Goal: Task Accomplishment & Management: Manage account settings

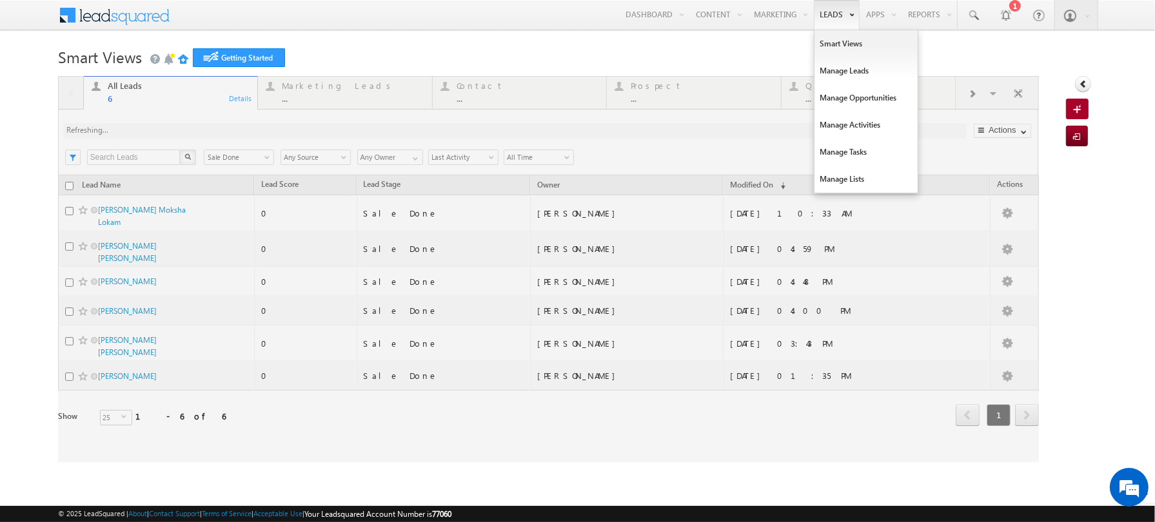
click at [834, 15] on link "Leads" at bounding box center [837, 15] width 46 height 30
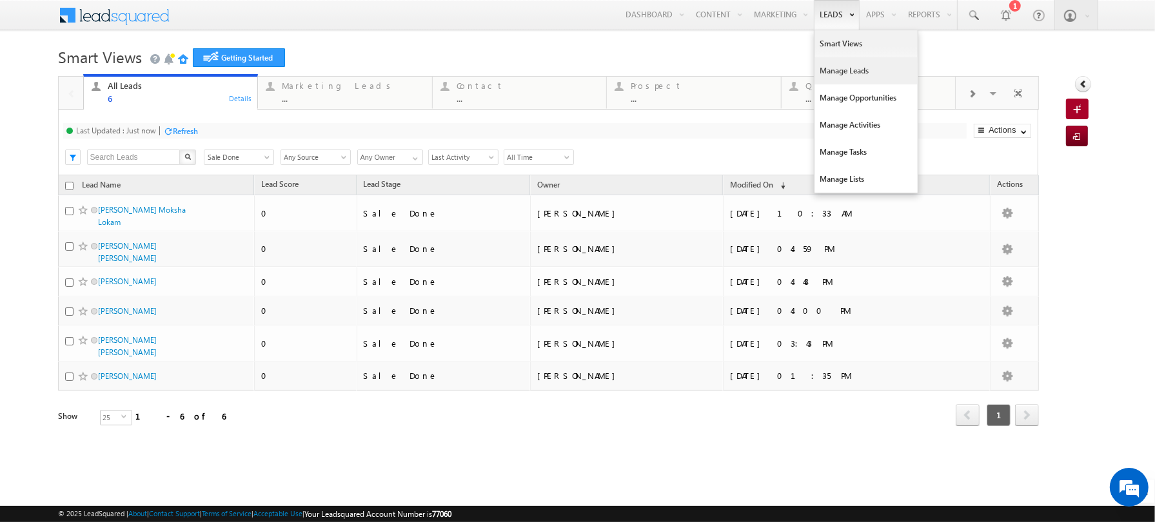
click at [842, 70] on link "Manage Leads" at bounding box center [865, 70] width 103 height 27
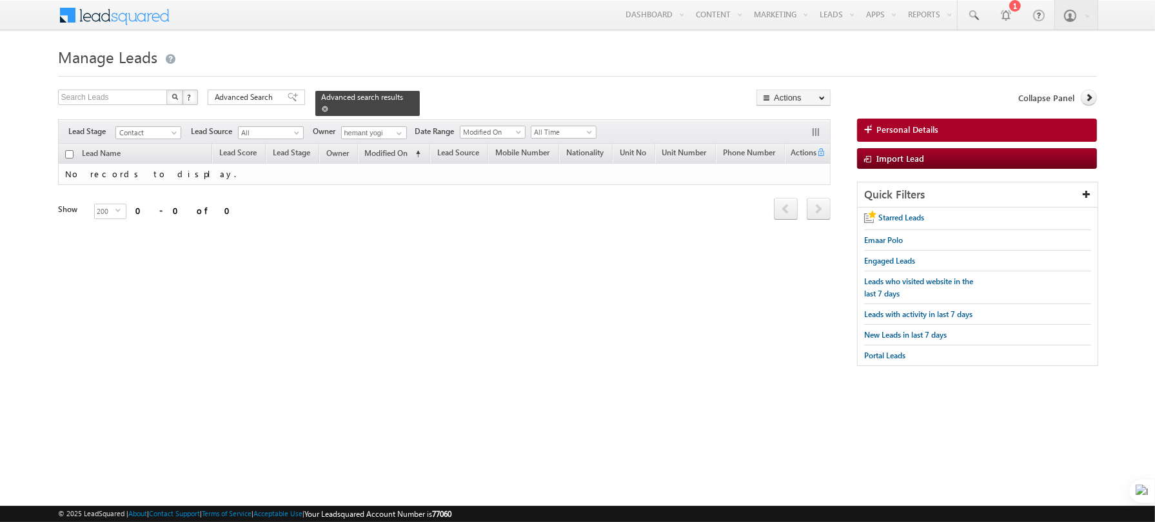
click at [322, 108] on span at bounding box center [325, 109] width 6 height 6
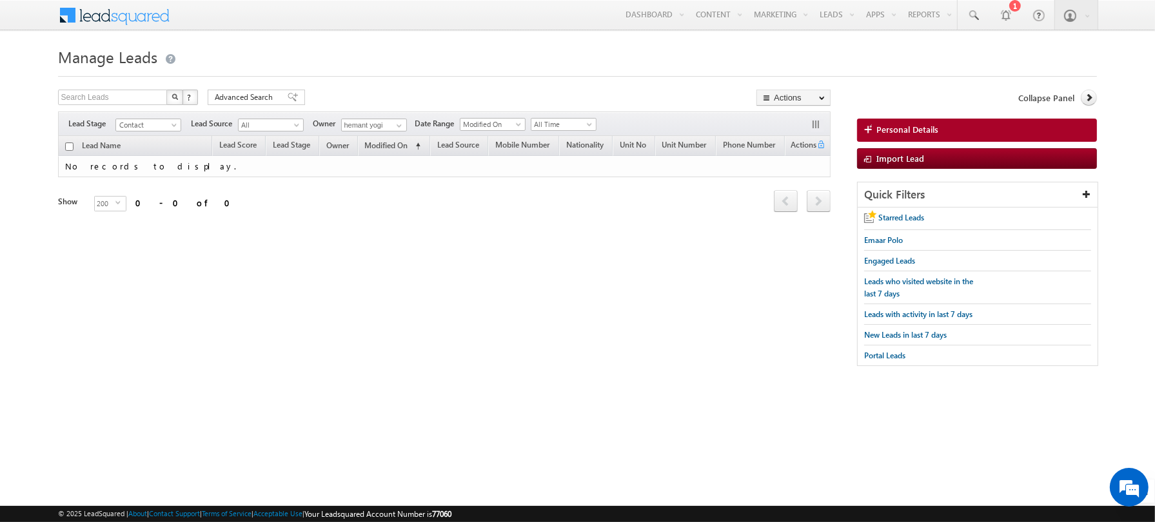
click at [350, 74] on div at bounding box center [577, 72] width 1039 height 8
click at [398, 124] on span at bounding box center [399, 126] width 10 height 10
click at [377, 143] on span "[EMAIL_ADDRESS][PERSON_NAME][DOMAIN_NAME]" at bounding box center [404, 148] width 116 height 10
click at [364, 95] on div "Search Leads X ? 0 results found Advanced Search Advanced Search Advanced searc…" at bounding box center [444, 99] width 773 height 19
click at [437, 95] on div "Search Leads X ? 0 results found Advanced Search Advanced Search Advanced searc…" at bounding box center [444, 99] width 773 height 19
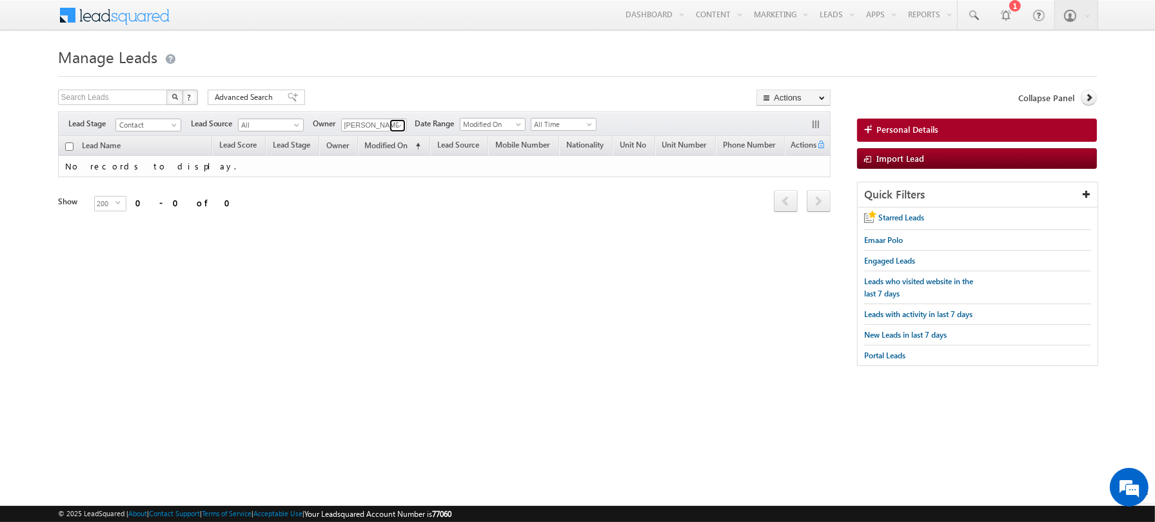
click at [396, 126] on span at bounding box center [399, 126] width 10 height 10
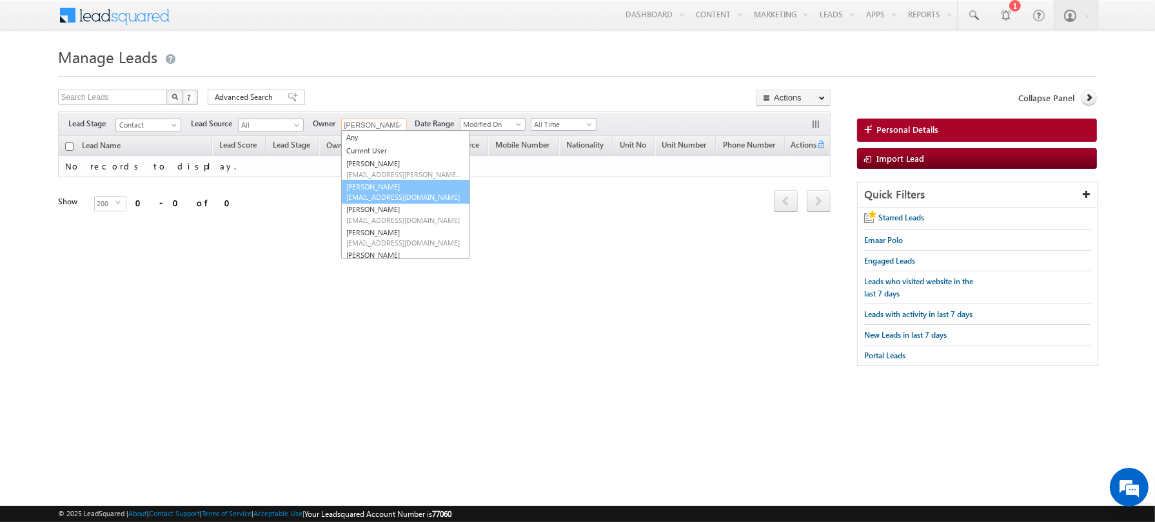
click at [374, 192] on span "[EMAIL_ADDRESS][DOMAIN_NAME]" at bounding box center [404, 197] width 116 height 10
type input "[PERSON_NAME]"
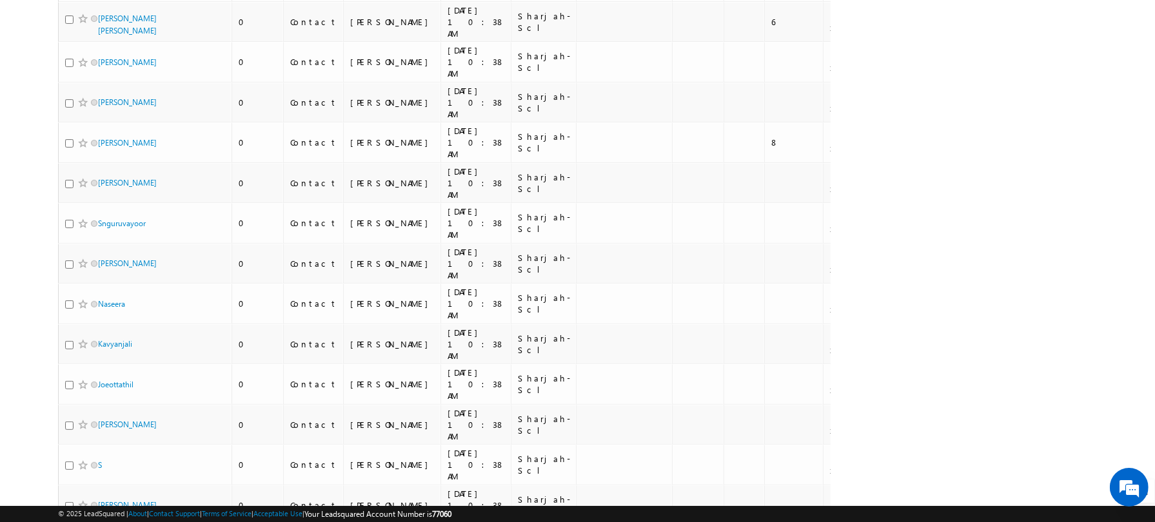
scroll to position [5571, 0]
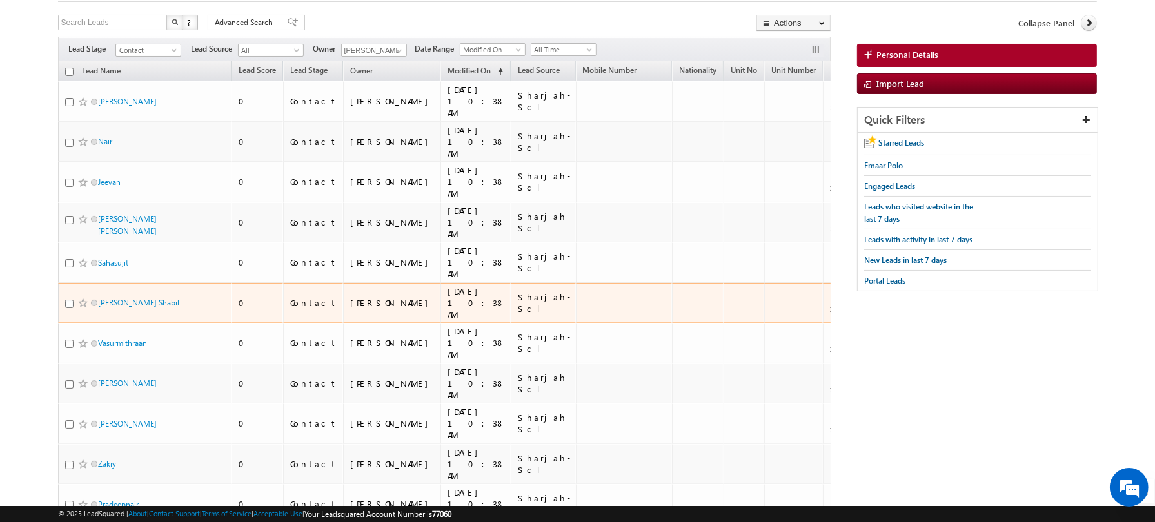
scroll to position [0, 0]
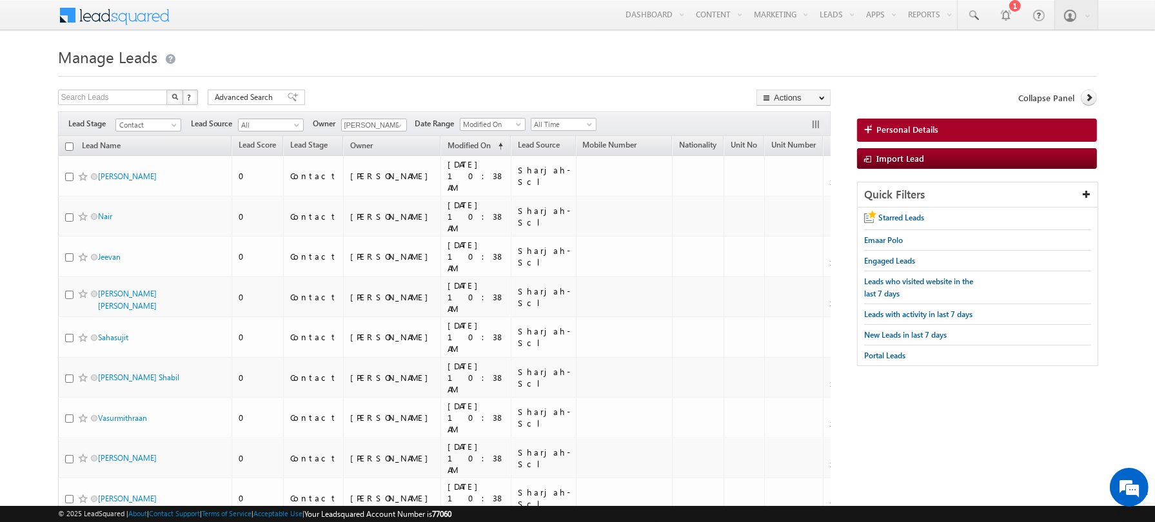
click at [235, 53] on h1 "Manage Leads" at bounding box center [577, 55] width 1039 height 25
click at [72, 142] on th "Lead Name" at bounding box center [145, 146] width 174 height 20
click at [70, 148] on input "checkbox" at bounding box center [69, 146] width 8 height 8
checkbox input "true"
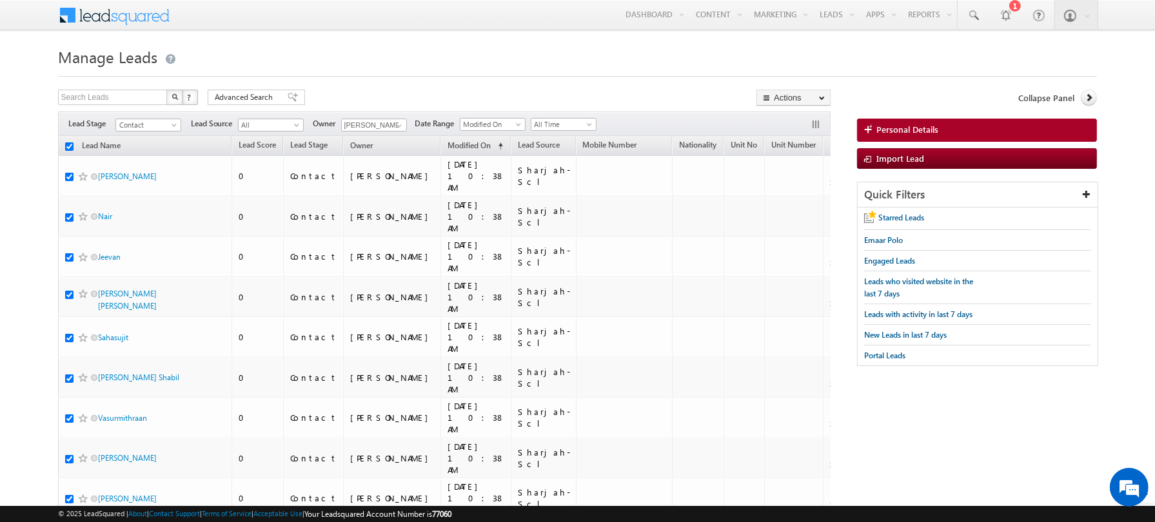
checkbox input "true"
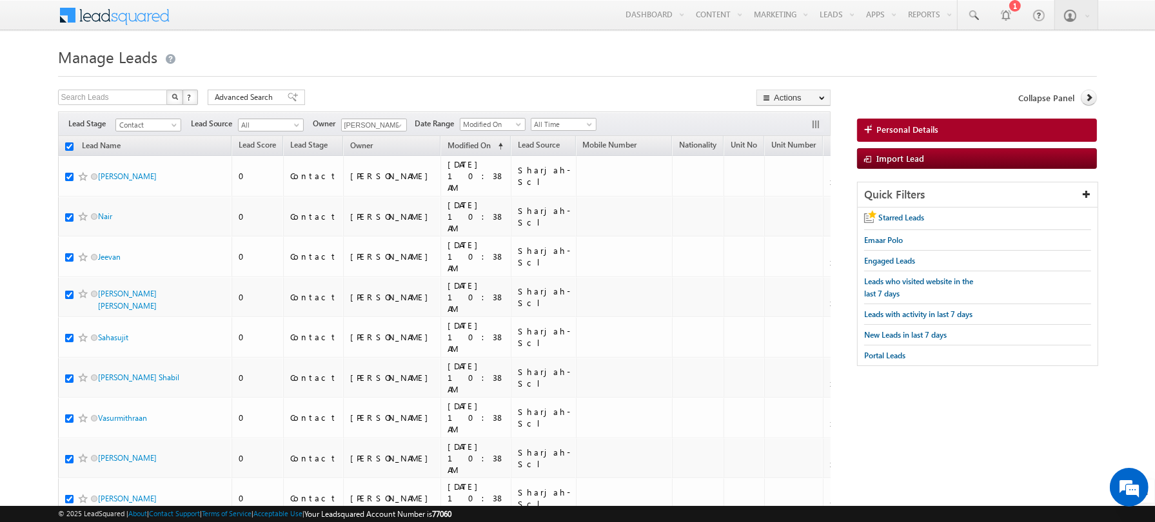
checkbox input "true"
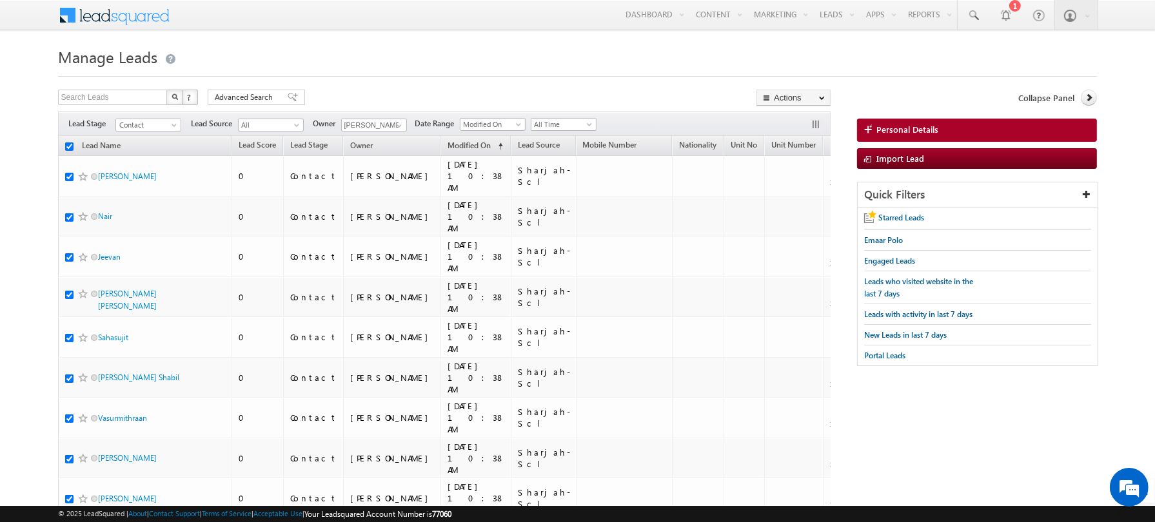
checkbox input "true"
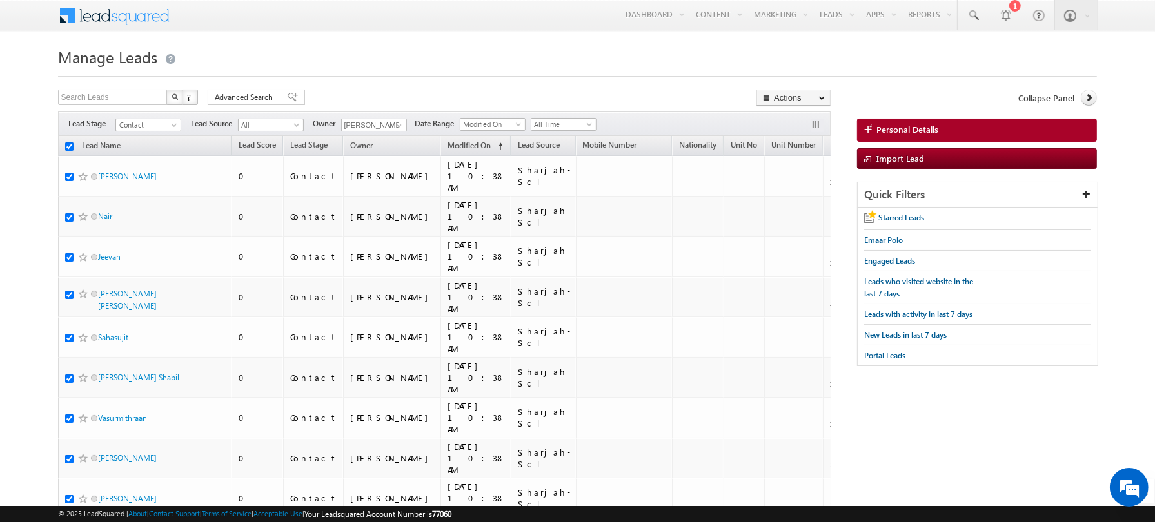
checkbox input "true"
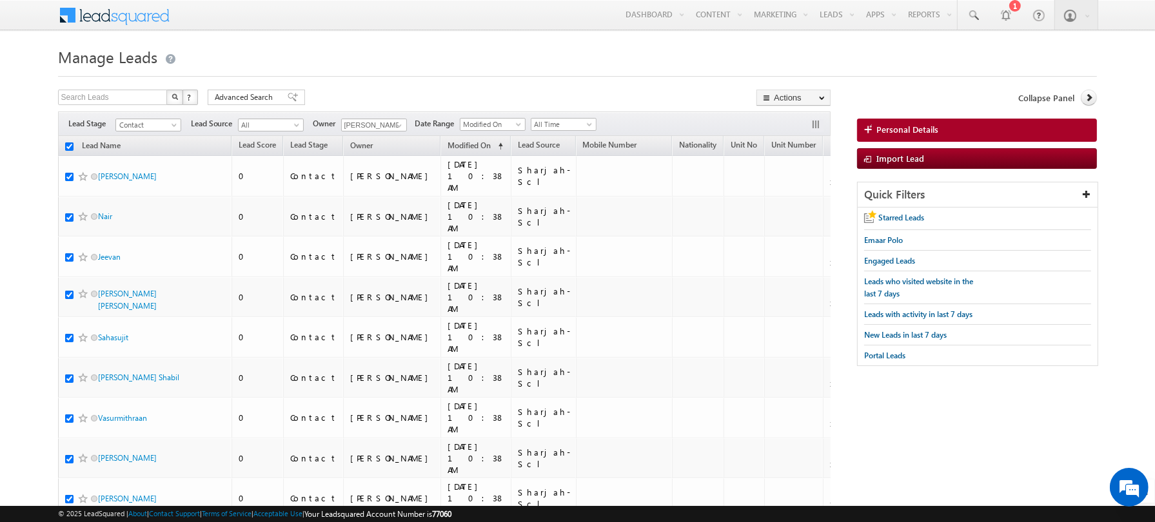
checkbox input "true"
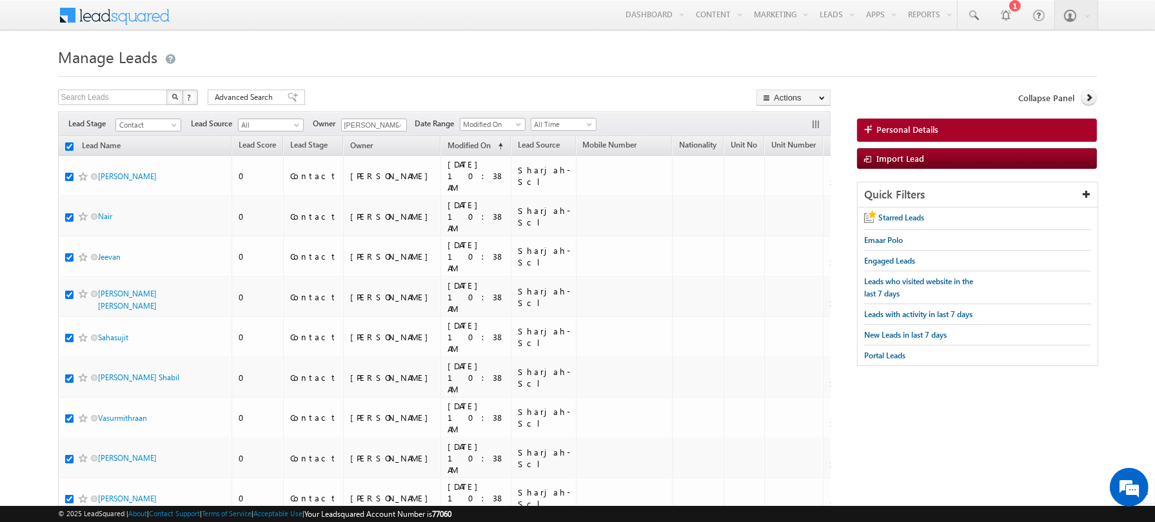
checkbox input "true"
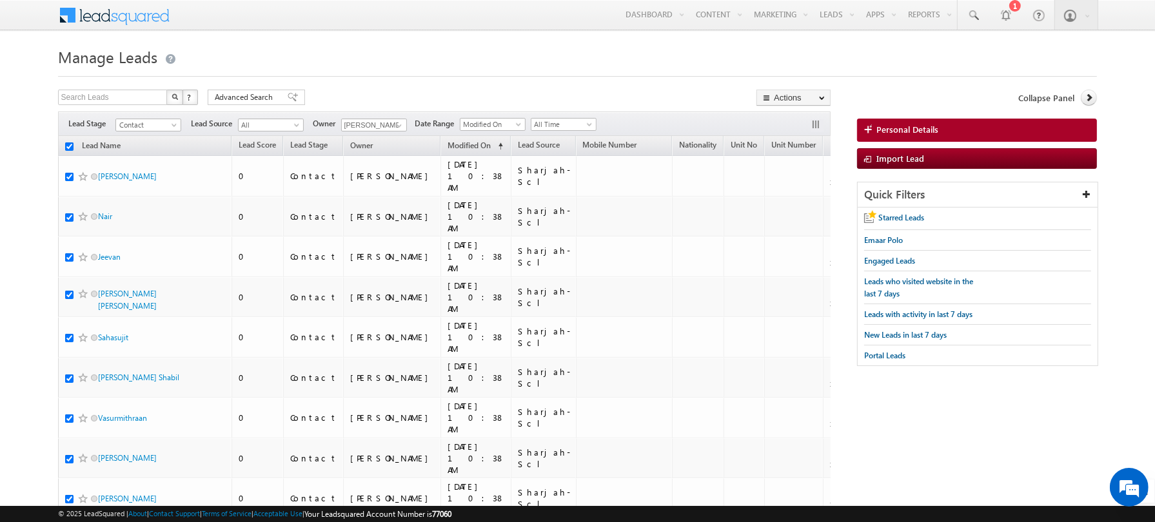
checkbox input "true"
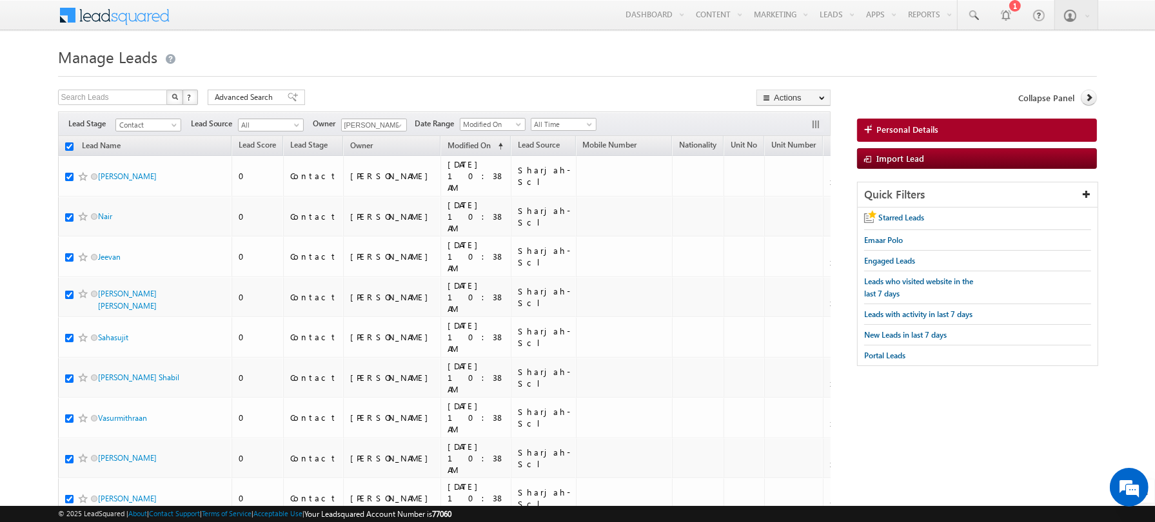
checkbox input "true"
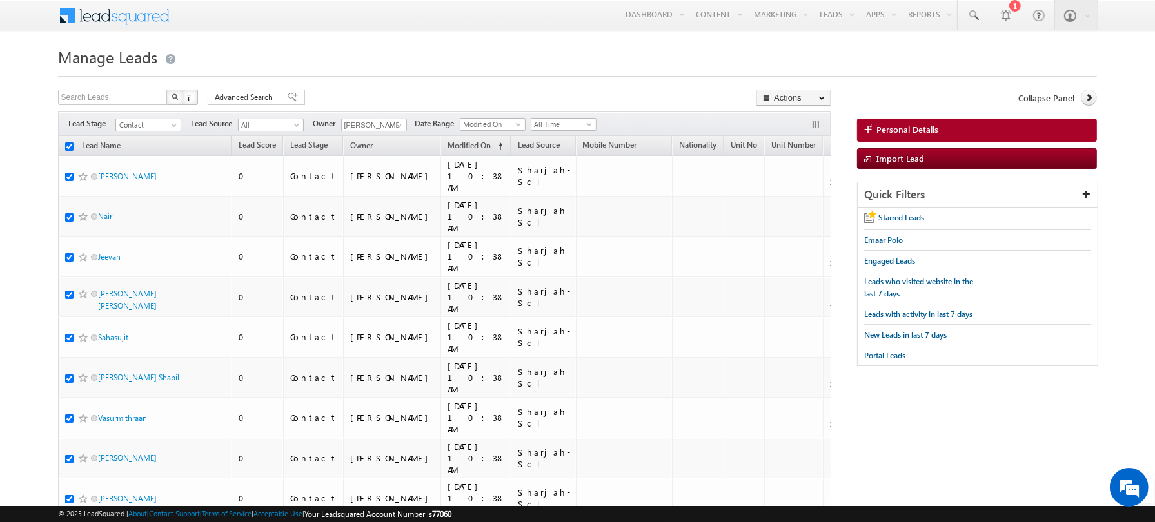
checkbox input "true"
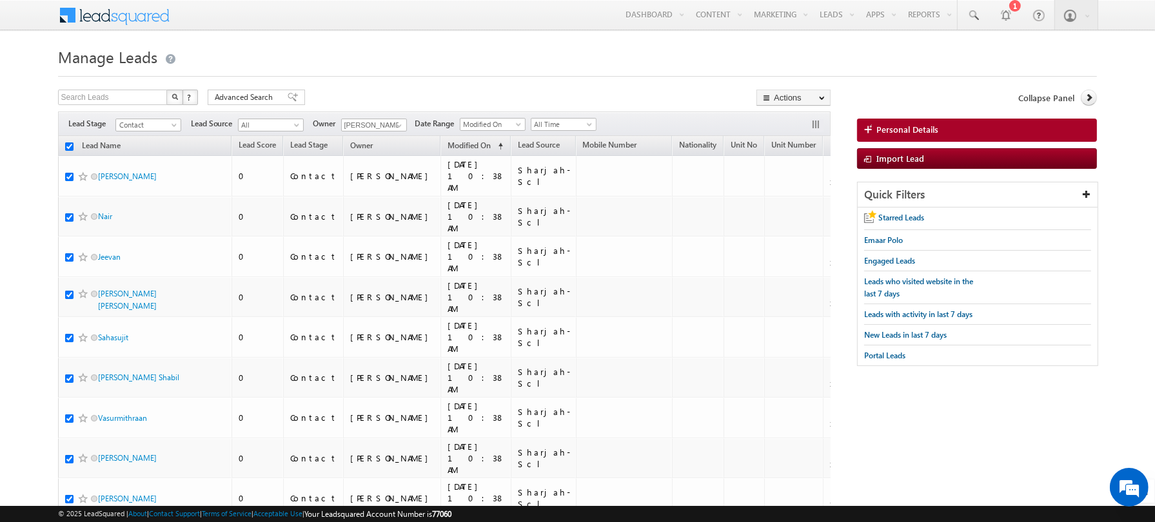
checkbox input "true"
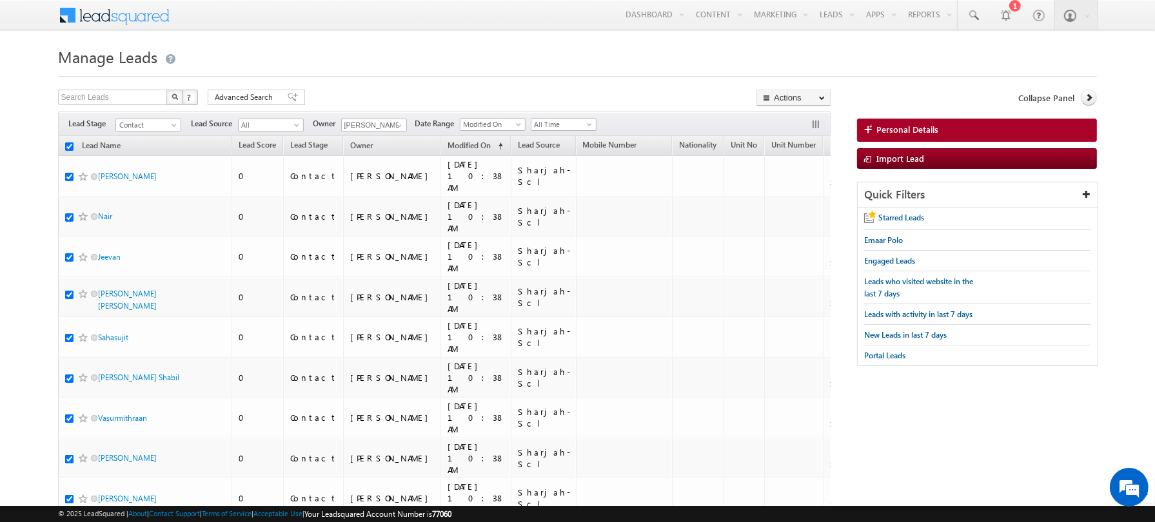
checkbox input "true"
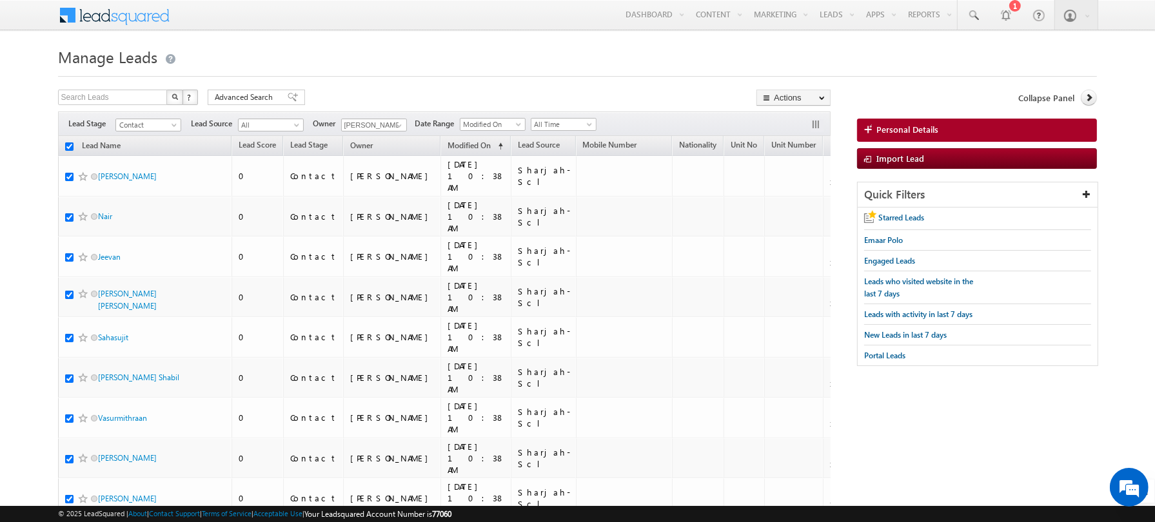
checkbox input "true"
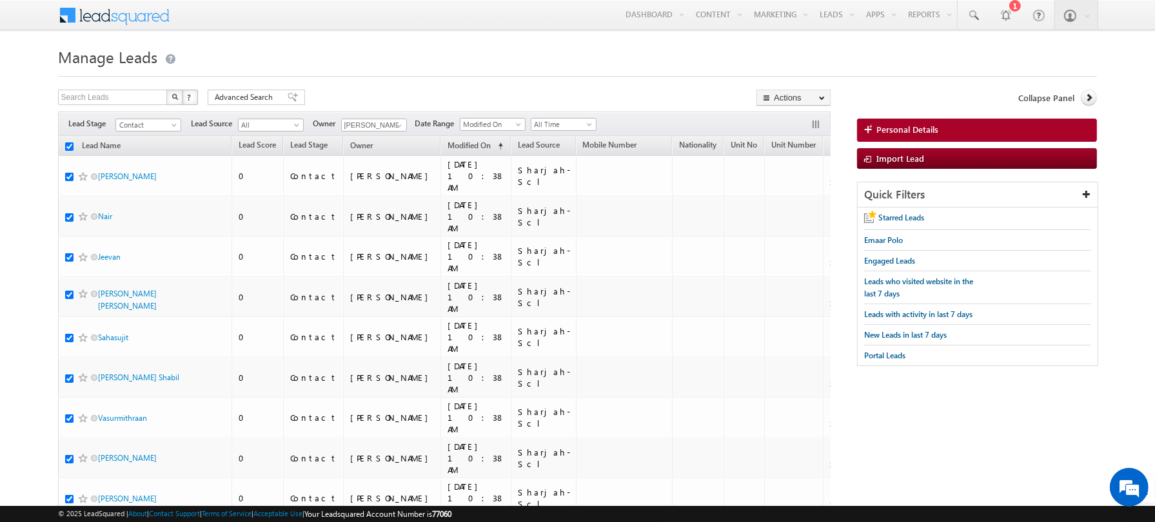
checkbox input "true"
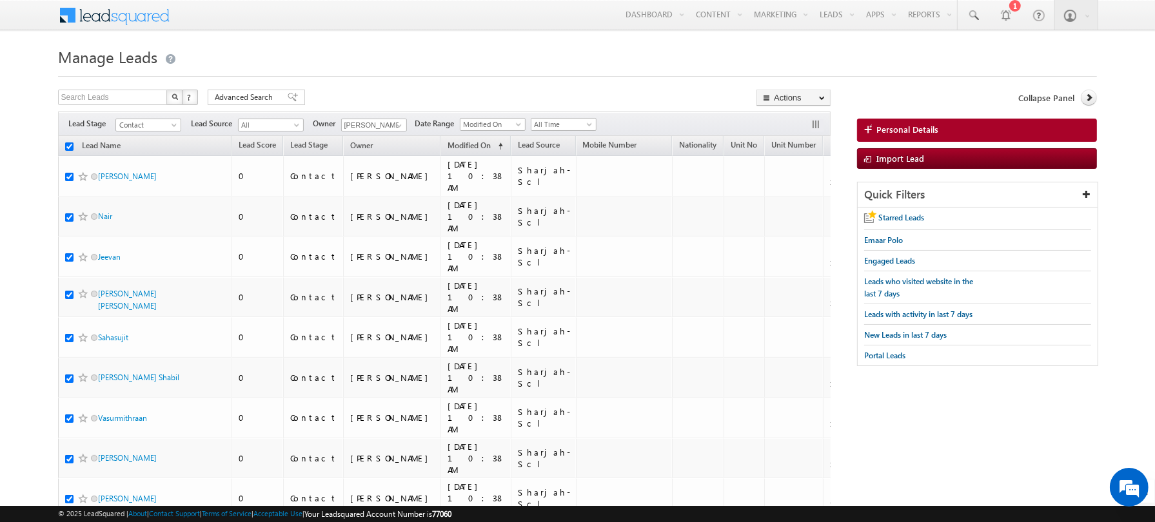
checkbox input "true"
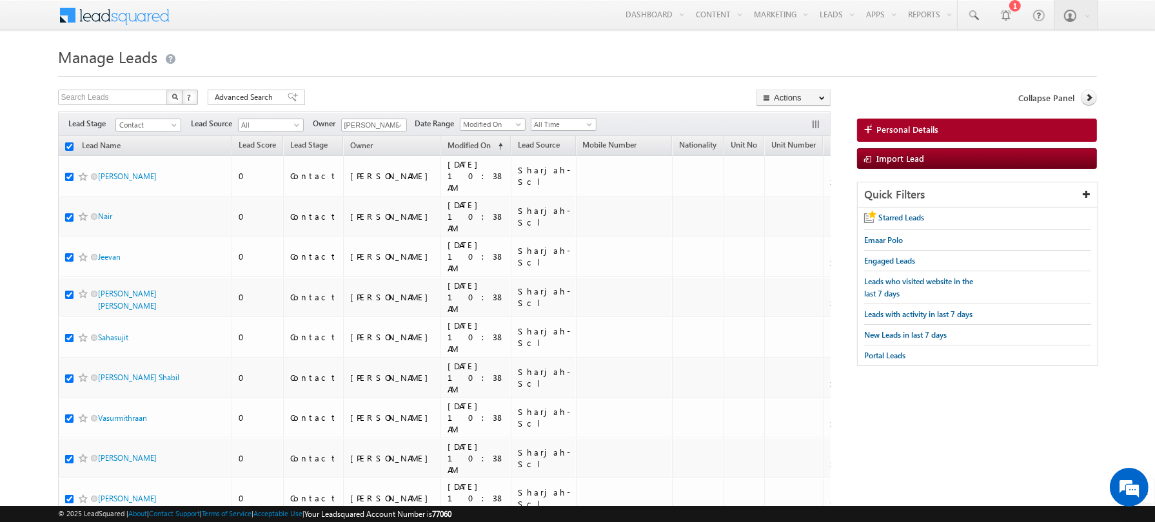
checkbox input "true"
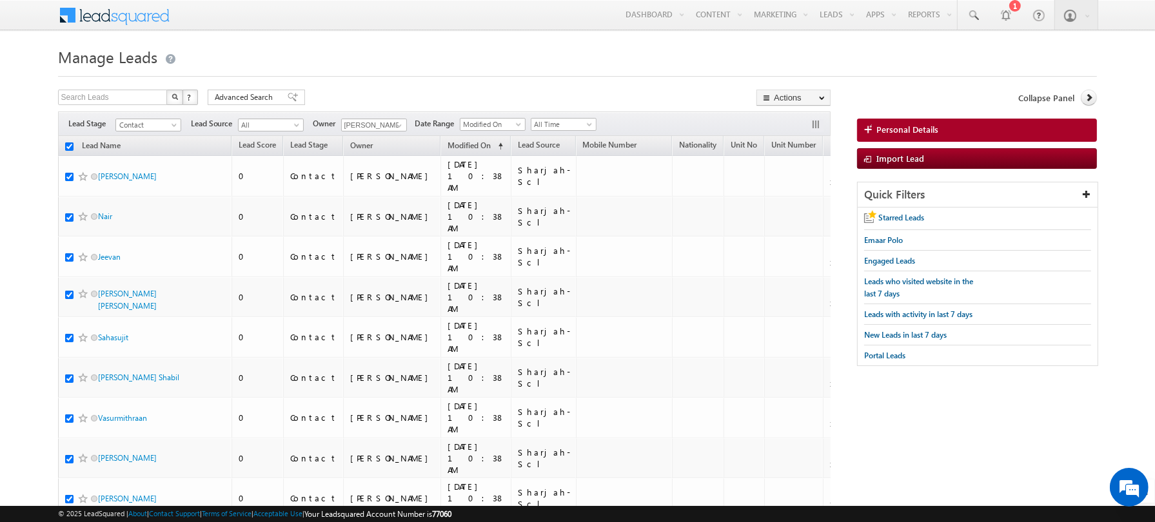
checkbox input "true"
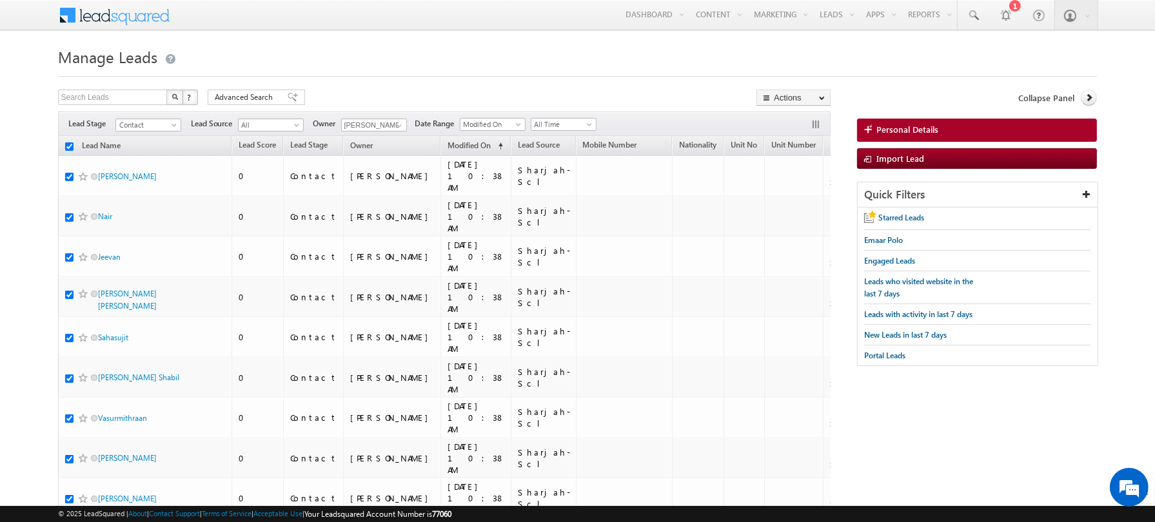
checkbox input "true"
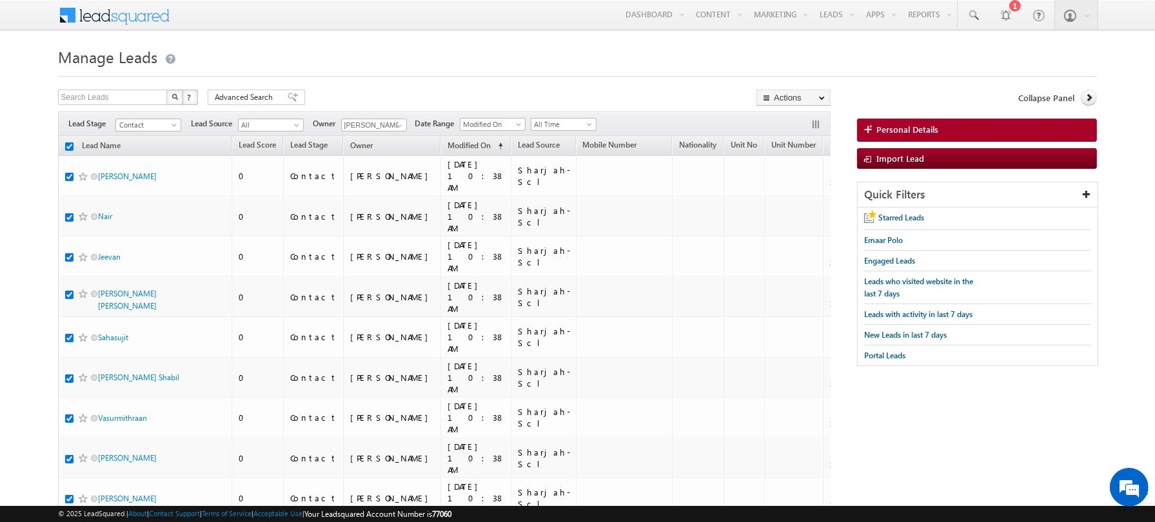
checkbox input "true"
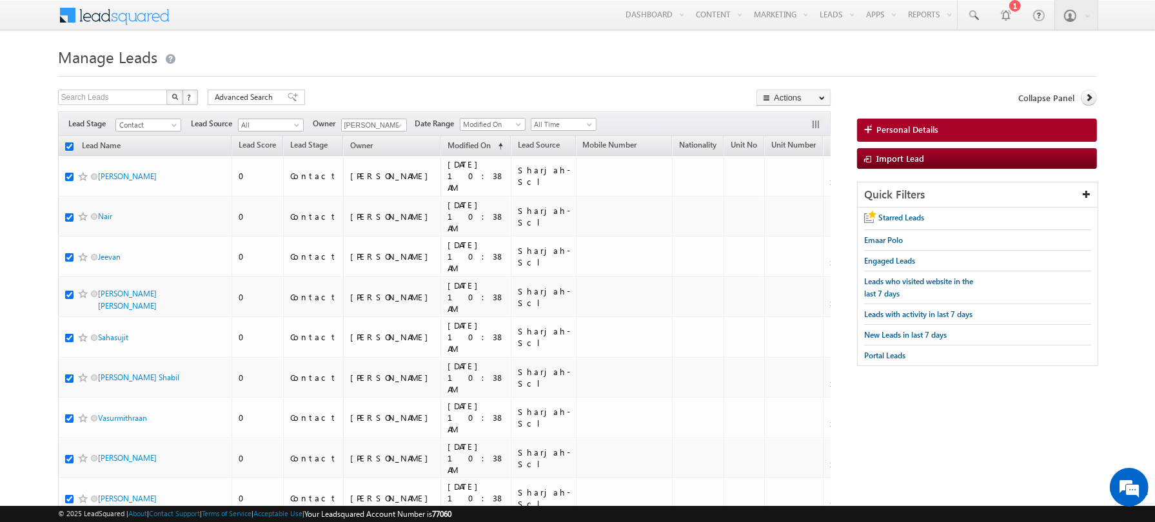
checkbox input "true"
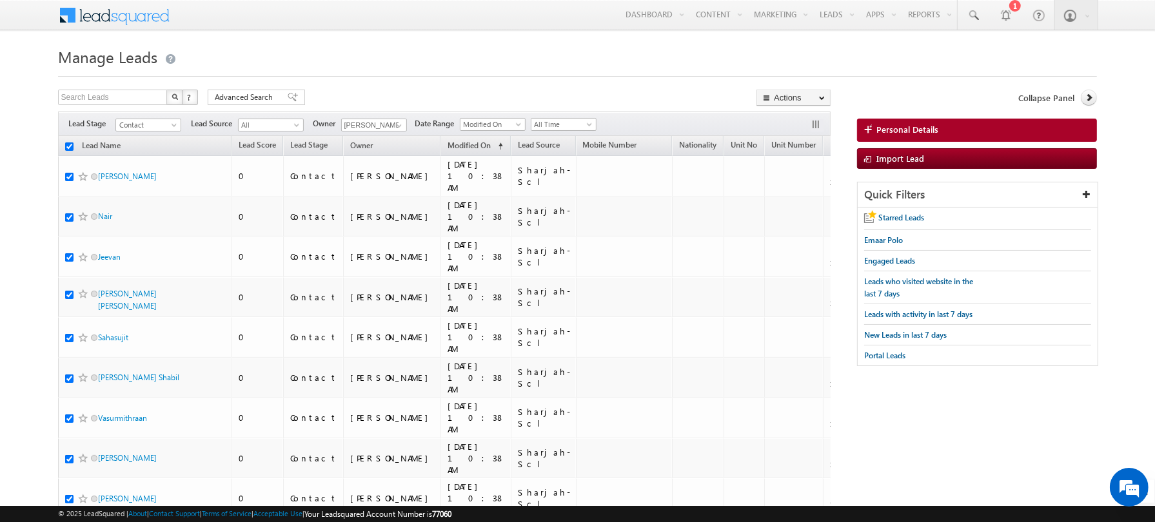
checkbox input "true"
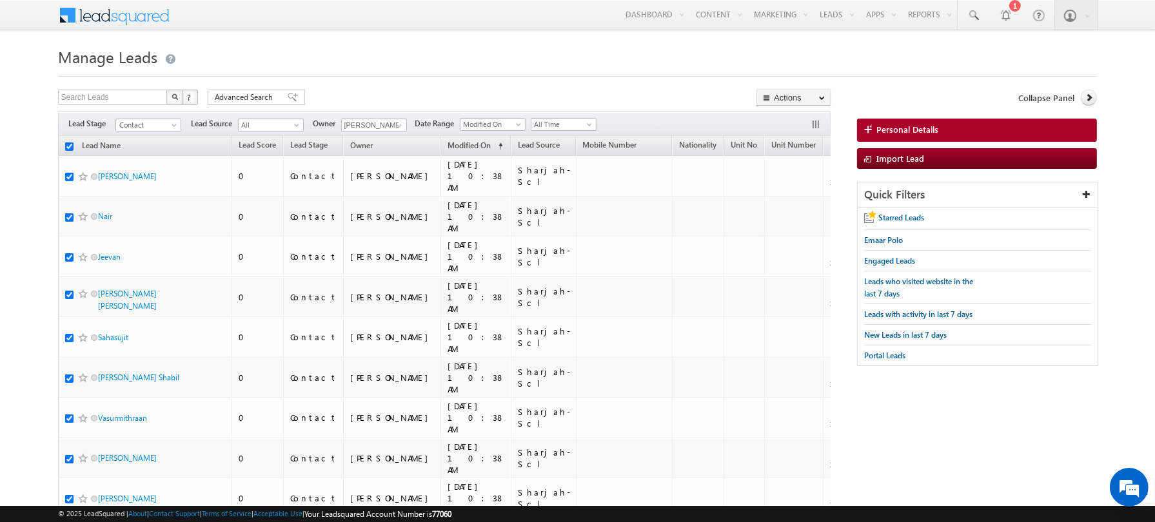
checkbox input "true"
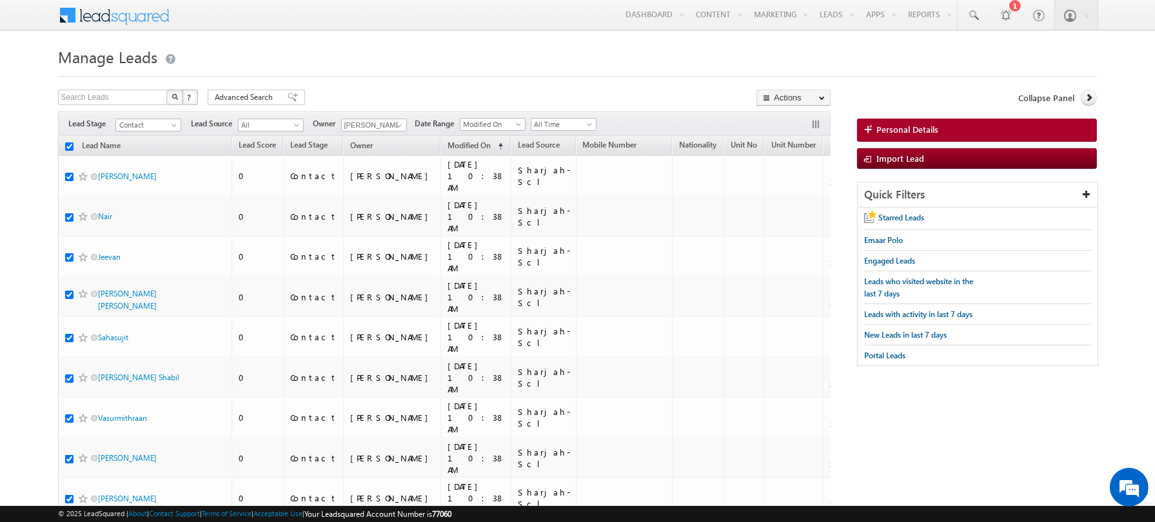
checkbox input "true"
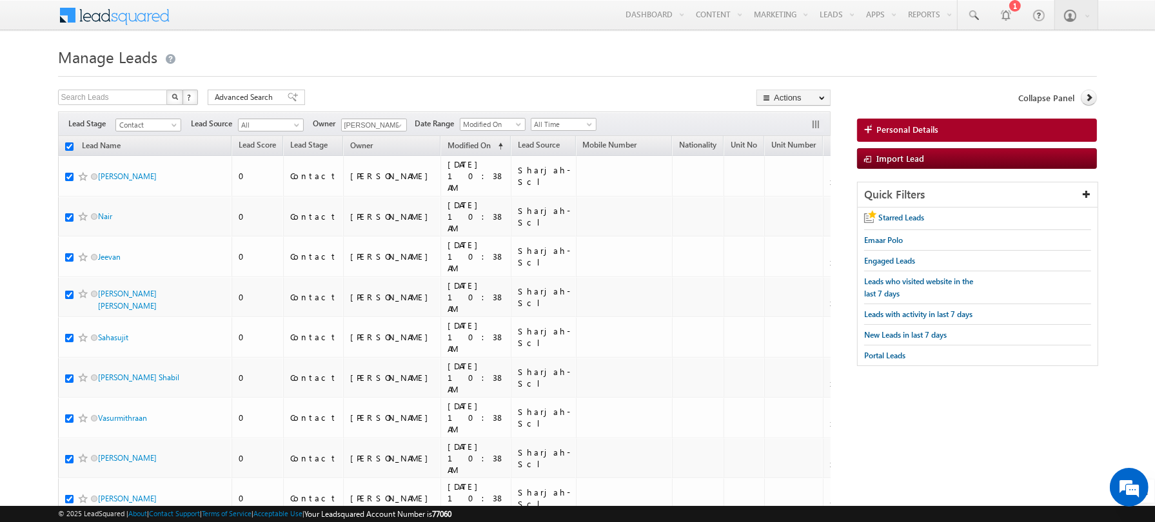
checkbox input "true"
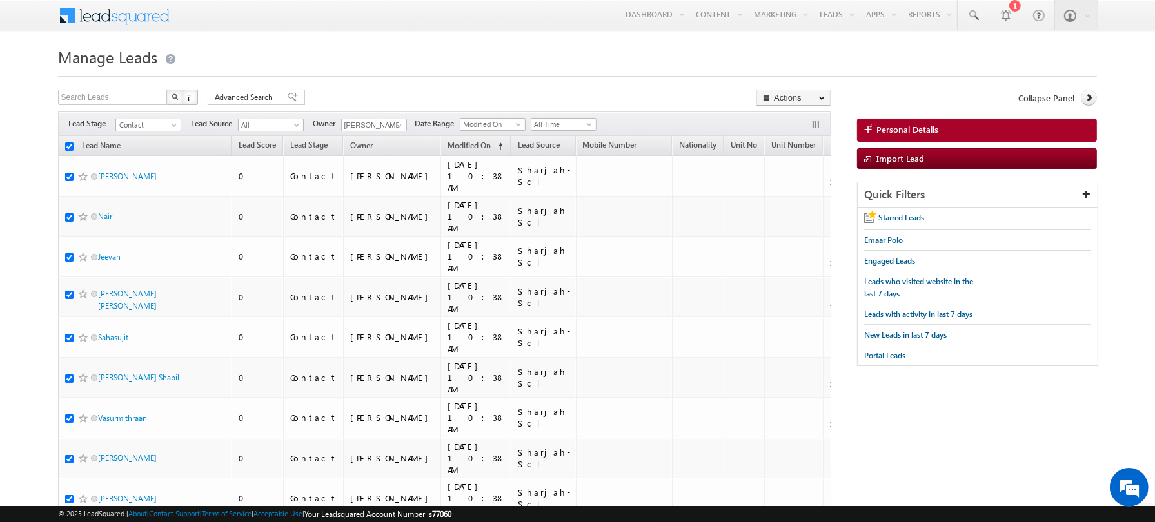
checkbox input "true"
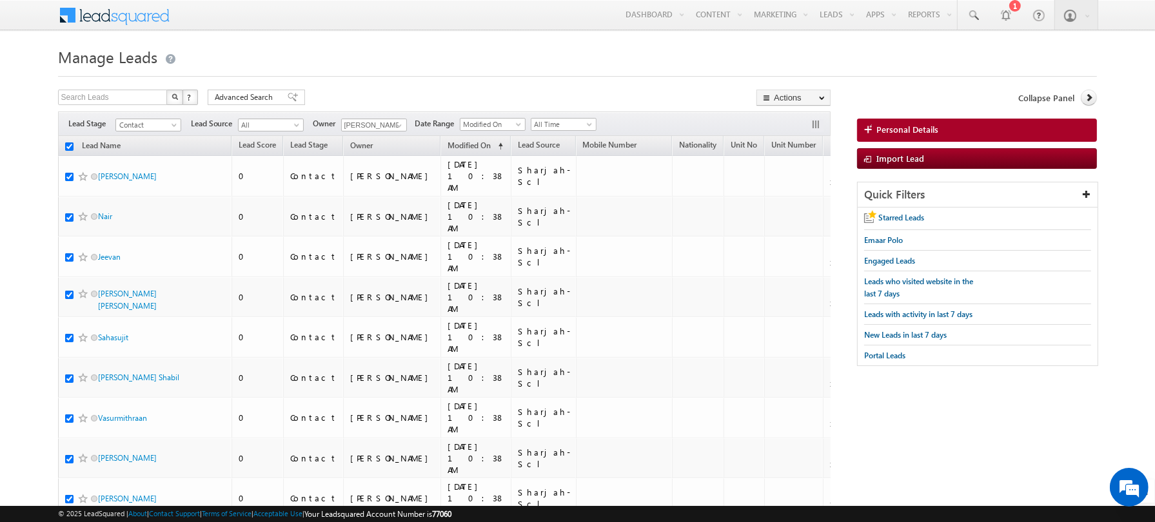
checkbox input "true"
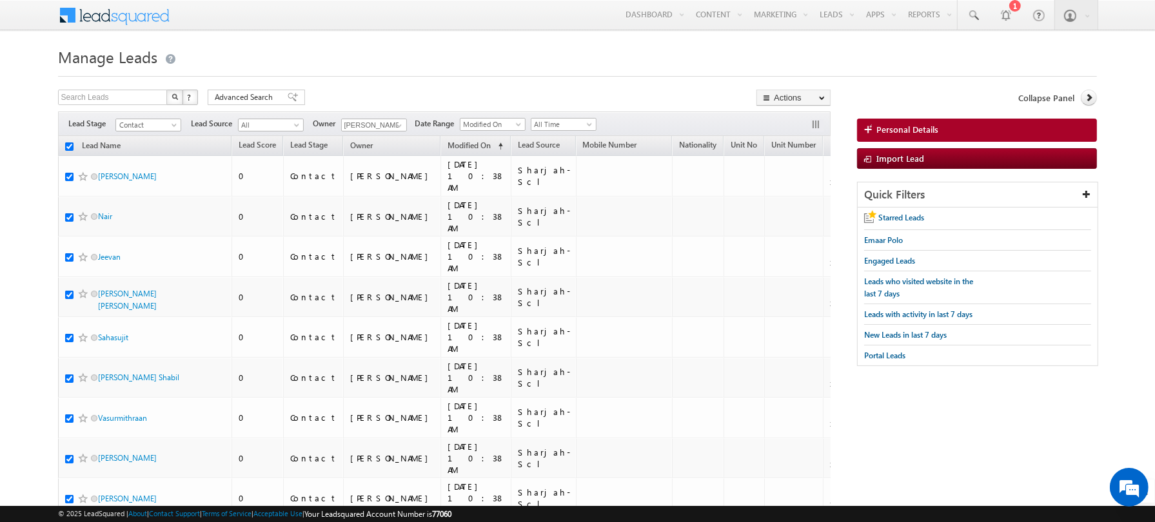
checkbox input "true"
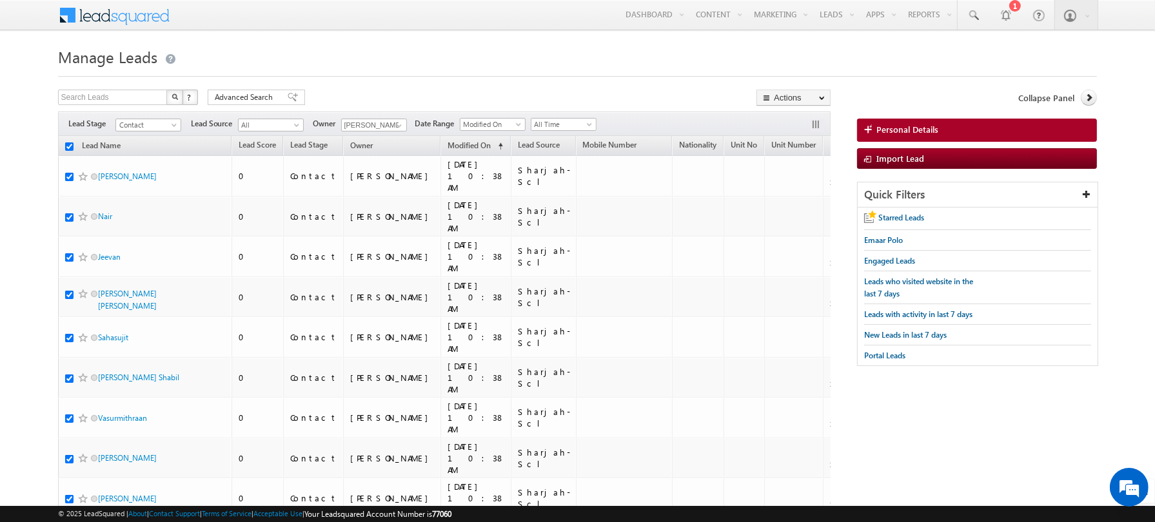
checkbox input "true"
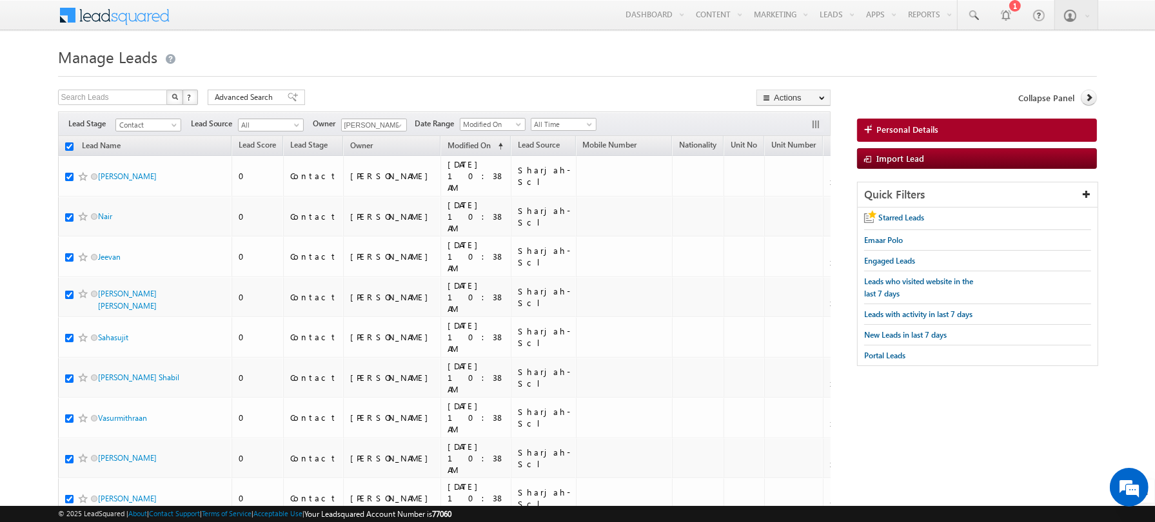
checkbox input "true"
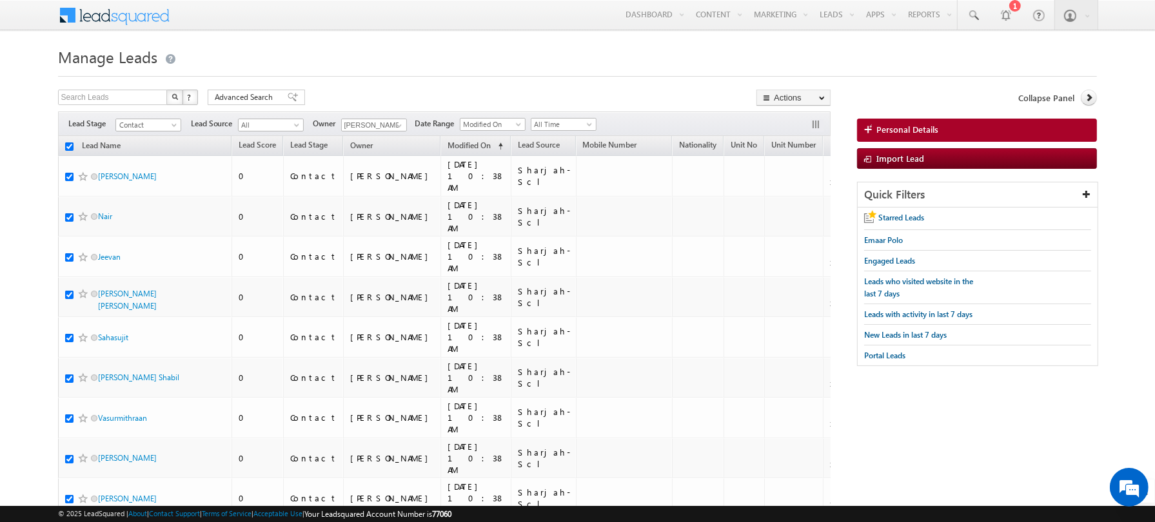
checkbox input "true"
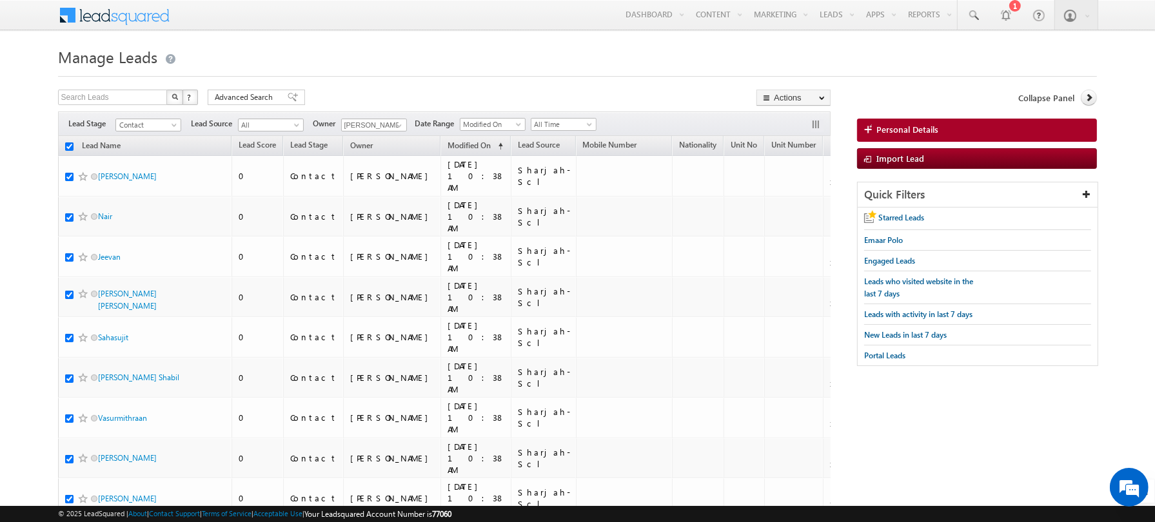
checkbox input "true"
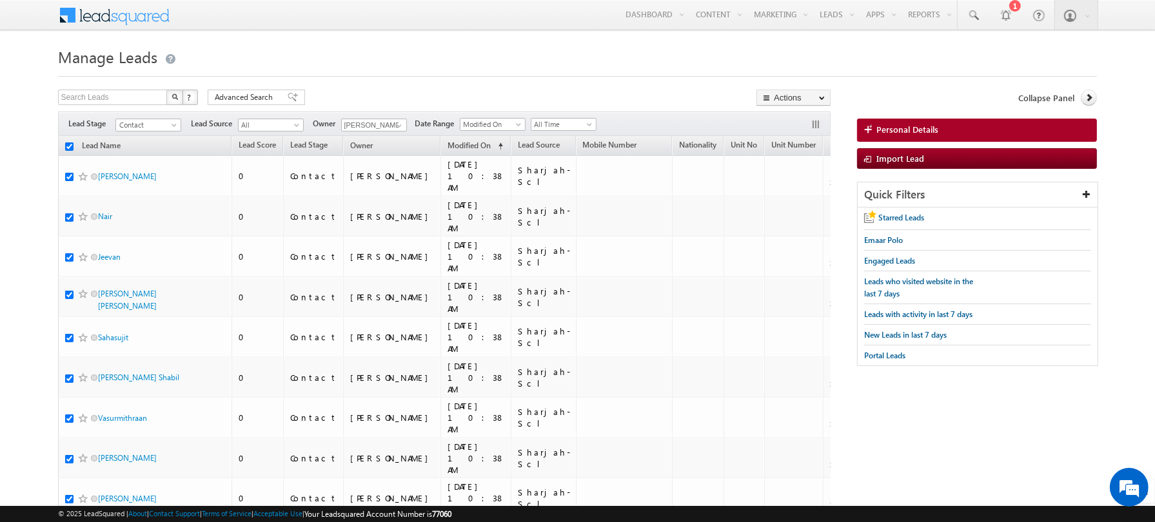
checkbox input "true"
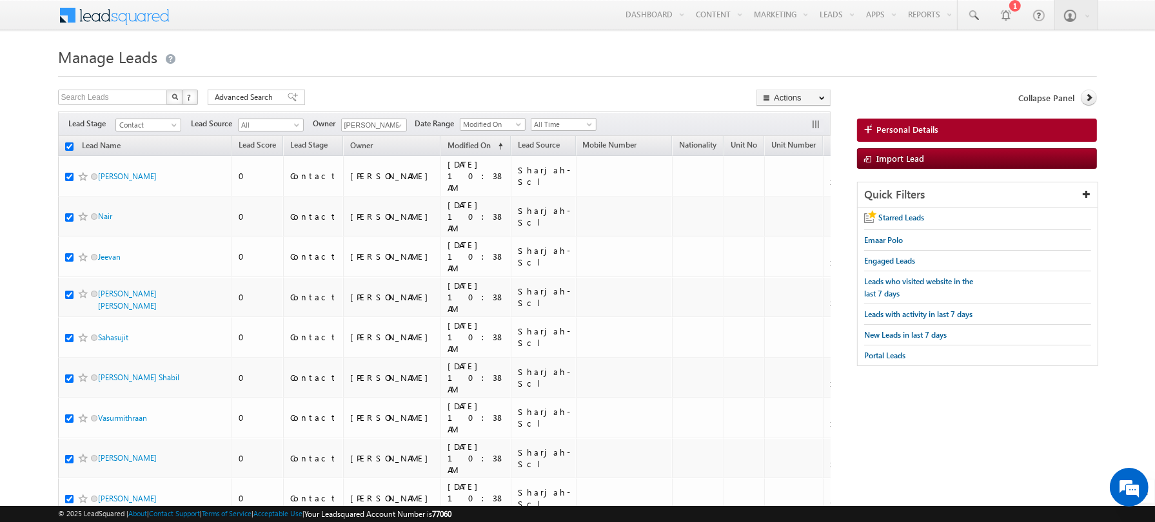
checkbox input "true"
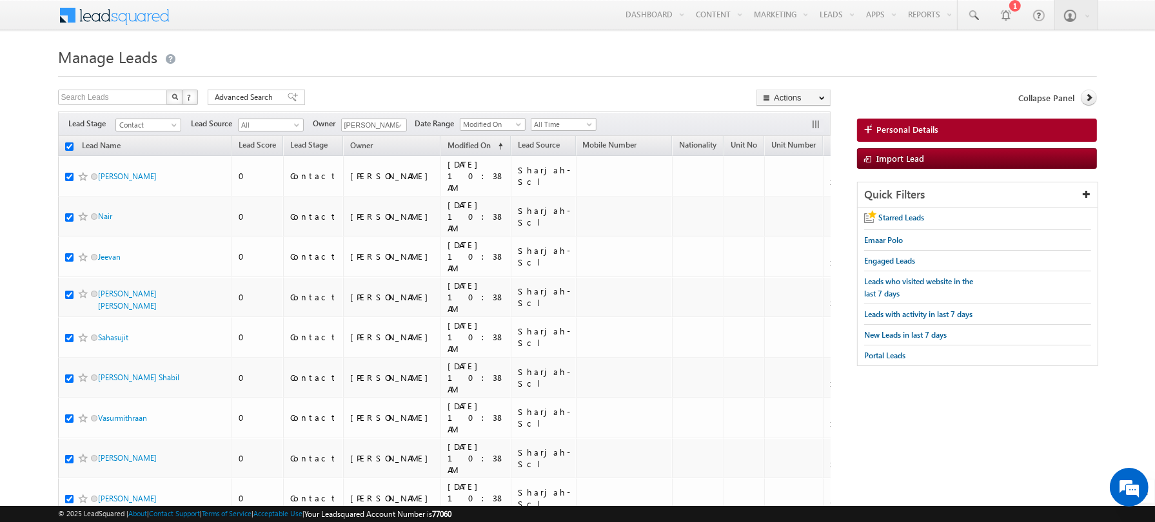
checkbox input "true"
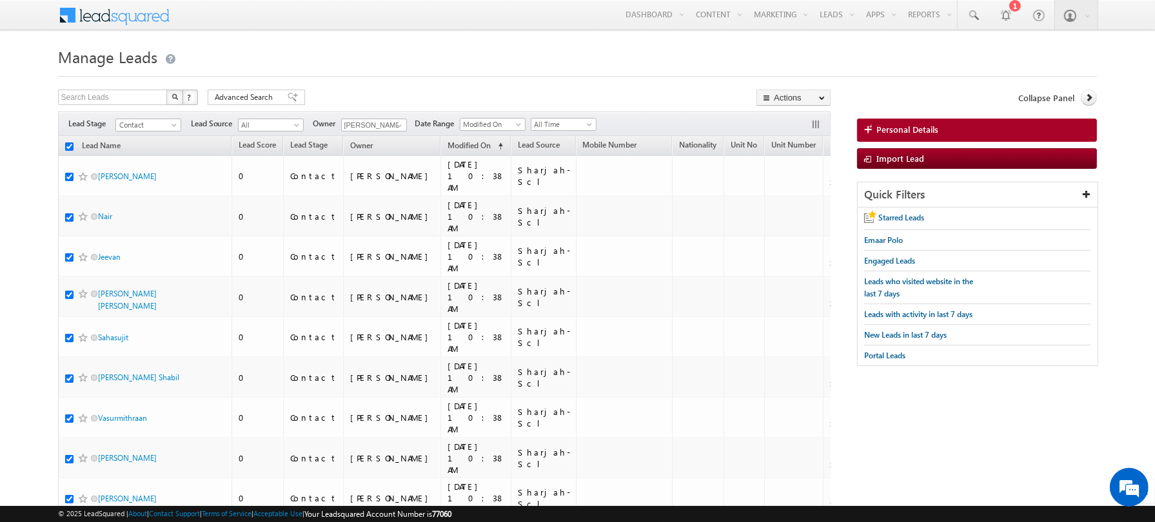
checkbox input "true"
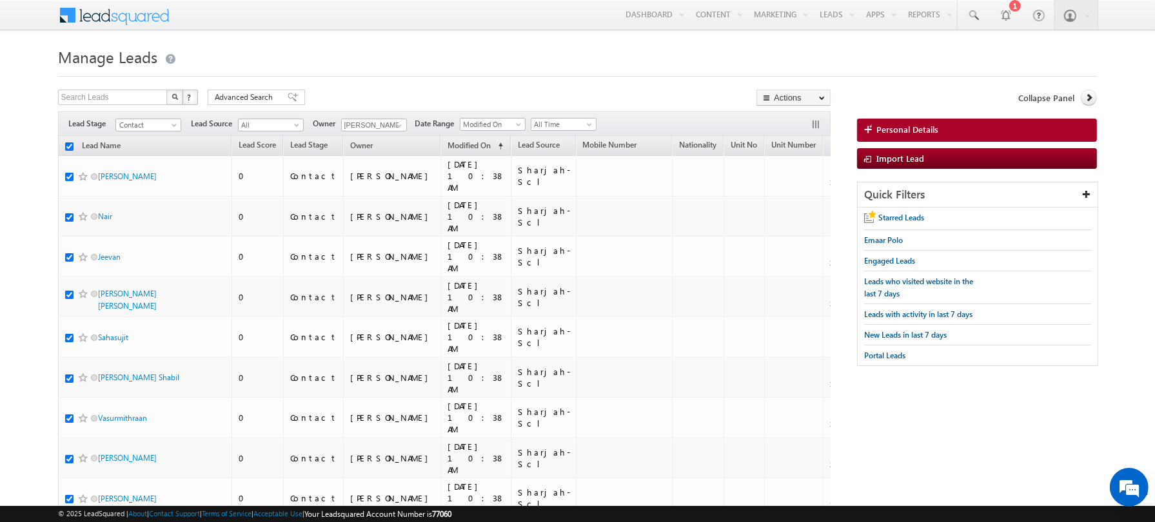
checkbox input "true"
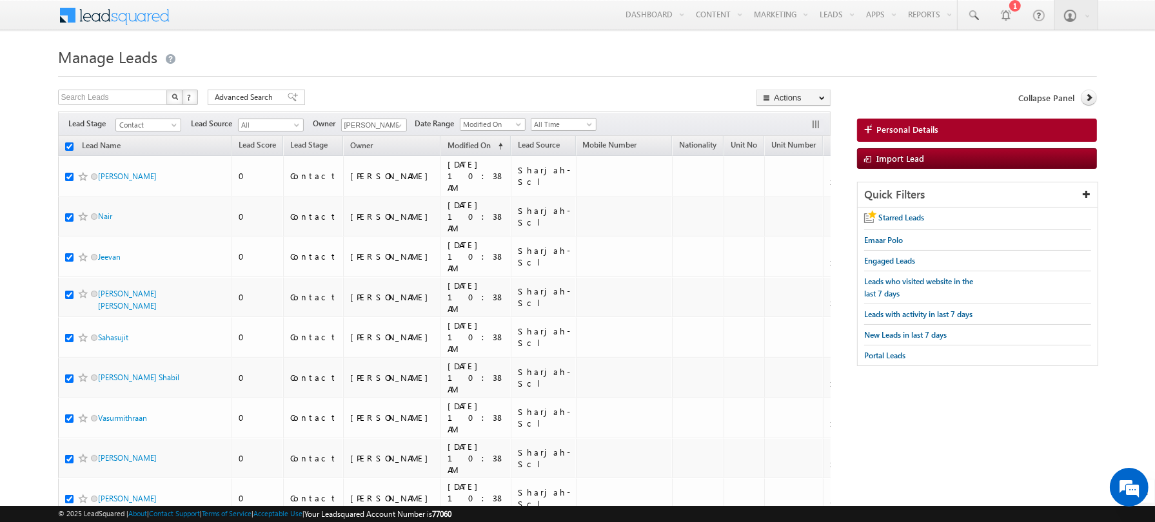
checkbox input "true"
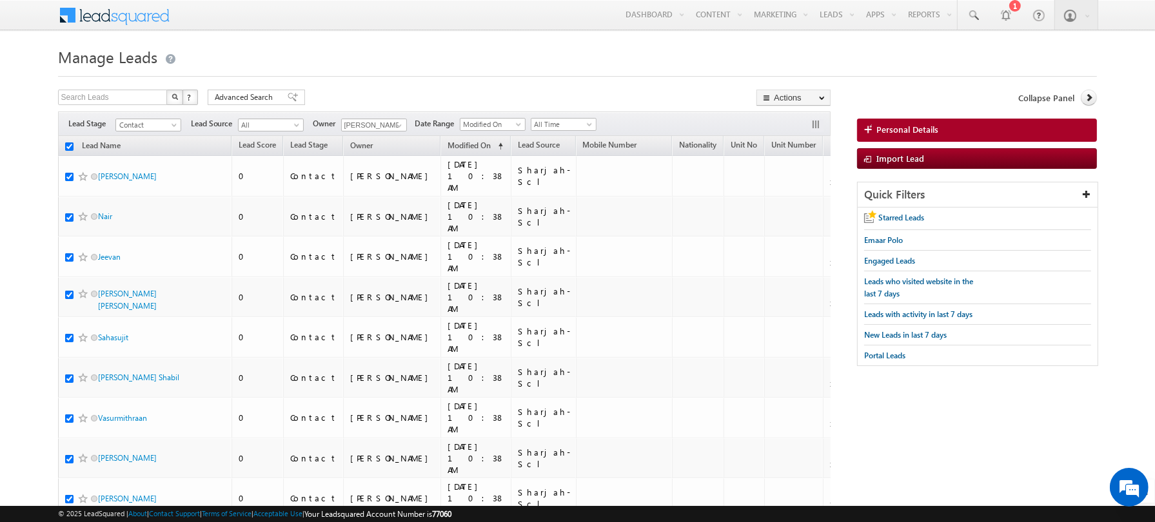
checkbox input "true"
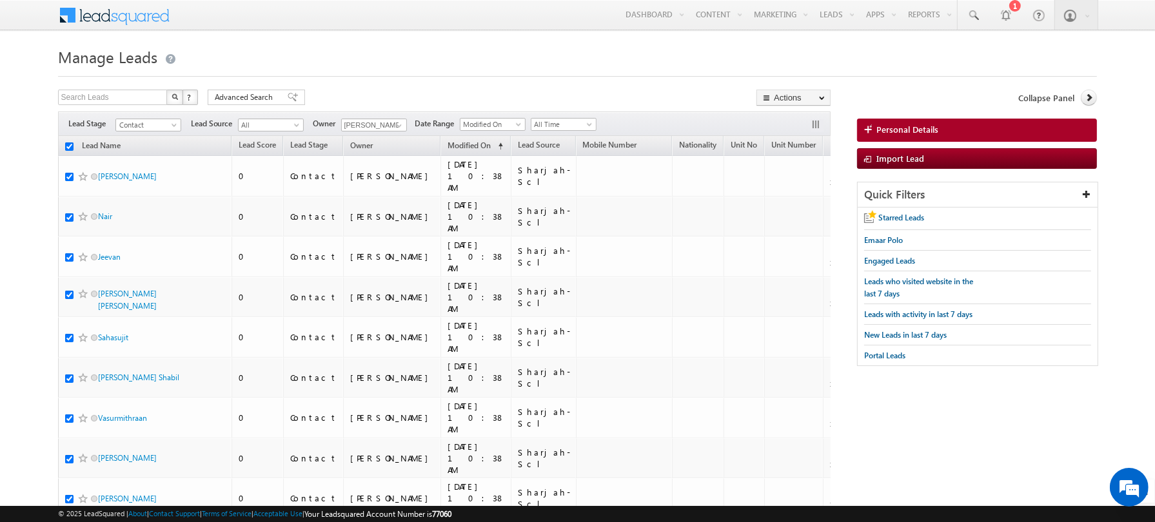
checkbox input "true"
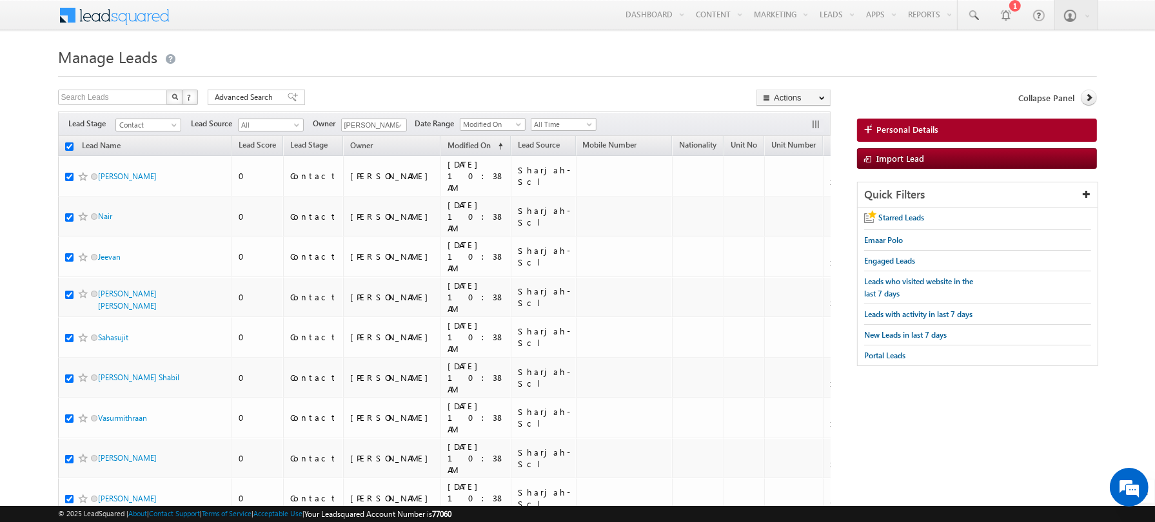
checkbox input "true"
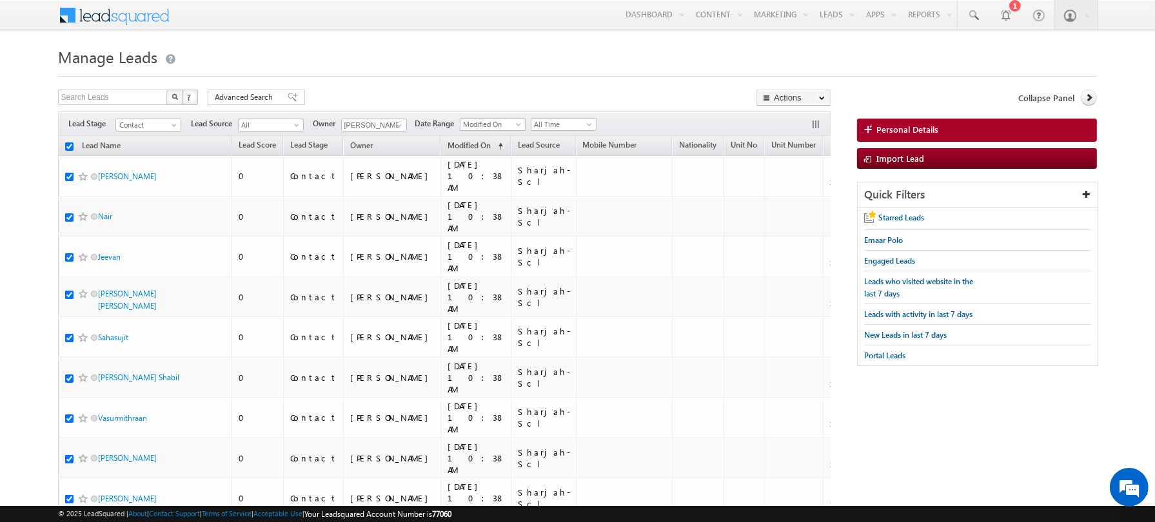
checkbox input "true"
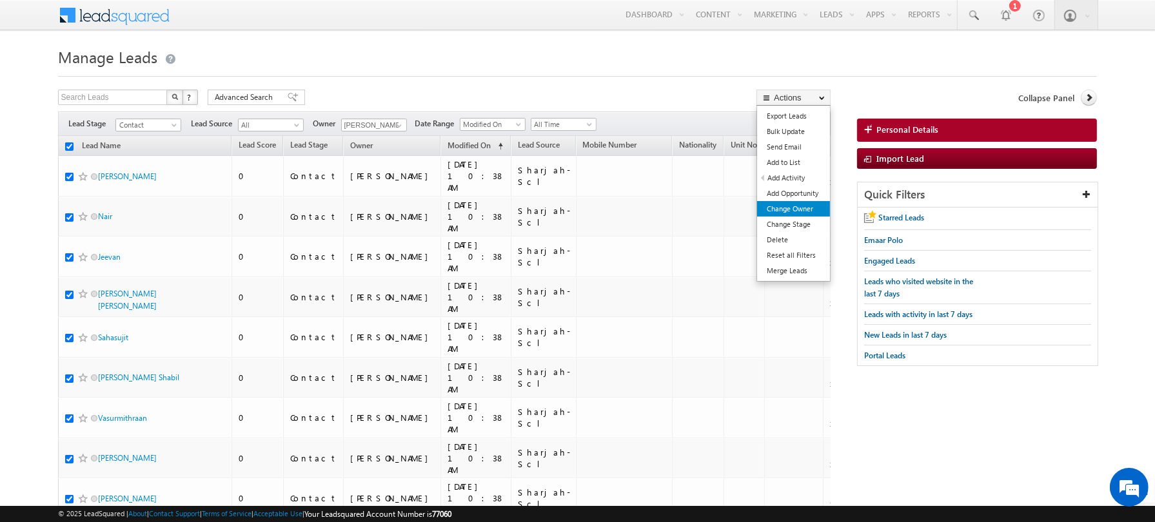
click at [783, 208] on link "Change Owner" at bounding box center [793, 208] width 73 height 15
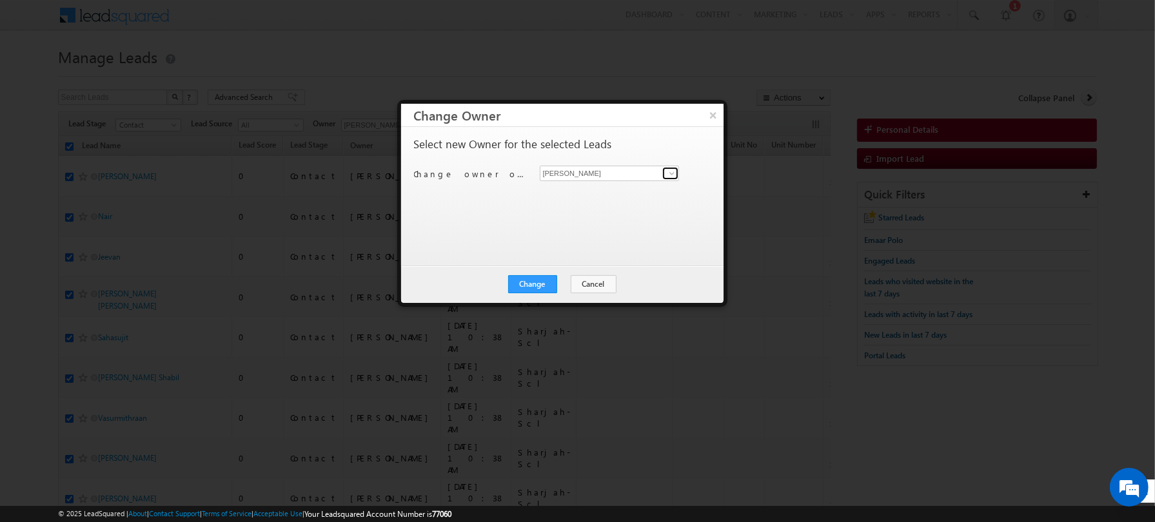
click at [669, 175] on span at bounding box center [672, 173] width 10 height 10
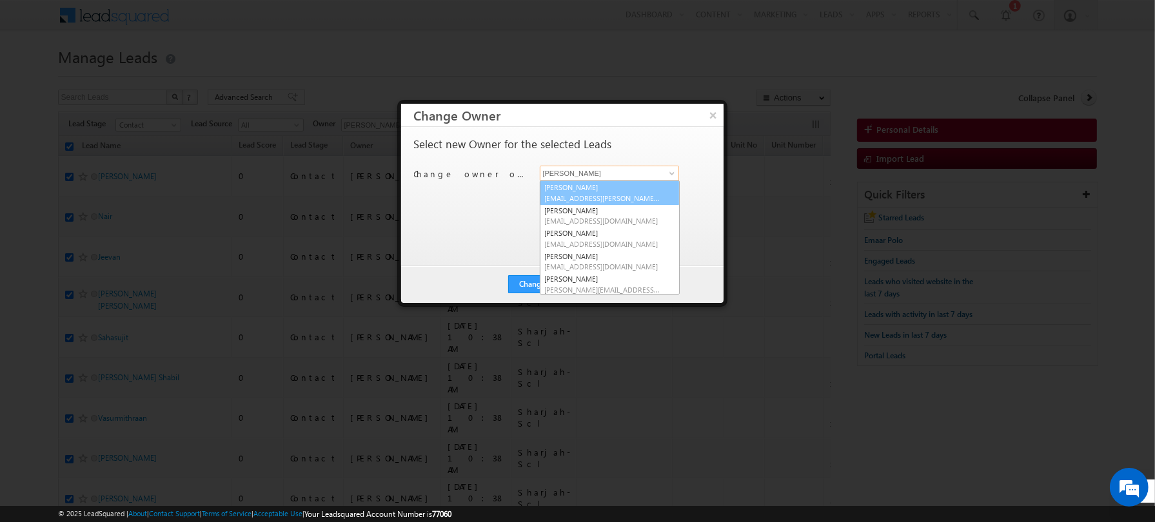
click at [583, 194] on span "[EMAIL_ADDRESS][PERSON_NAME][DOMAIN_NAME]" at bounding box center [603, 198] width 116 height 10
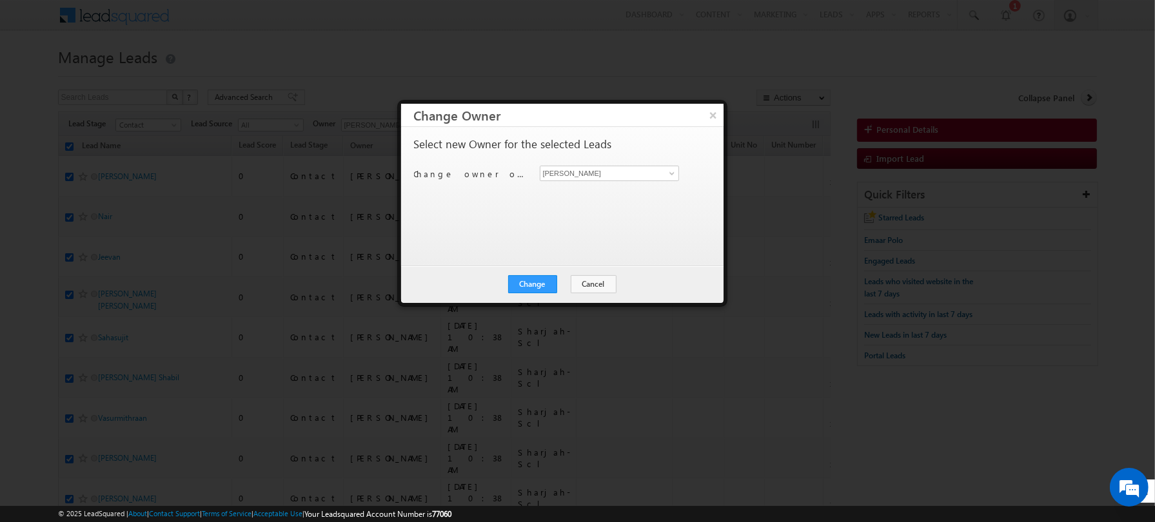
click at [519, 221] on div "Select new Owner for the selected Leads Change owner of 200 leads to Abhishekku…" at bounding box center [561, 190] width 294 height 103
click at [530, 291] on button "Change" at bounding box center [532, 284] width 49 height 18
click at [571, 292] on div "Change Cancel Close" at bounding box center [562, 284] width 322 height 37
click at [560, 286] on button "Close" at bounding box center [563, 284] width 41 height 18
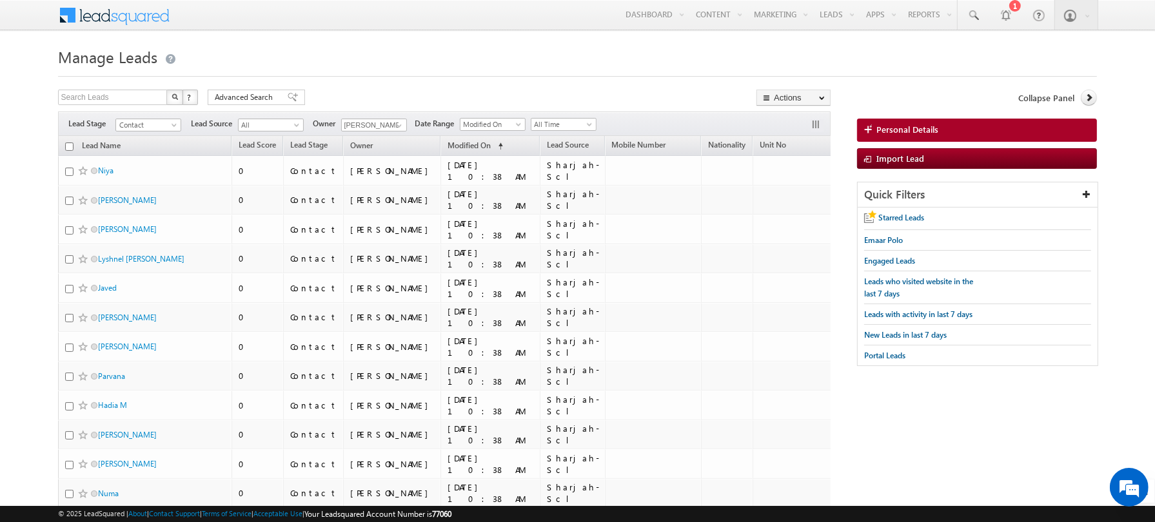
click at [70, 144] on input "checkbox" at bounding box center [69, 146] width 8 height 8
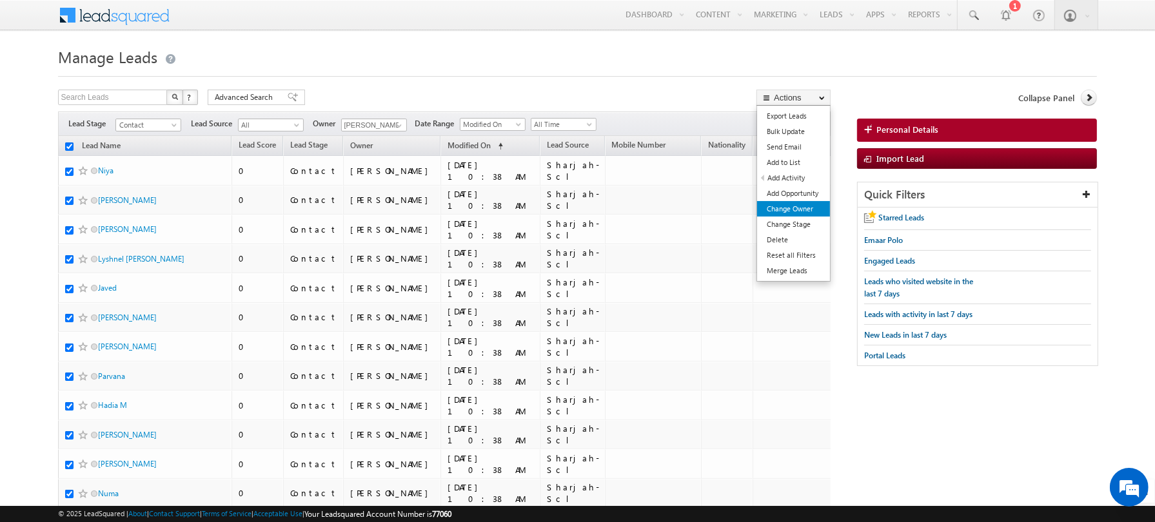
click at [781, 204] on link "Change Owner" at bounding box center [793, 208] width 73 height 15
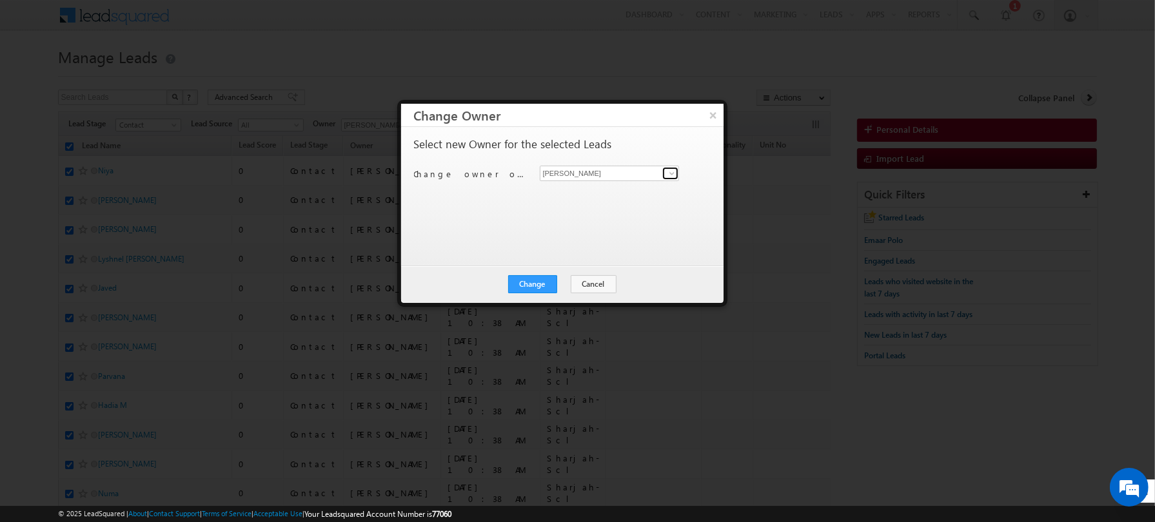
click at [672, 175] on span at bounding box center [672, 173] width 10 height 10
click at [618, 195] on span "[PERSON_NAME][EMAIL_ADDRESS][DOMAIN_NAME]" at bounding box center [603, 198] width 116 height 10
click at [567, 226] on div "Select new Owner for the selected Leads Change owner of 200 leads to Abhishekku…" at bounding box center [561, 190] width 294 height 103
click at [540, 284] on button "Change" at bounding box center [532, 284] width 49 height 18
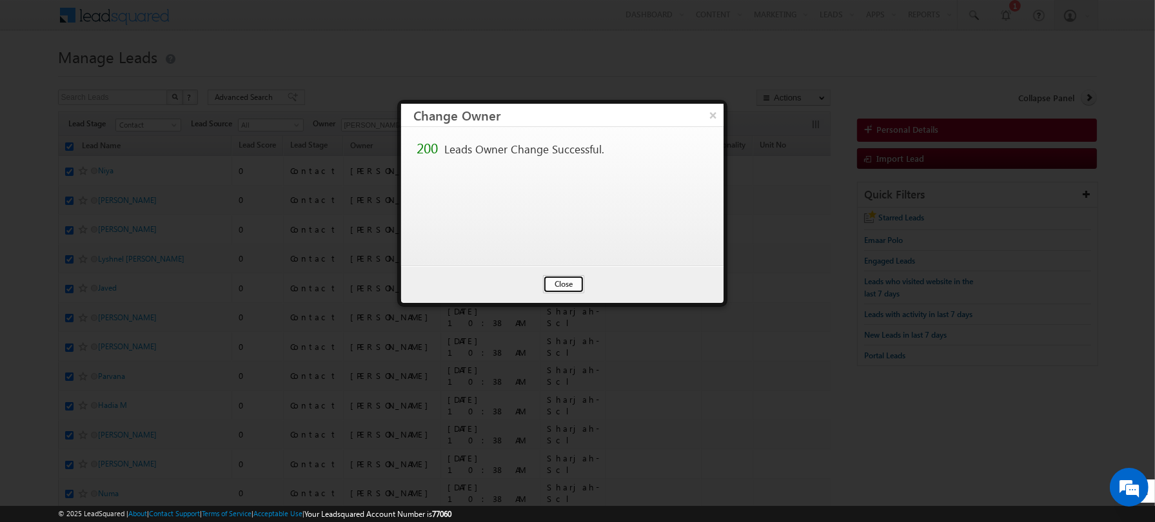
click at [559, 282] on button "Close" at bounding box center [563, 284] width 41 height 18
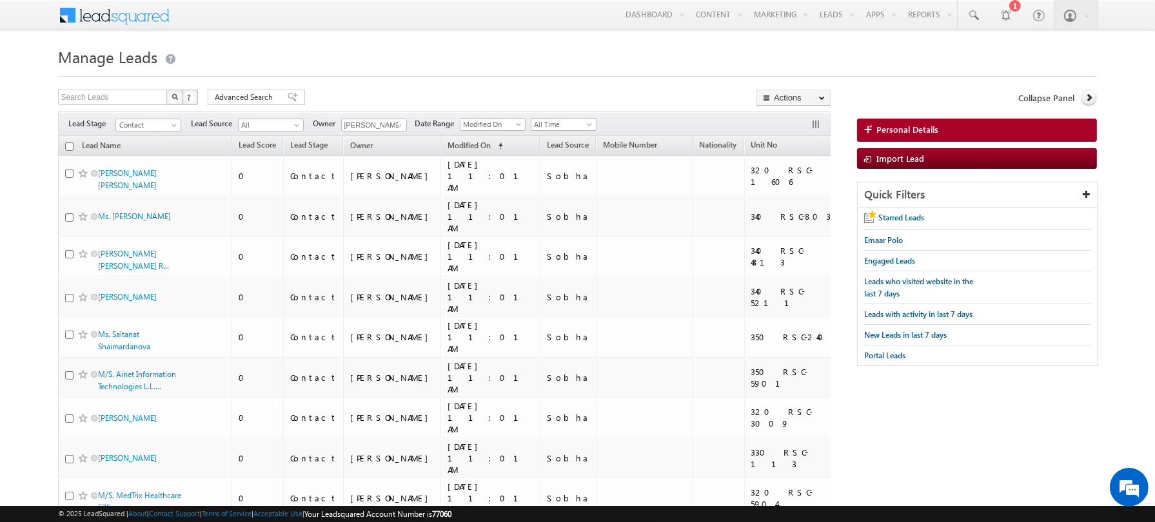
click at [71, 146] on input "checkbox" at bounding box center [69, 146] width 8 height 8
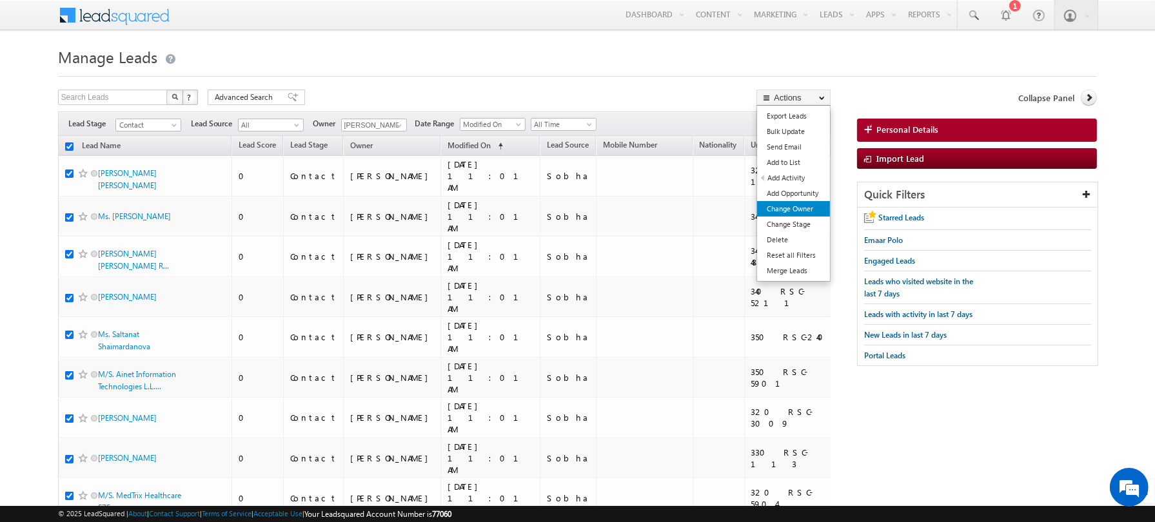
click at [794, 207] on link "Change Owner" at bounding box center [793, 208] width 73 height 15
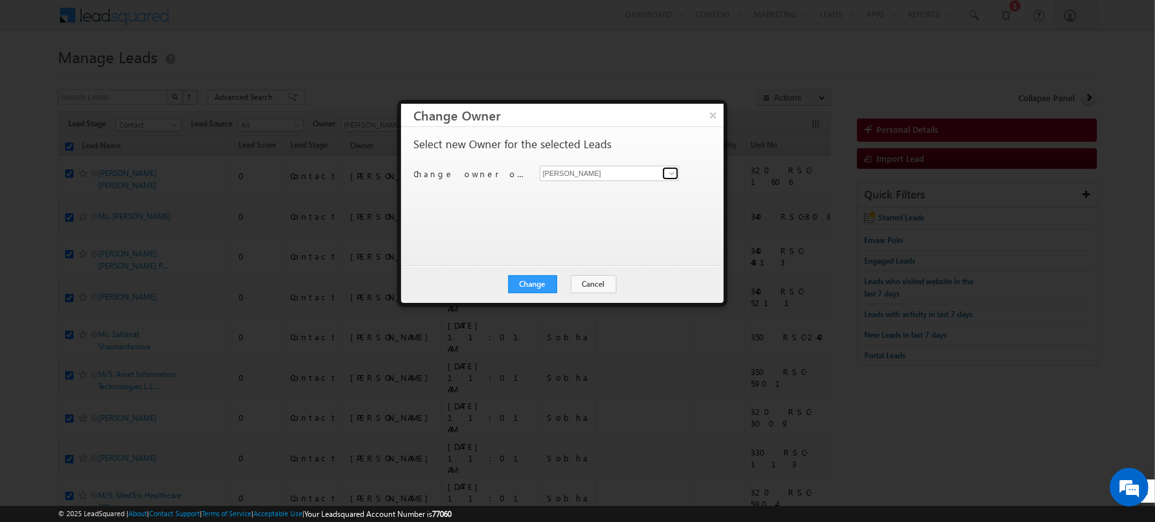
click at [670, 173] on span at bounding box center [672, 173] width 10 height 10
click at [574, 196] on span "[PERSON_NAME][EMAIL_ADDRESS][DOMAIN_NAME]" at bounding box center [603, 198] width 116 height 10
click at [529, 259] on div "Select new Owner for the selected Leads Change owner of 200 leads to Abhishekku…" at bounding box center [562, 196] width 322 height 139
click at [529, 295] on div "Change Cancel Close" at bounding box center [562, 284] width 322 height 37
click at [529, 285] on button "Change" at bounding box center [532, 284] width 49 height 18
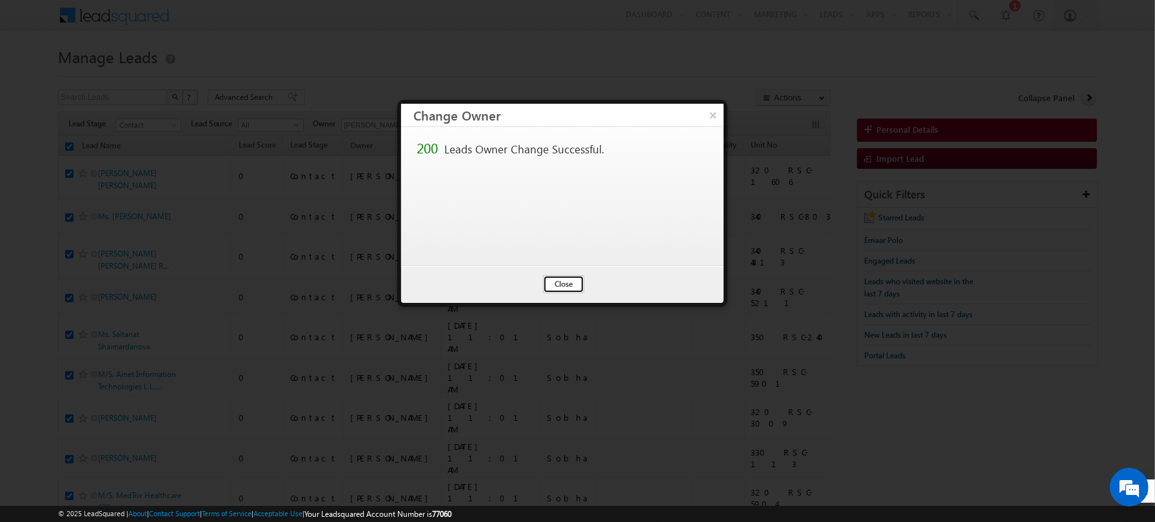
click at [567, 282] on button "Close" at bounding box center [563, 284] width 41 height 18
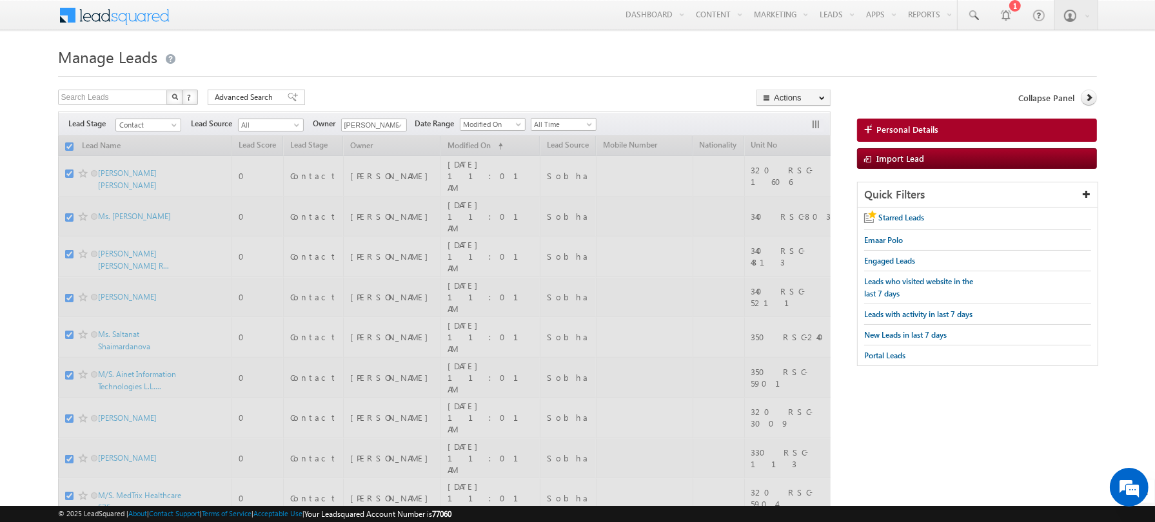
click at [170, 17] on span at bounding box center [117, 16] width 118 height 32
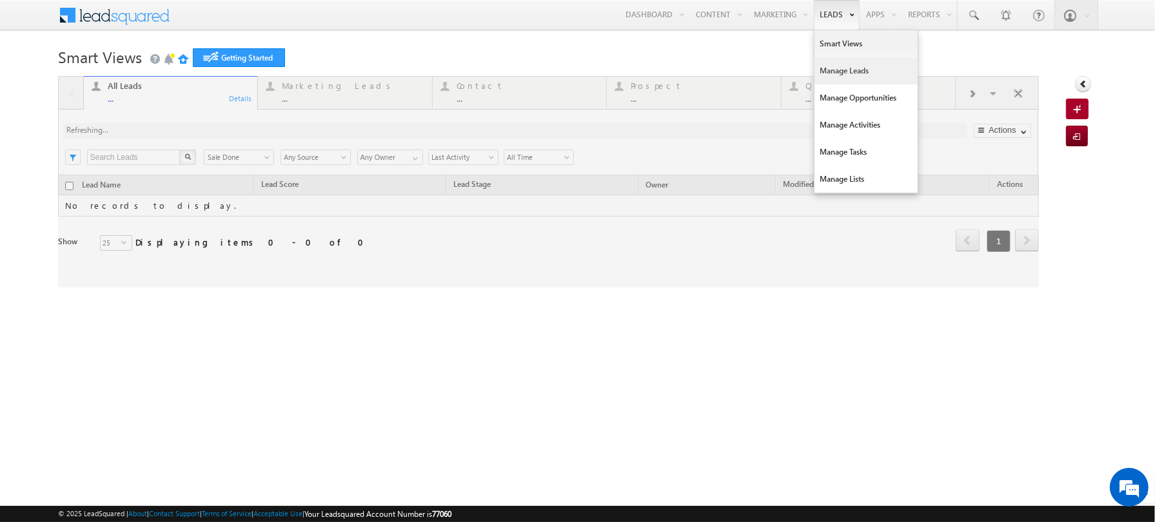
click at [839, 72] on link "Manage Leads" at bounding box center [865, 70] width 103 height 27
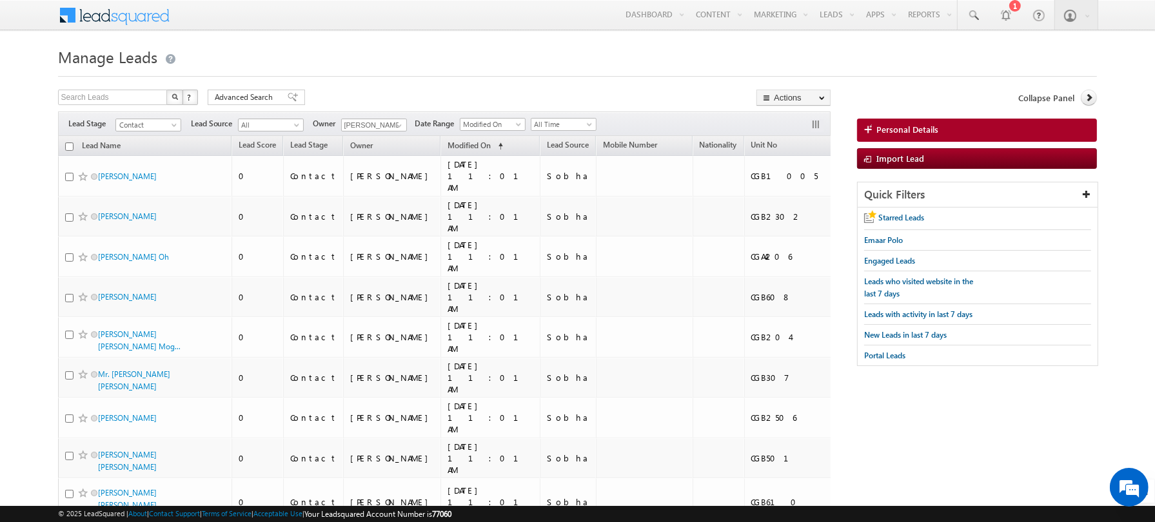
click at [74, 144] on th "Lead Name" at bounding box center [145, 146] width 174 height 20
click at [70, 145] on input "checkbox" at bounding box center [69, 146] width 8 height 8
checkbox input "true"
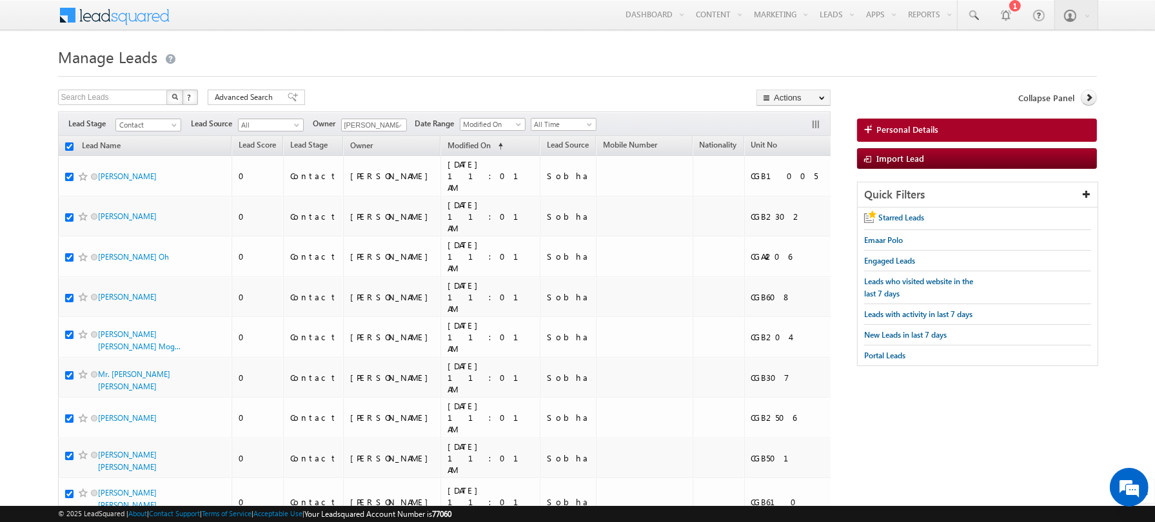
checkbox input "true"
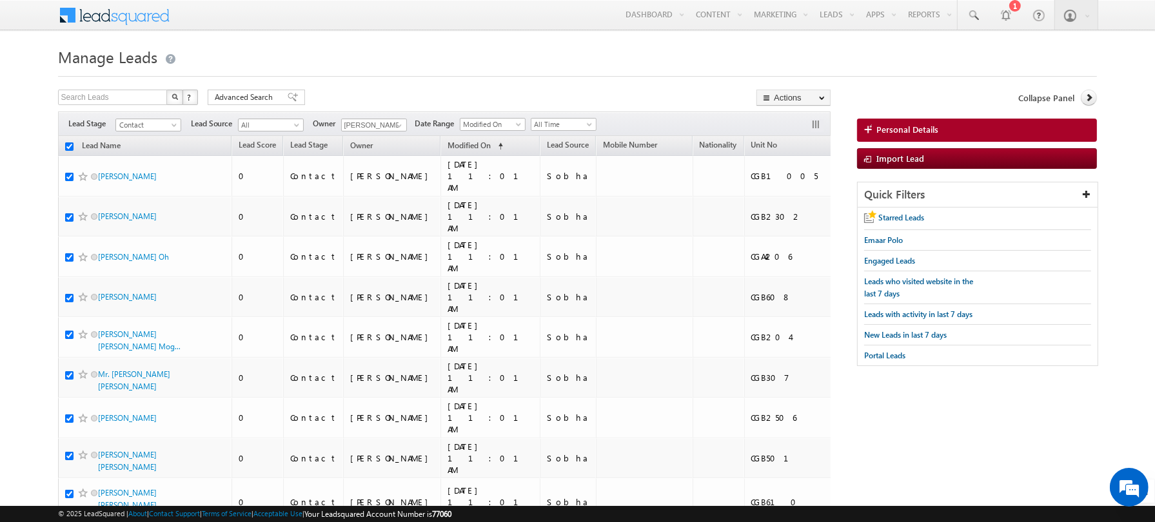
checkbox input "true"
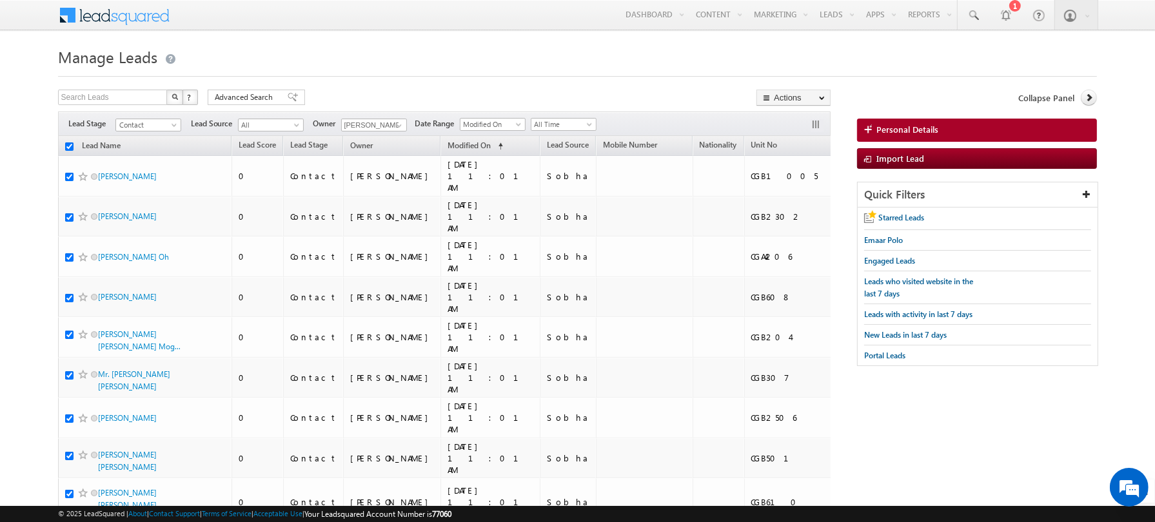
checkbox input "true"
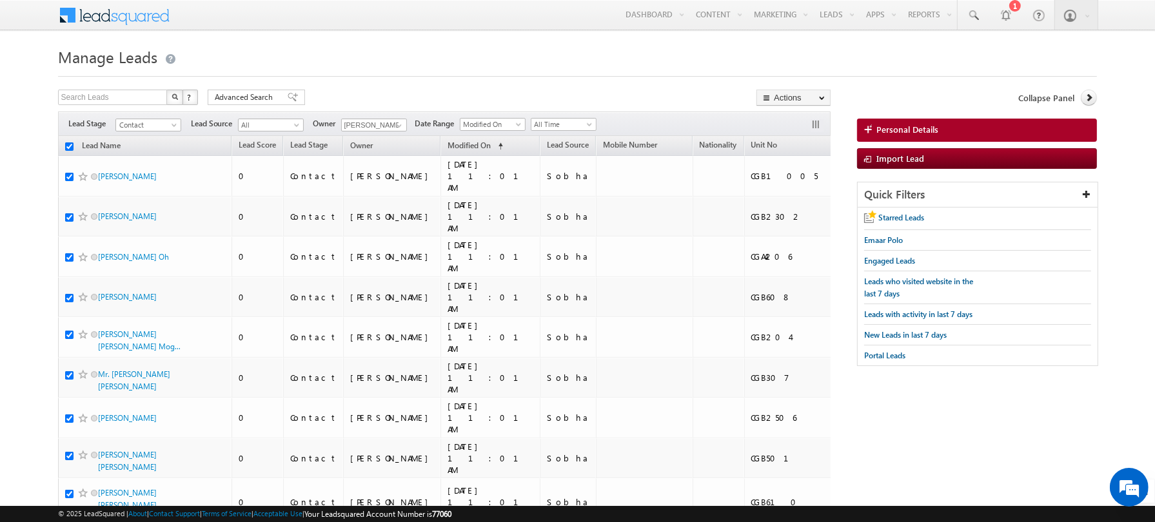
checkbox input "true"
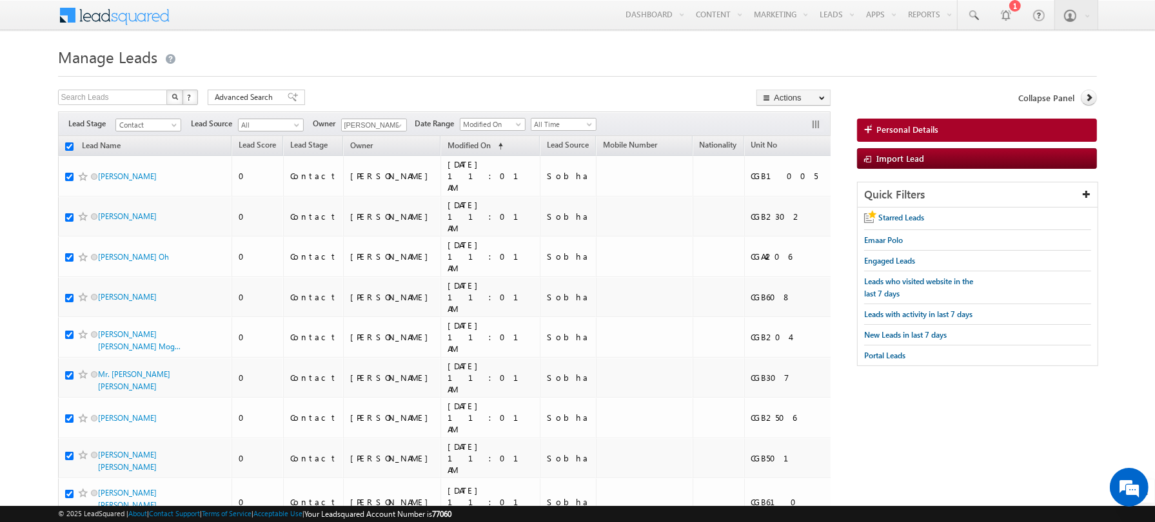
checkbox input "true"
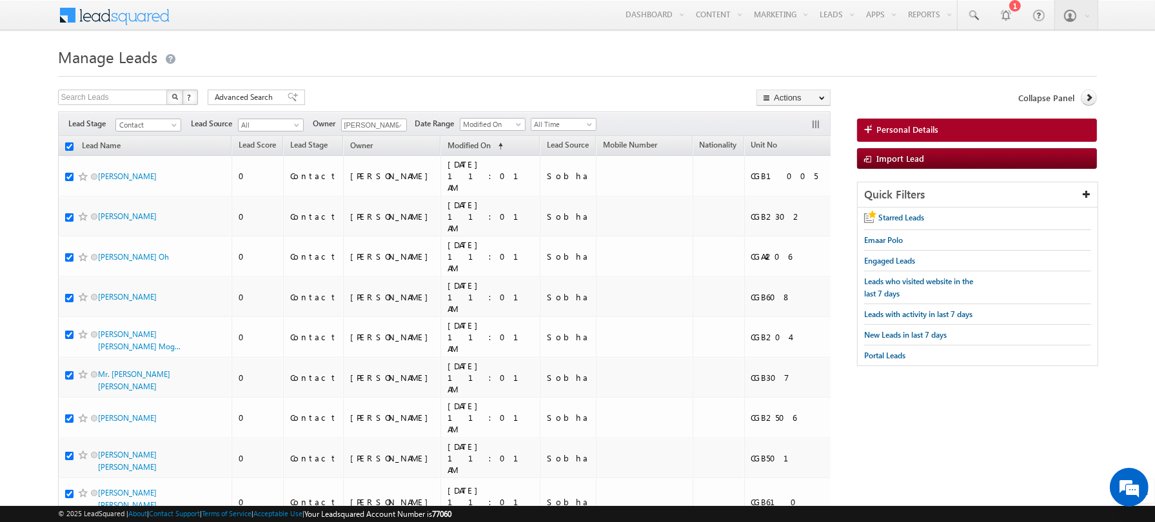
checkbox input "true"
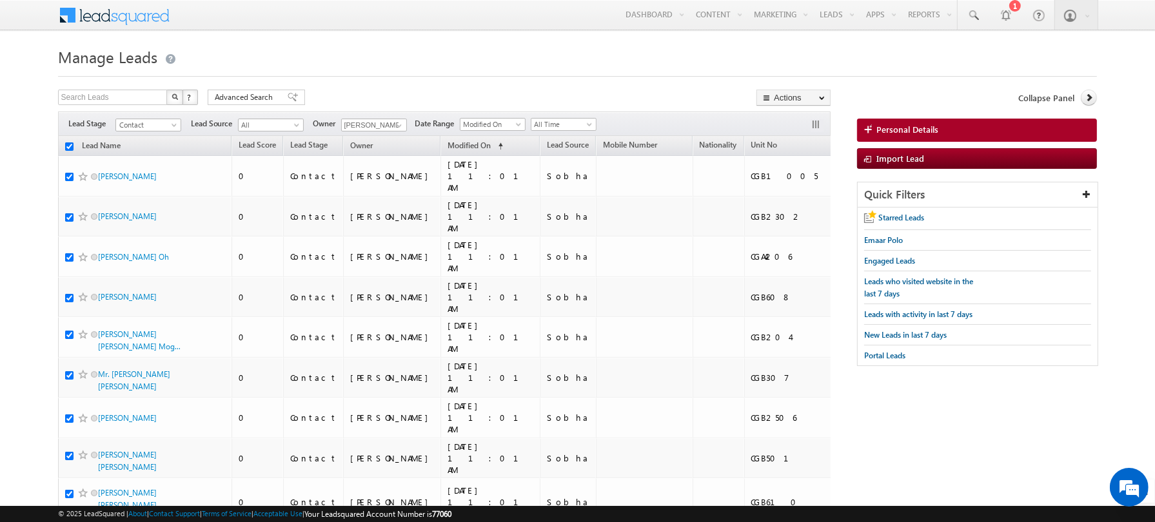
checkbox input "true"
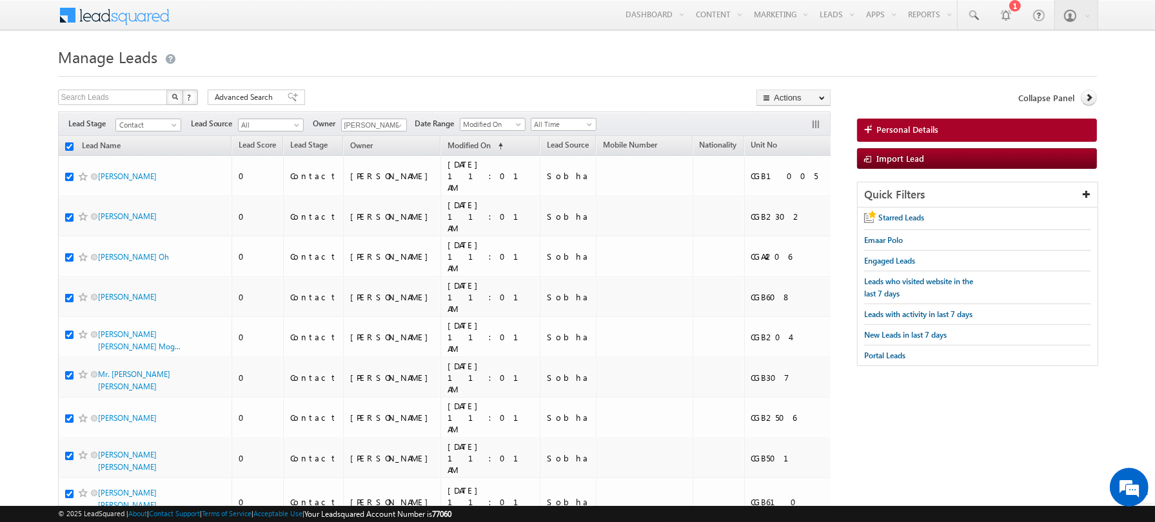
checkbox input "true"
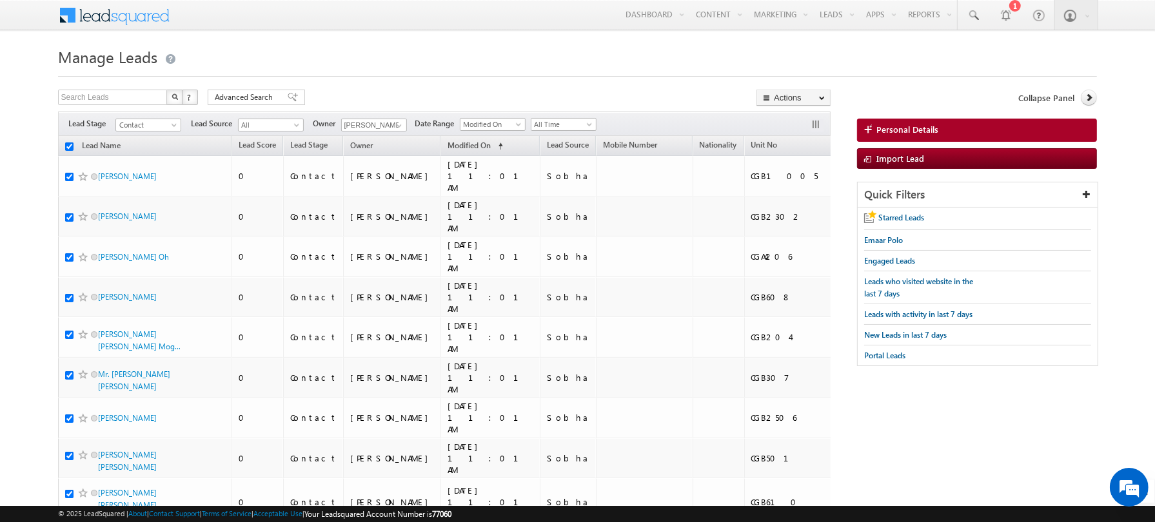
checkbox input "true"
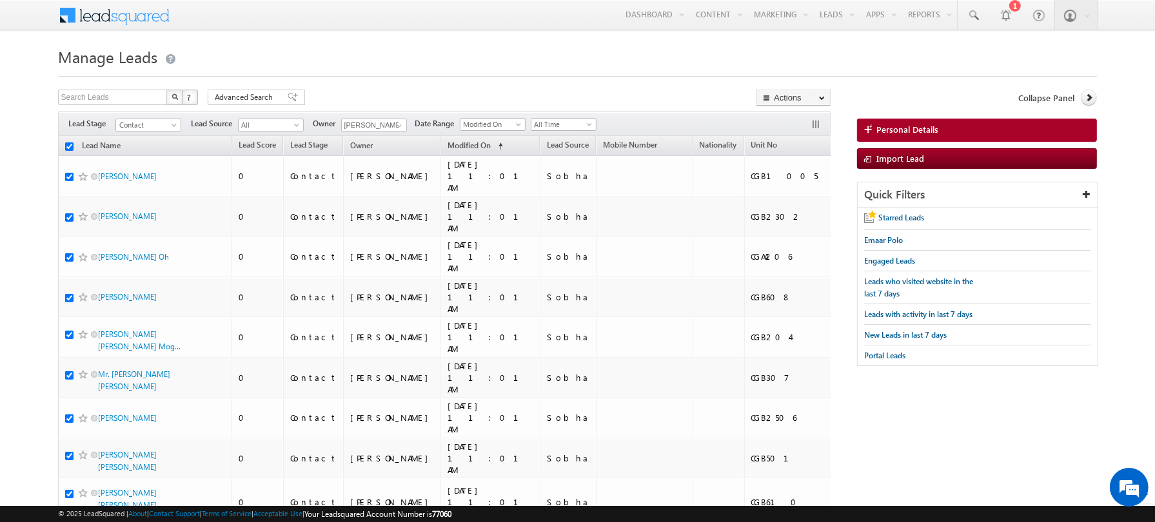
checkbox input "true"
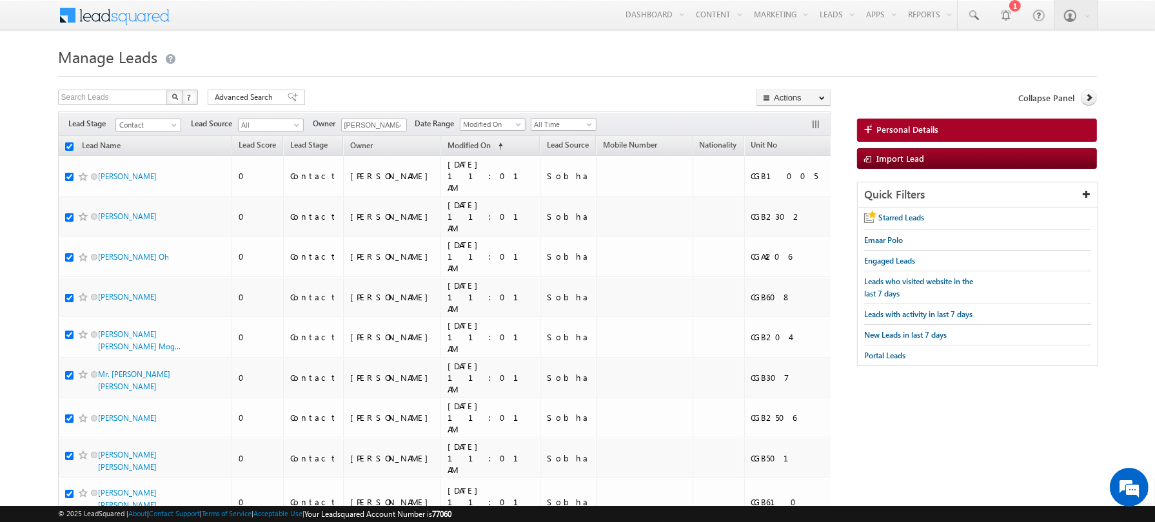
checkbox input "true"
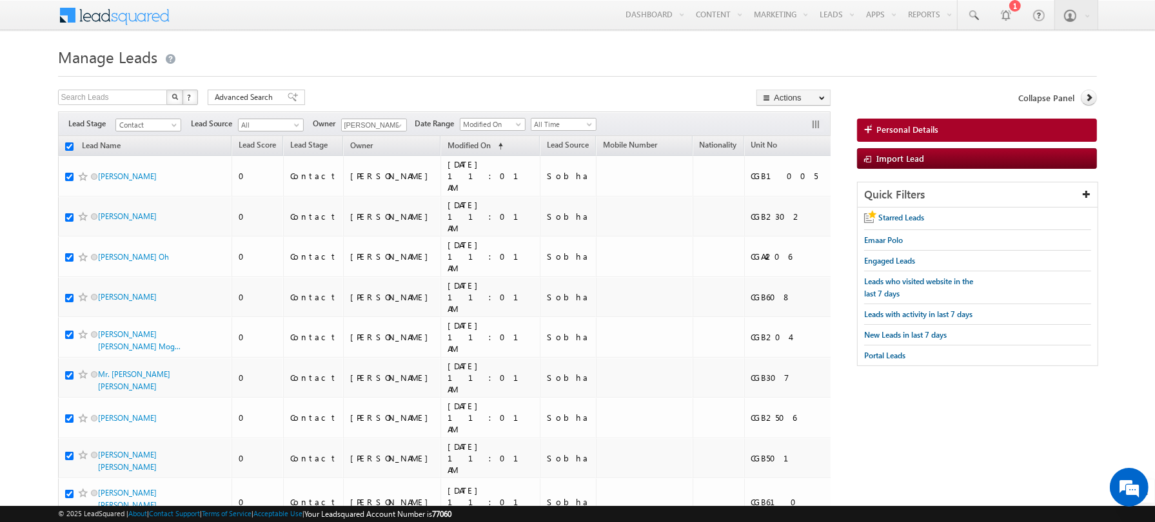
checkbox input "true"
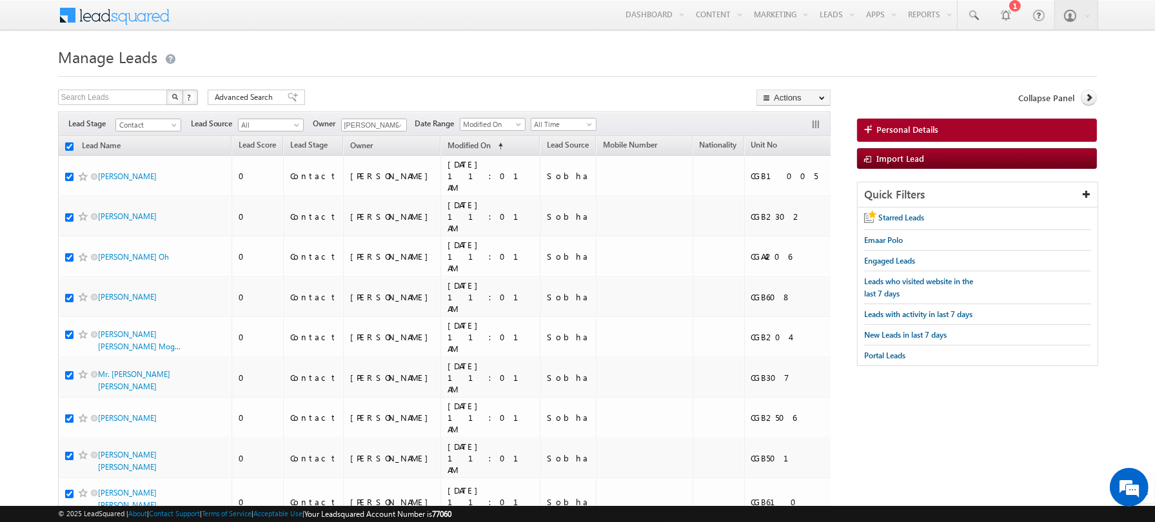
checkbox input "true"
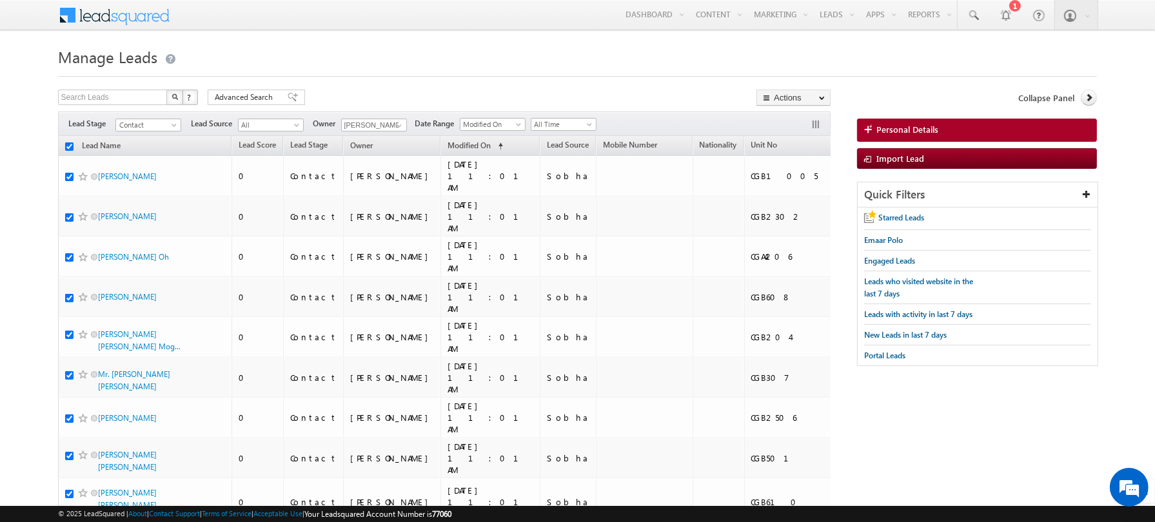
checkbox input "true"
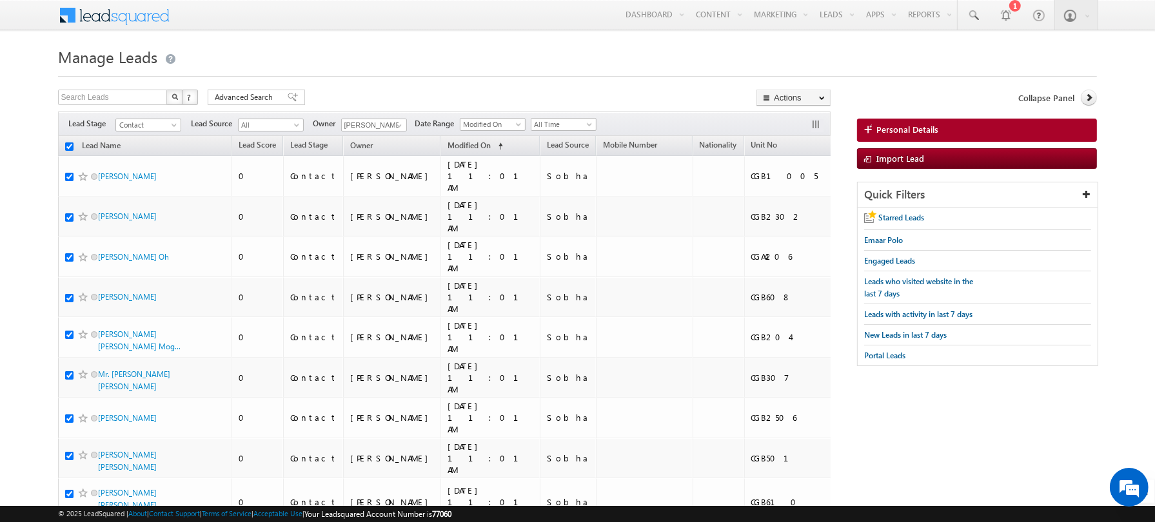
checkbox input "true"
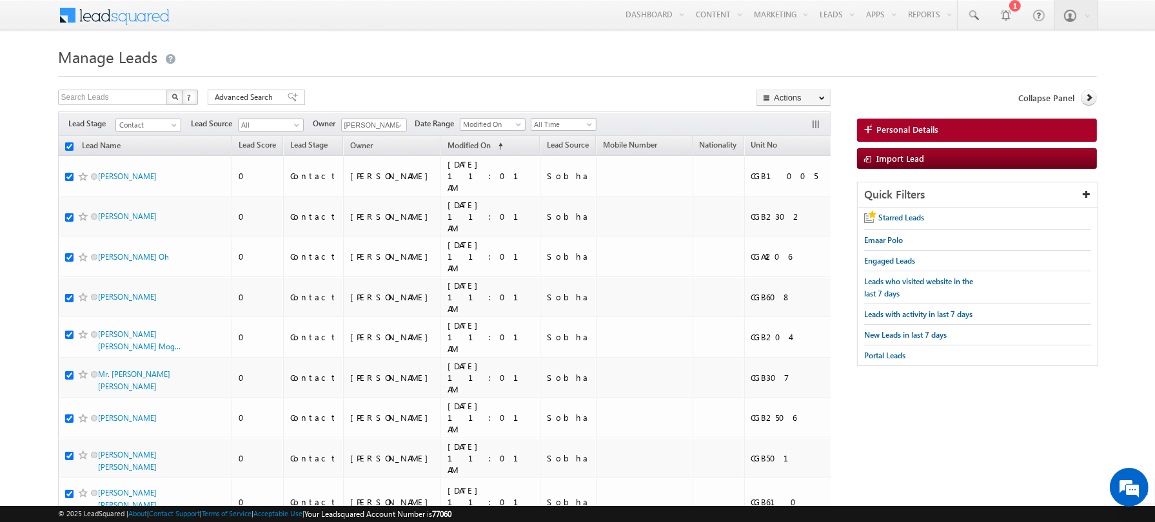
checkbox input "true"
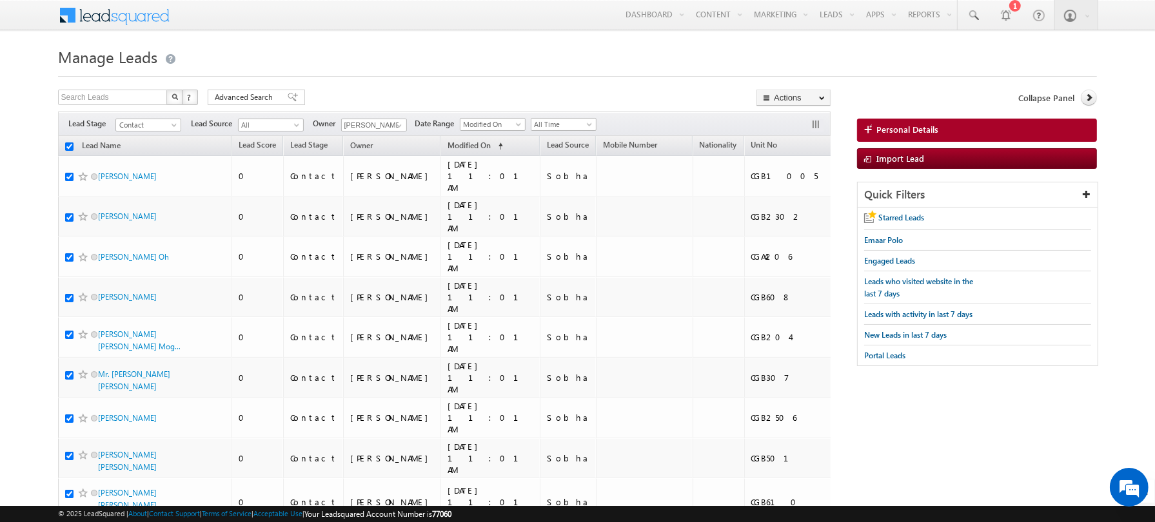
checkbox input "true"
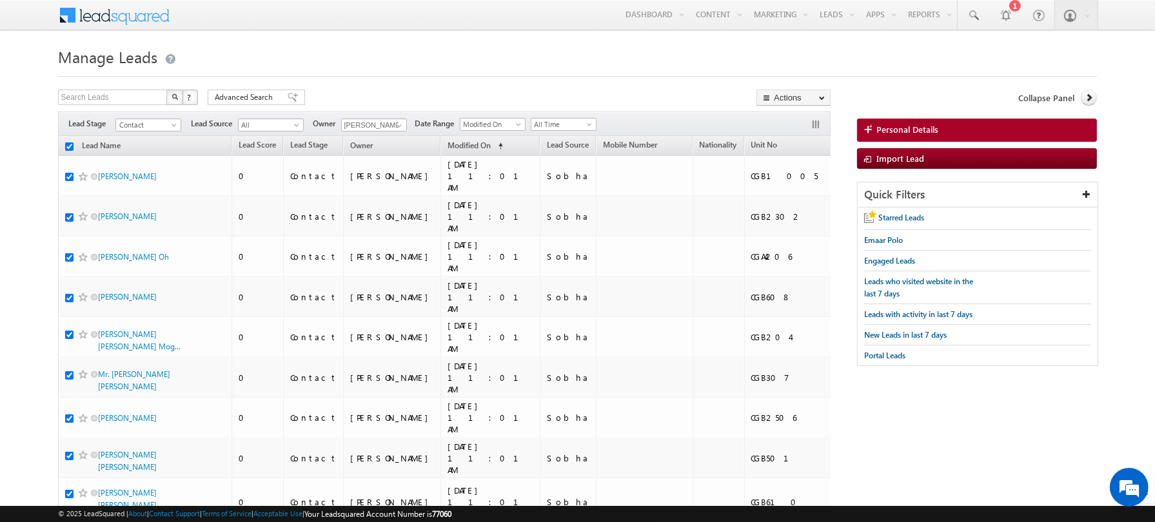
checkbox input "true"
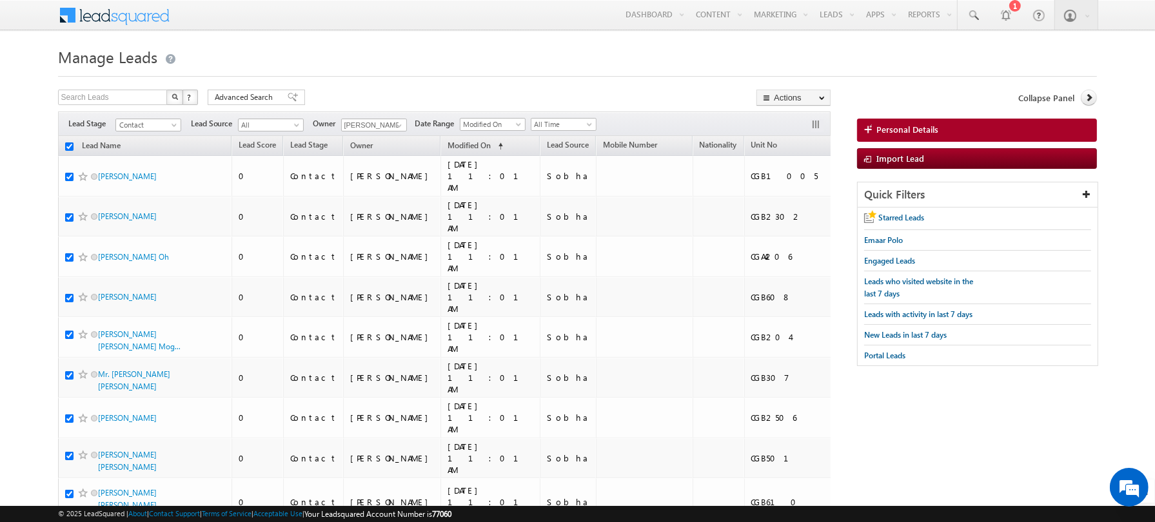
checkbox input "true"
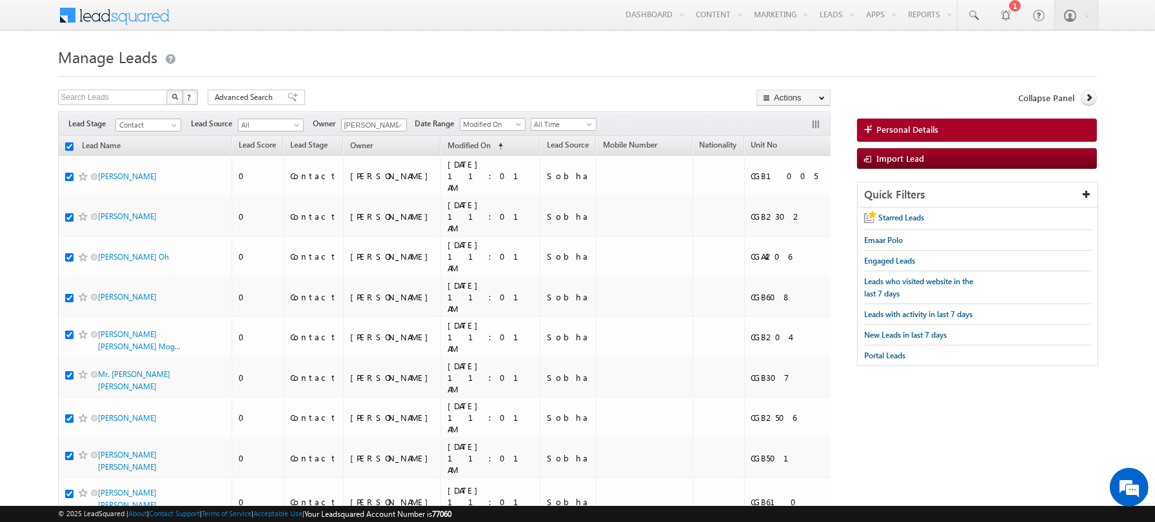
checkbox input "true"
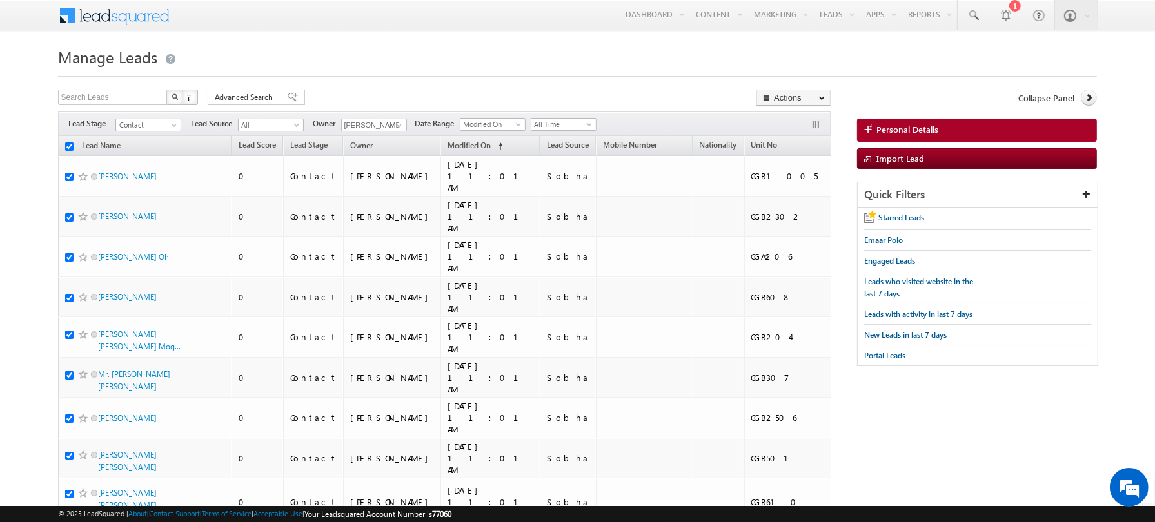
checkbox input "true"
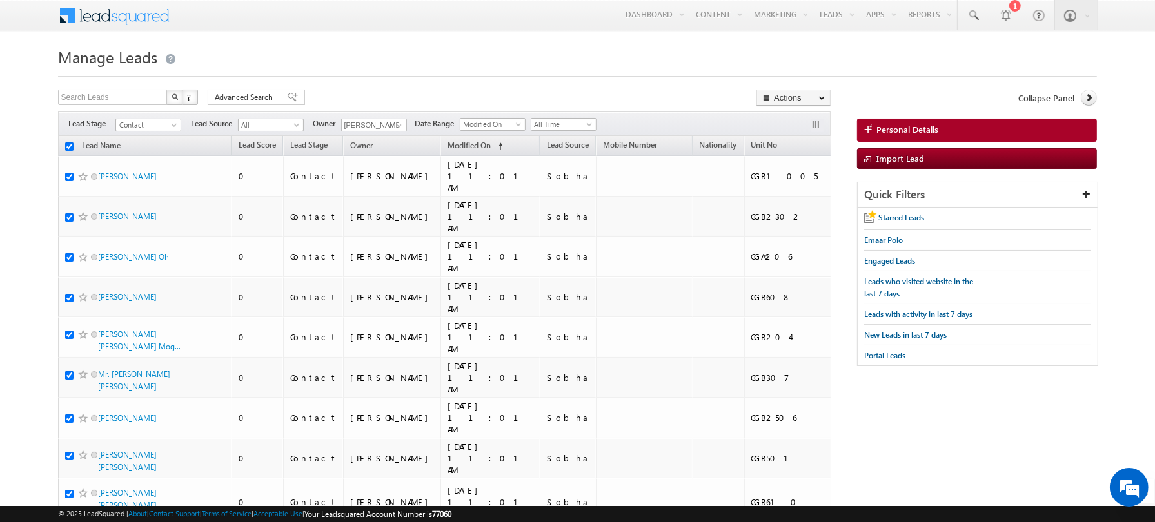
checkbox input "true"
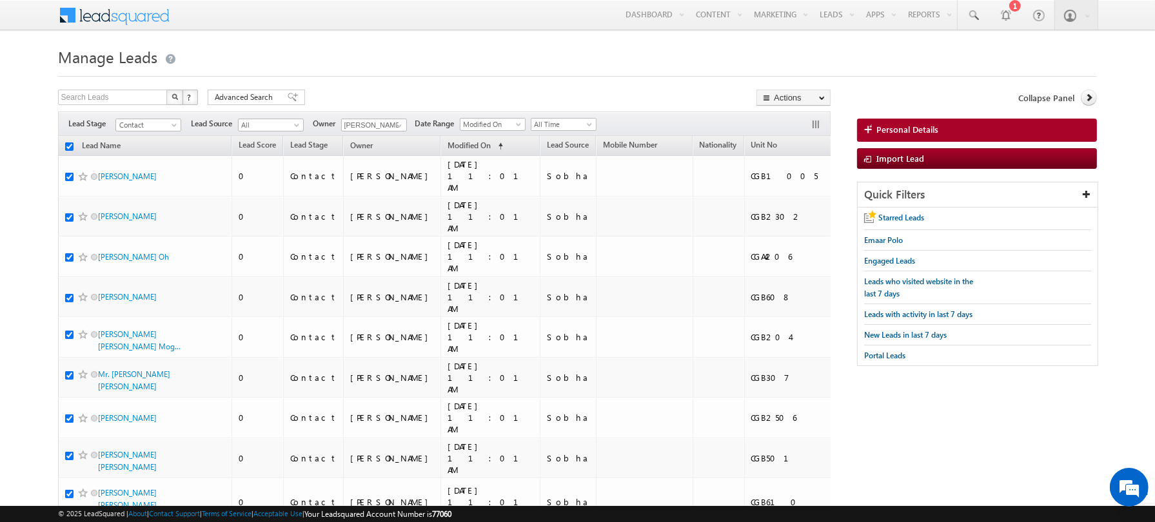
checkbox input "true"
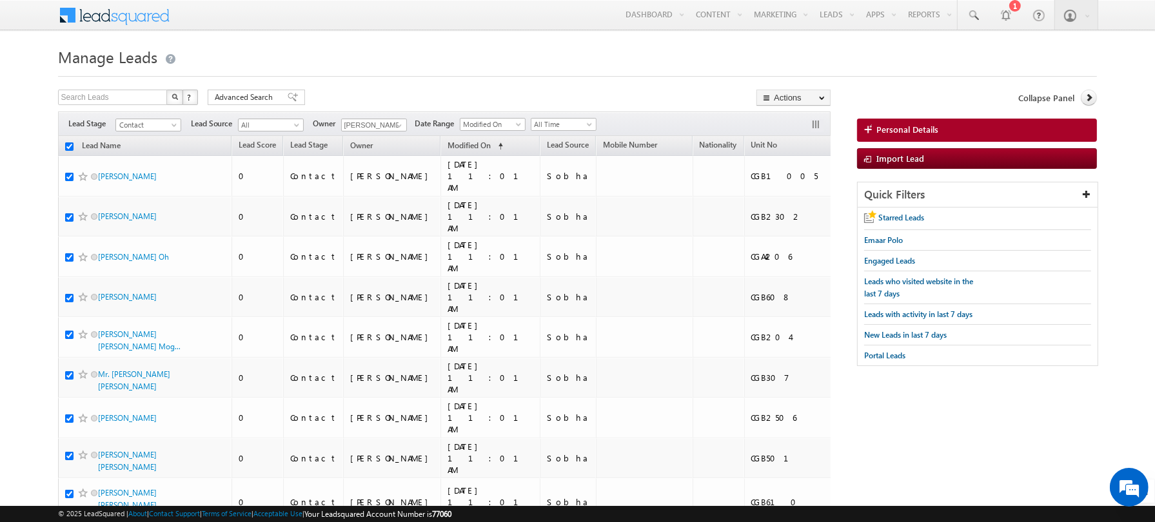
checkbox input "true"
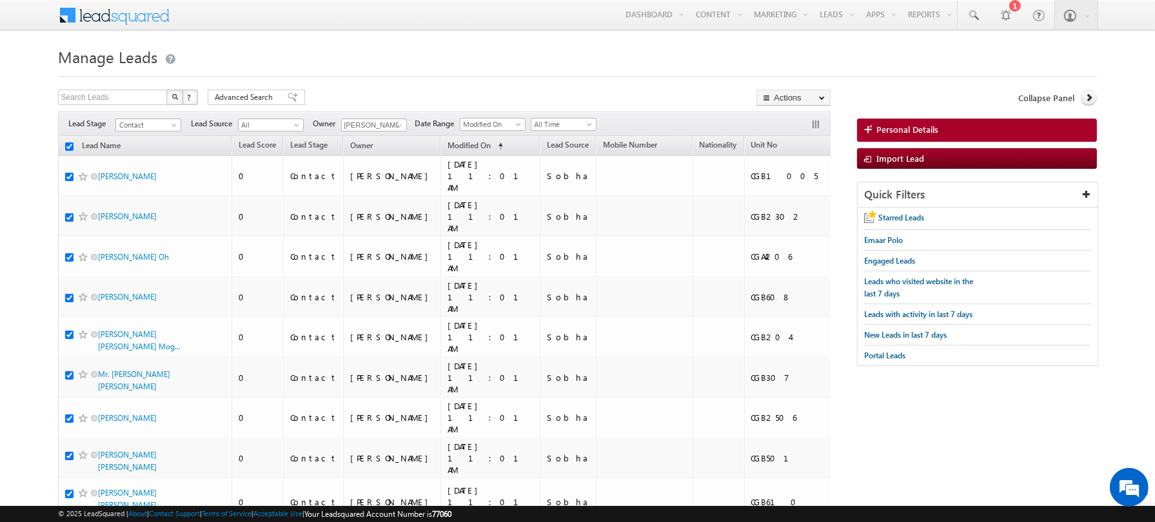
checkbox input "true"
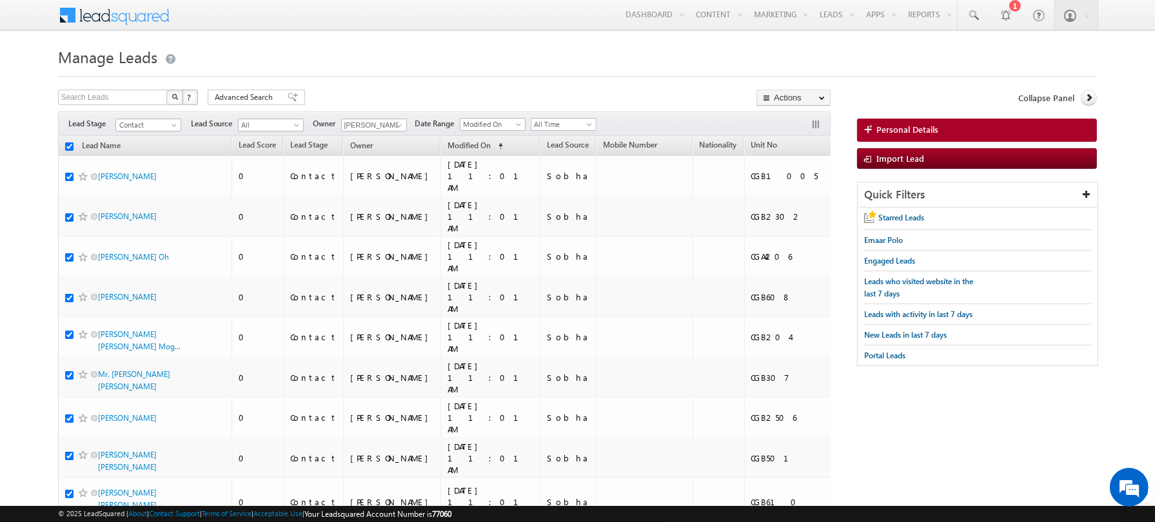
checkbox input "true"
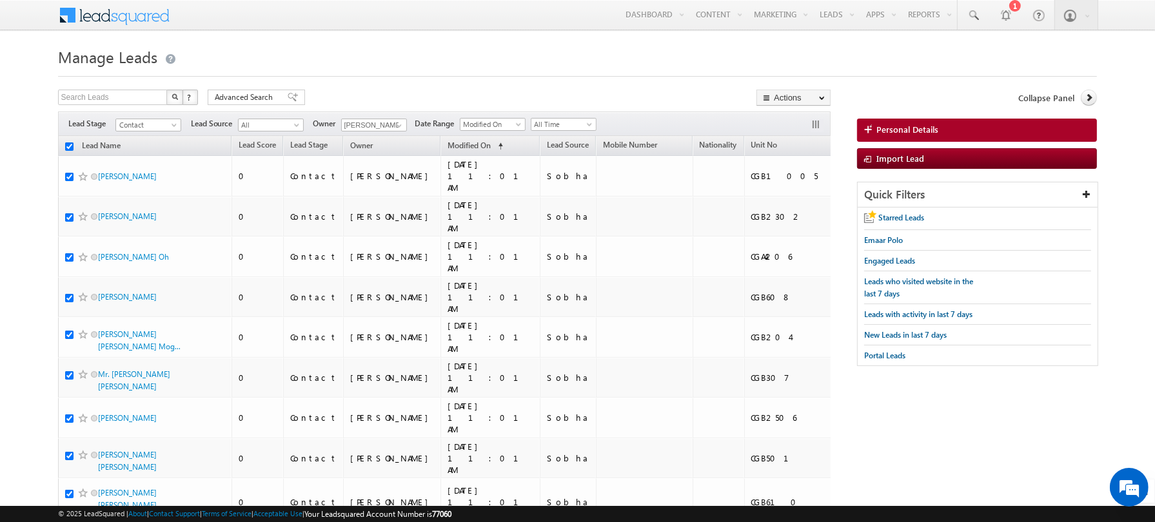
checkbox input "true"
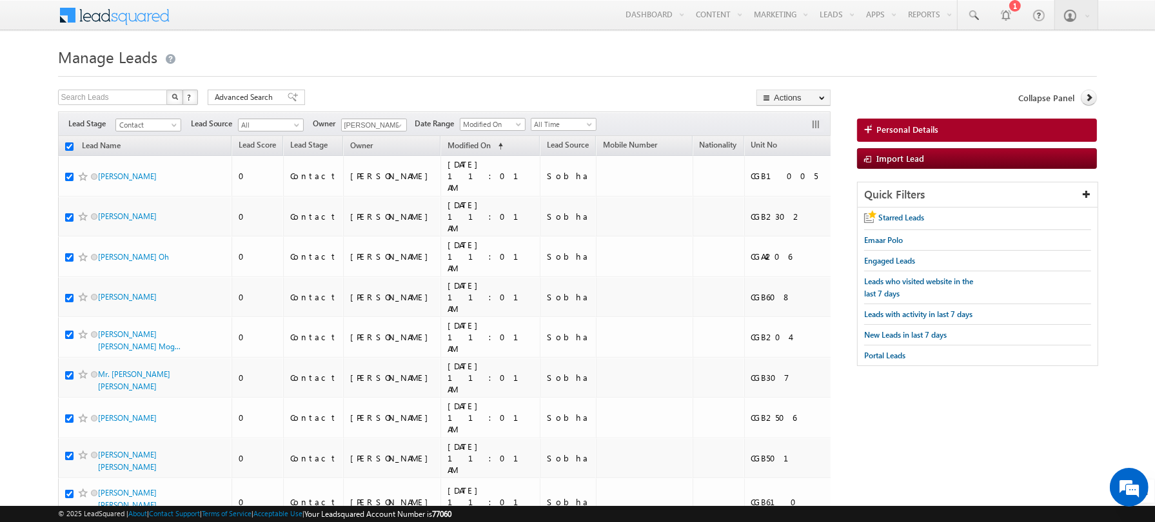
checkbox input "true"
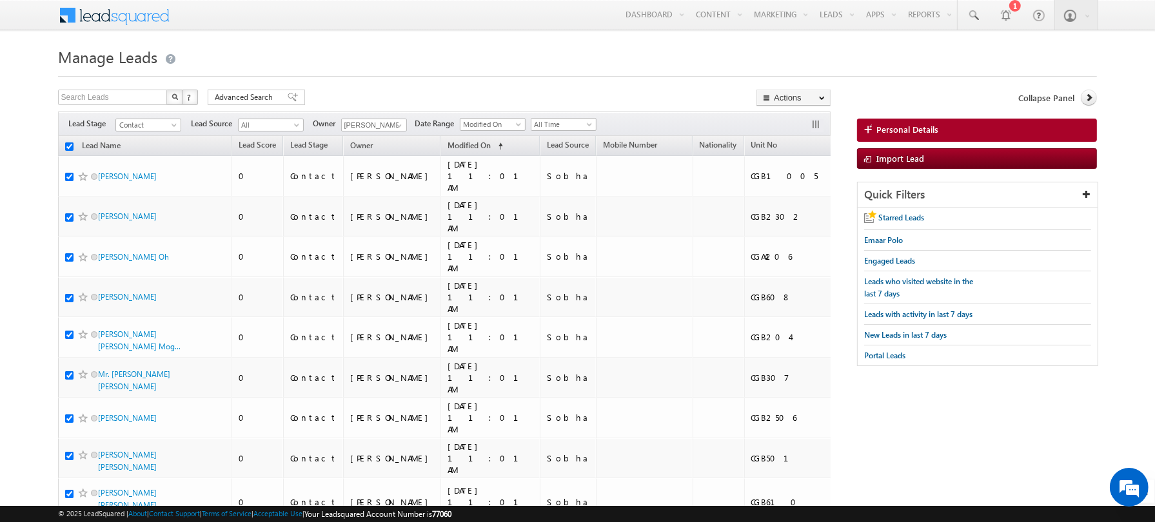
checkbox input "true"
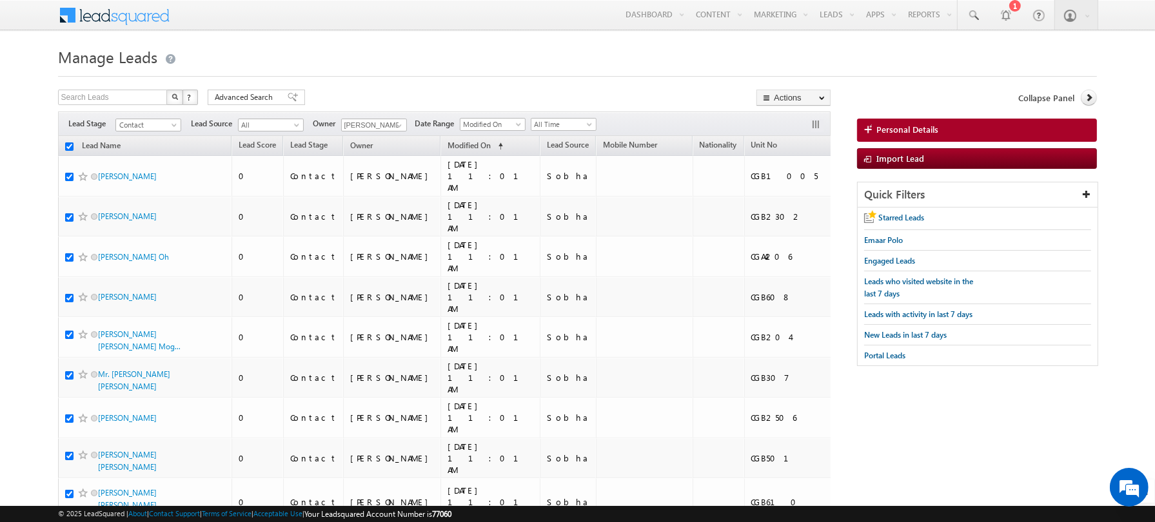
checkbox input "true"
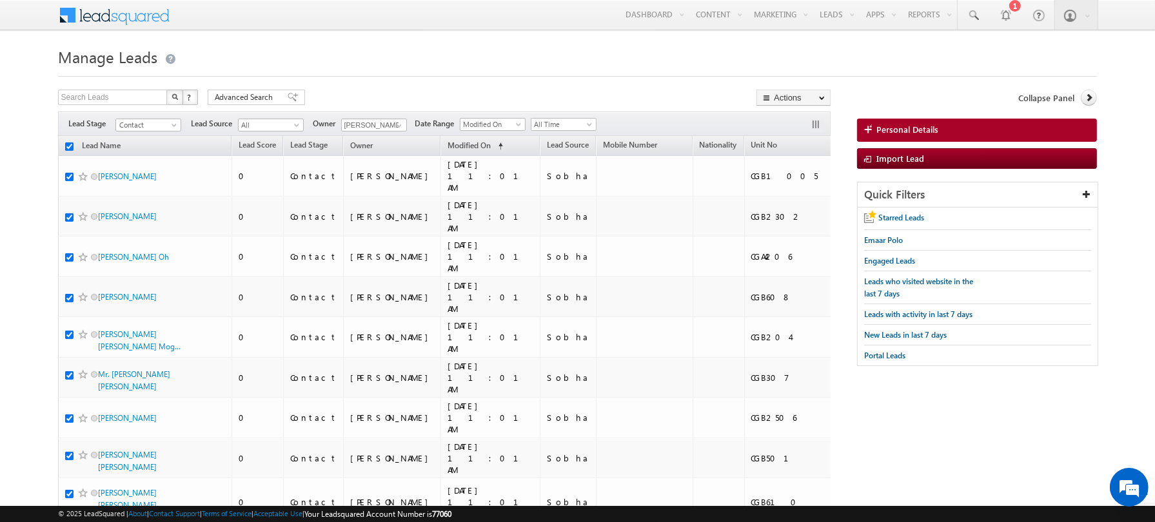
checkbox input "true"
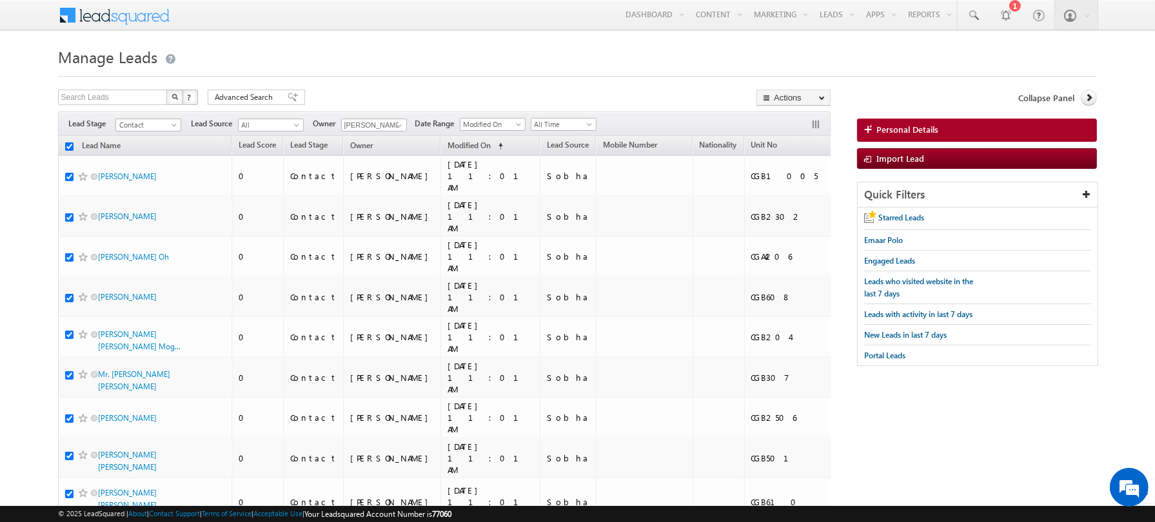
checkbox input "true"
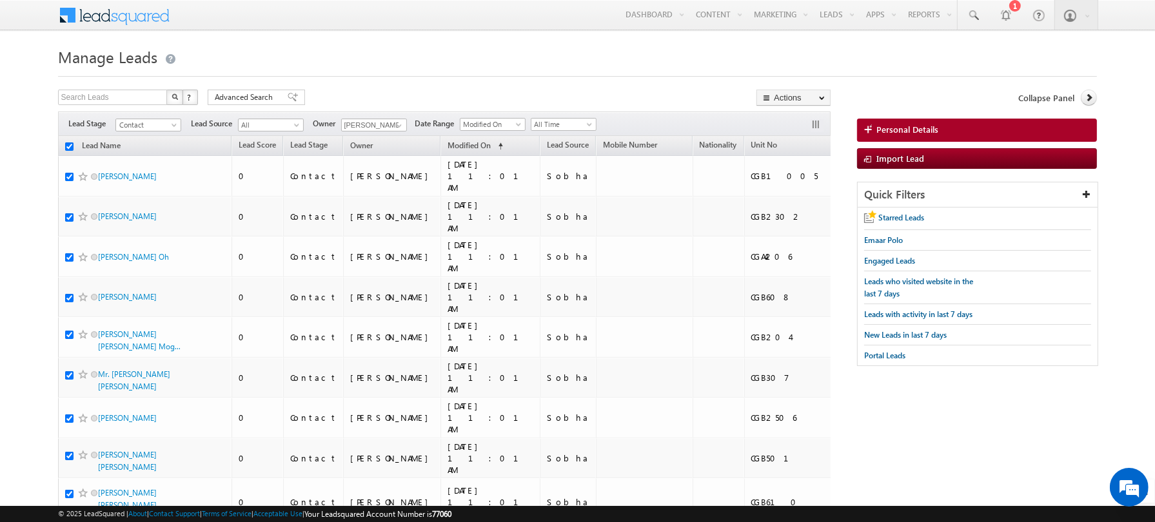
checkbox input "true"
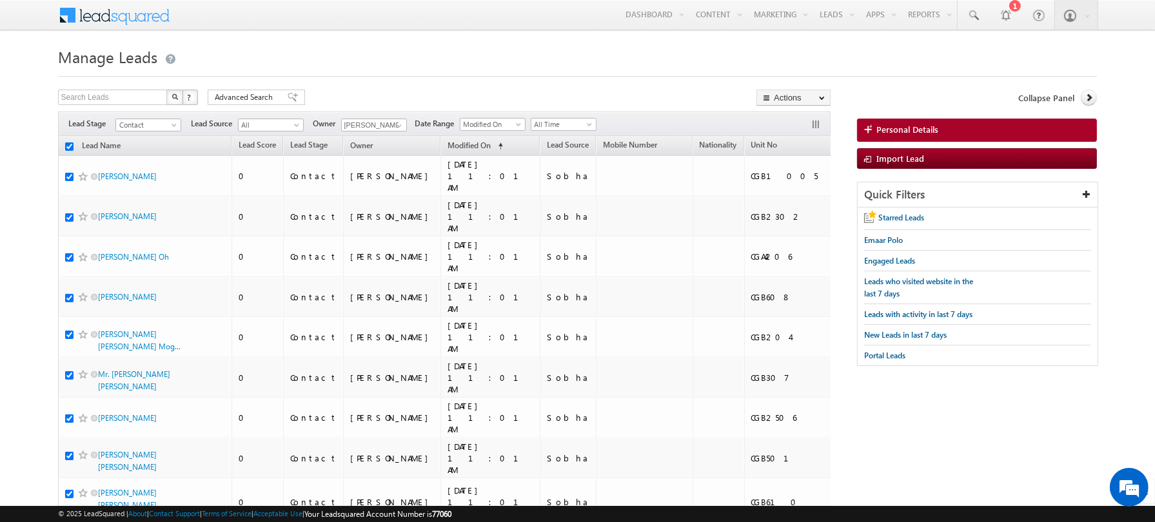
checkbox input "true"
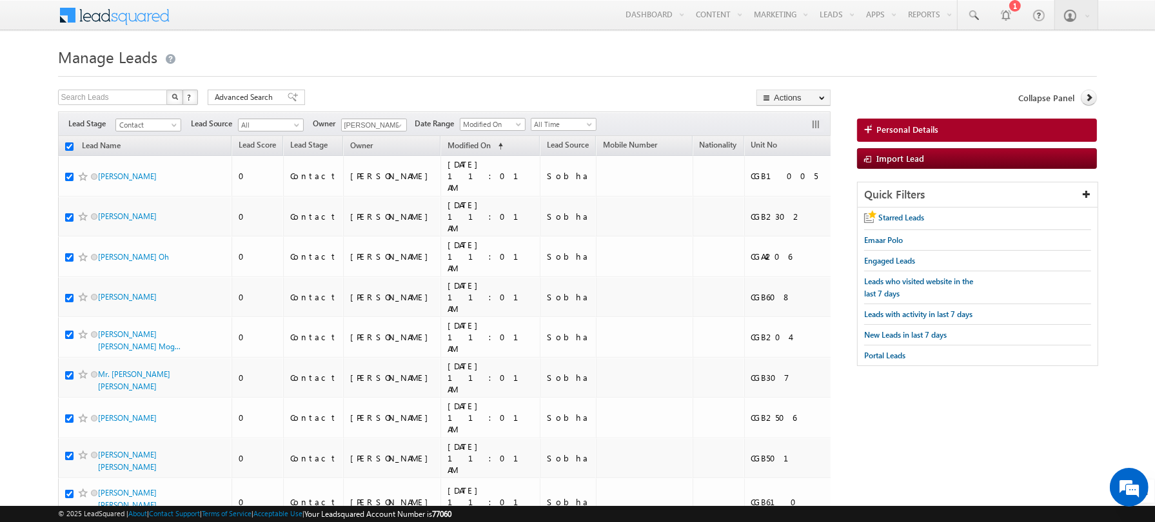
checkbox input "true"
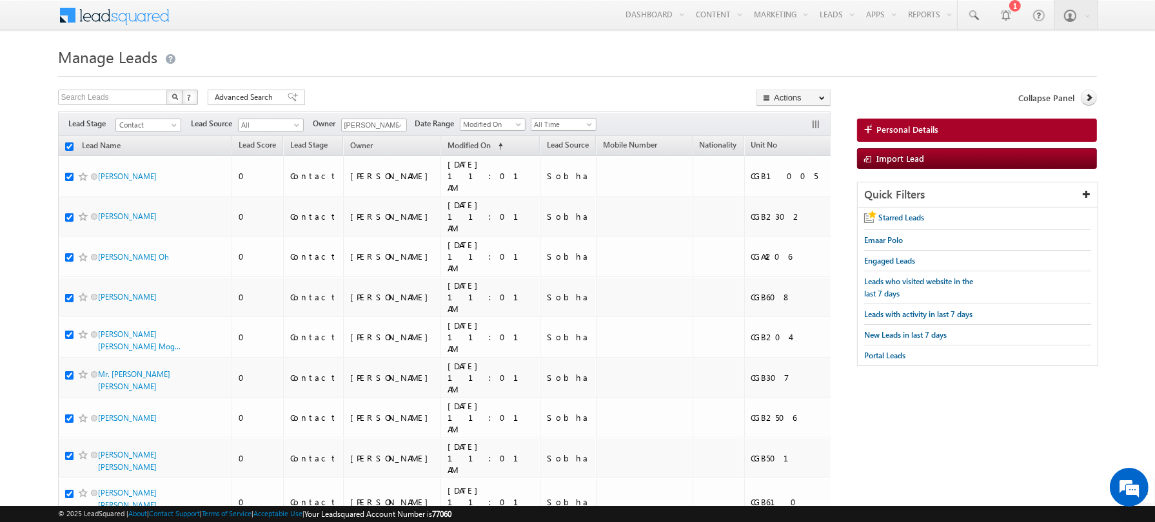
checkbox input "true"
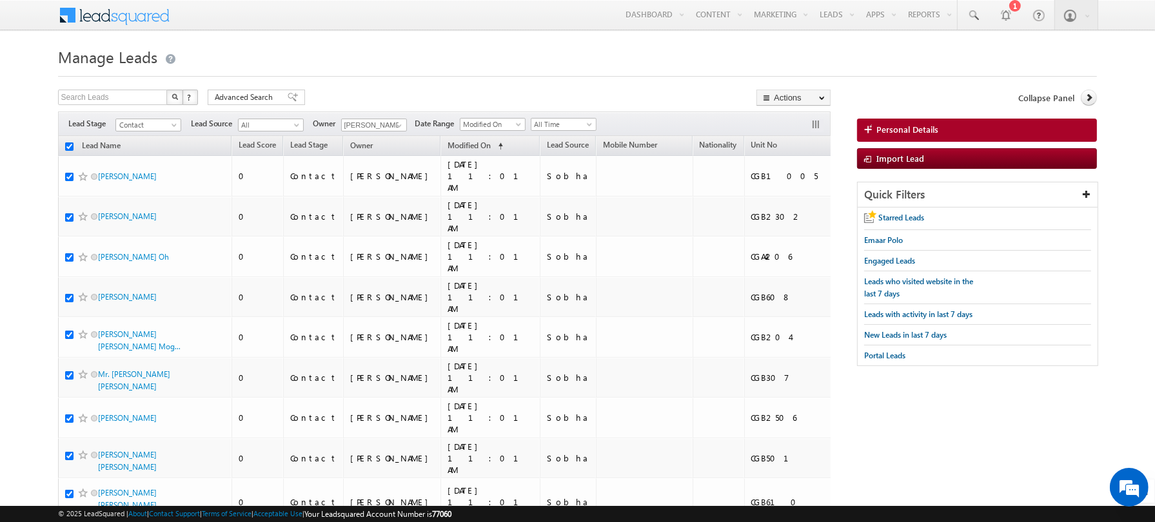
checkbox input "true"
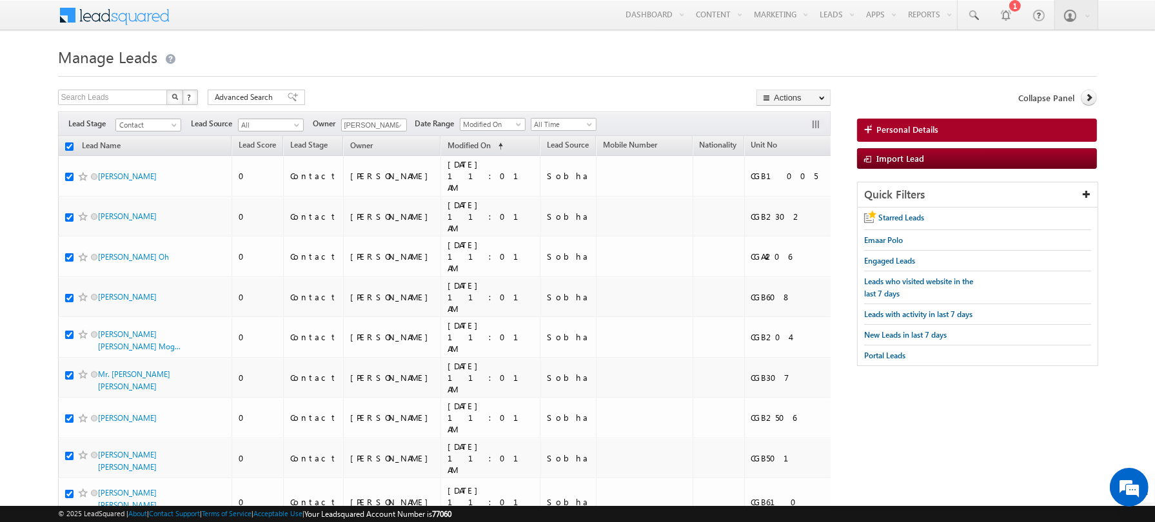
checkbox input "true"
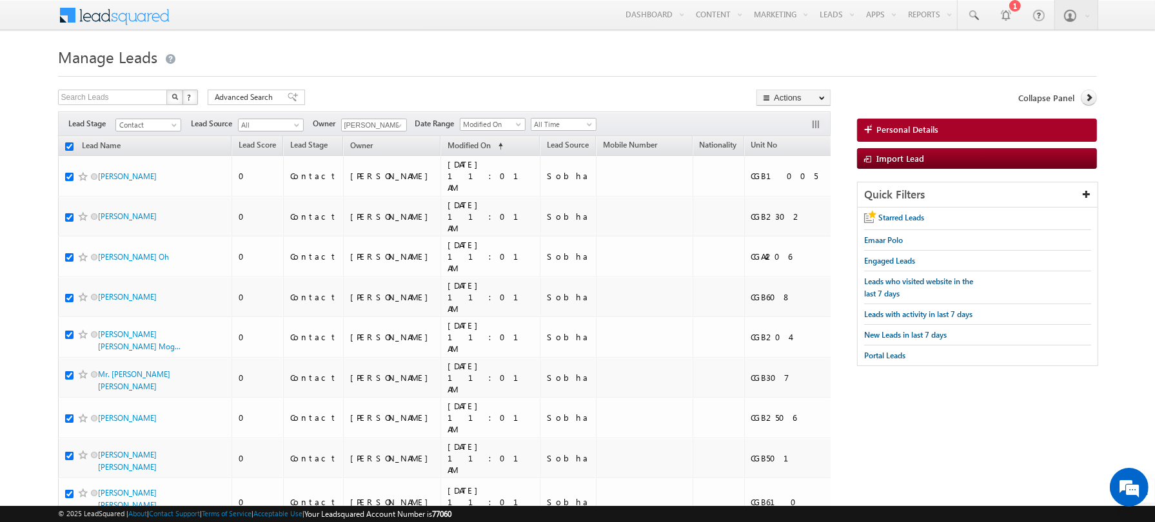
checkbox input "true"
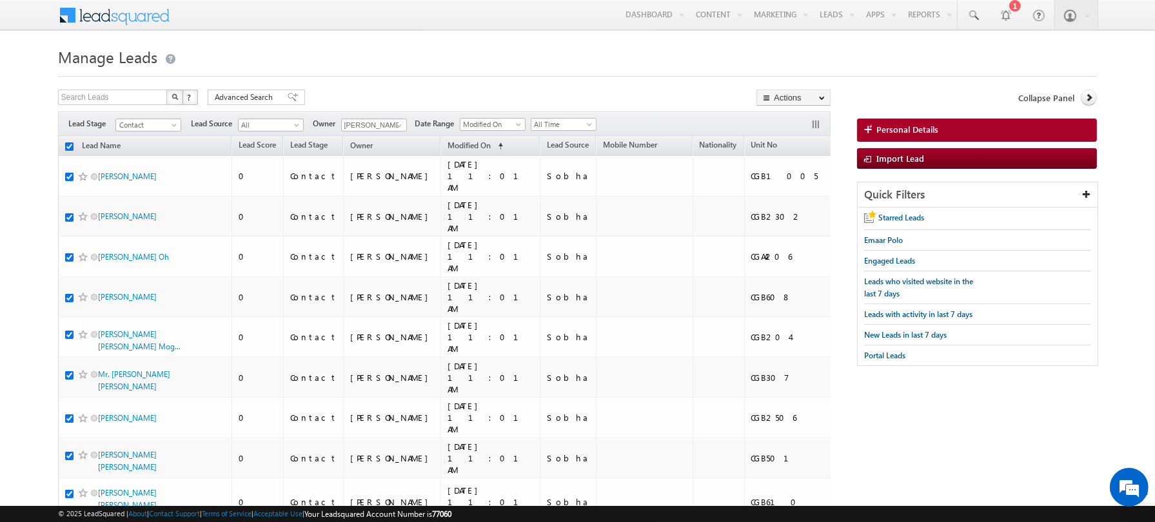
checkbox input "true"
click at [70, 145] on input "checkbox" at bounding box center [69, 146] width 8 height 8
click at [397, 121] on span at bounding box center [399, 126] width 10 height 10
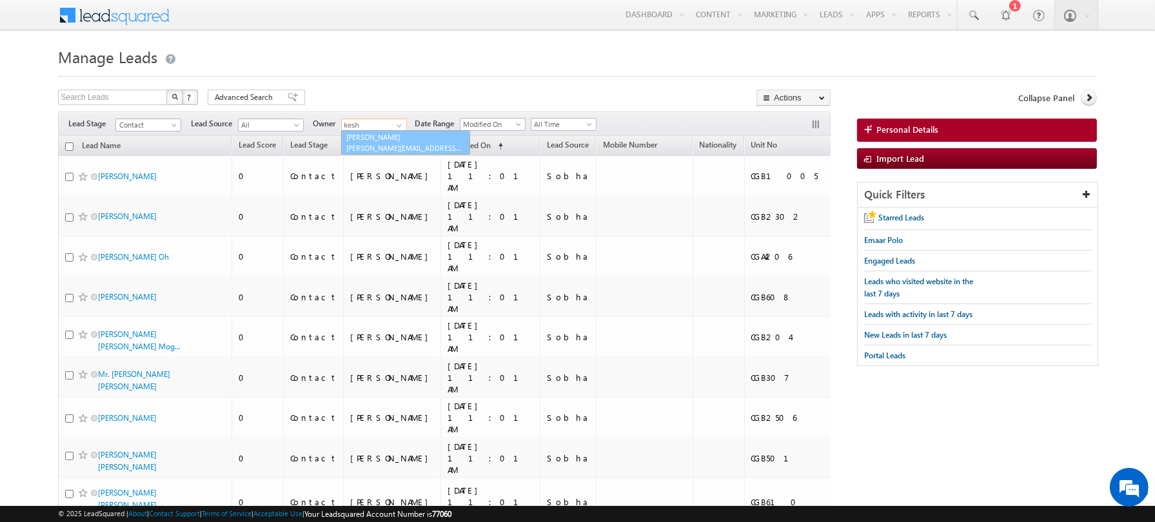
click at [376, 141] on link "[PERSON_NAME] [PERSON_NAME][EMAIL_ADDRESS][DOMAIN_NAME]" at bounding box center [405, 142] width 129 height 24
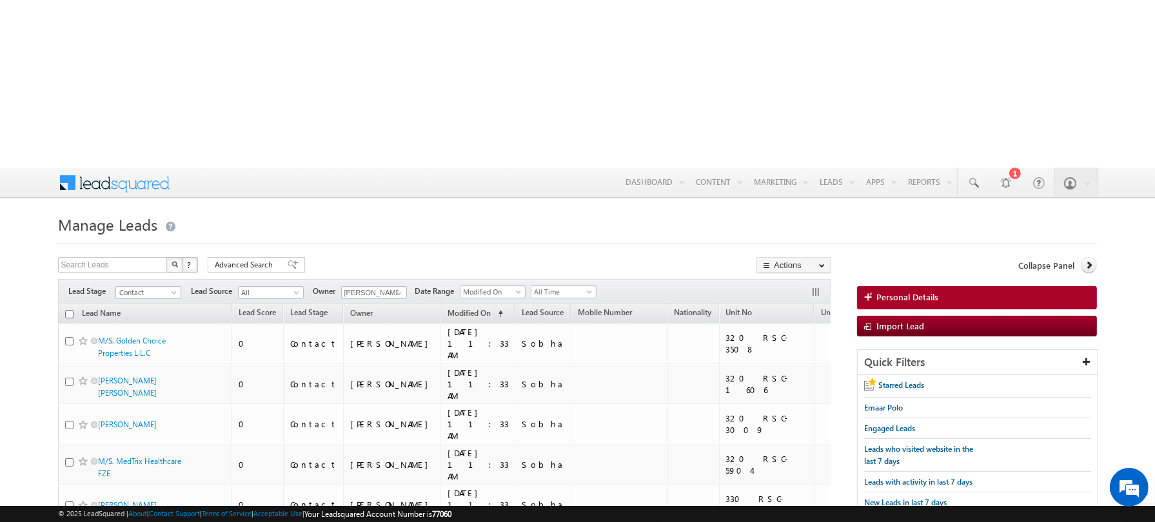
click at [394, 288] on span at bounding box center [399, 293] width 10 height 10
click at [377, 321] on link "[PERSON_NAME] [PERSON_NAME][EMAIL_ADDRESS][DOMAIN_NAME]" at bounding box center [405, 333] width 129 height 24
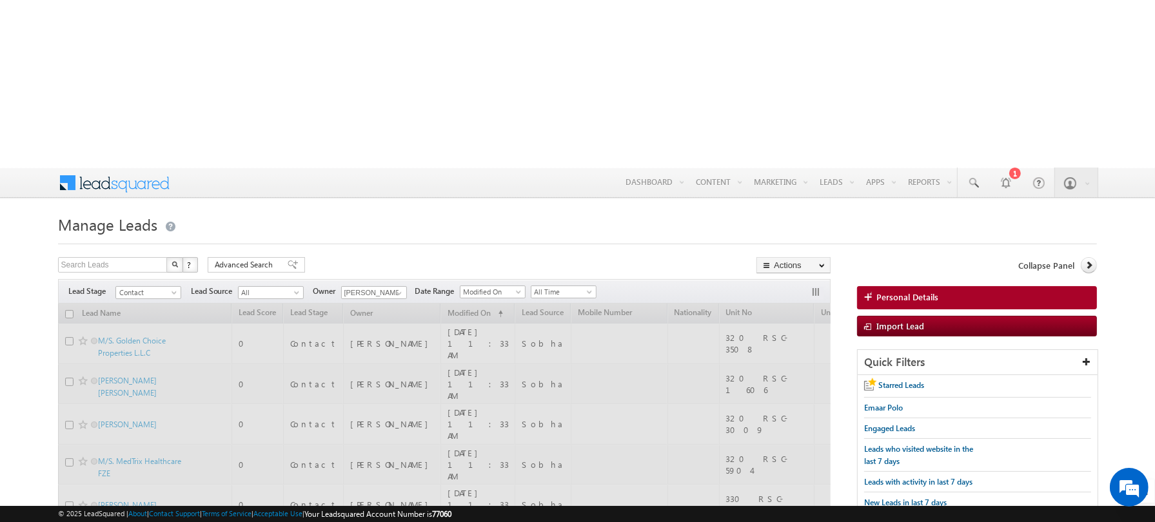
click at [351, 211] on h1 "Manage Leads" at bounding box center [577, 223] width 1039 height 25
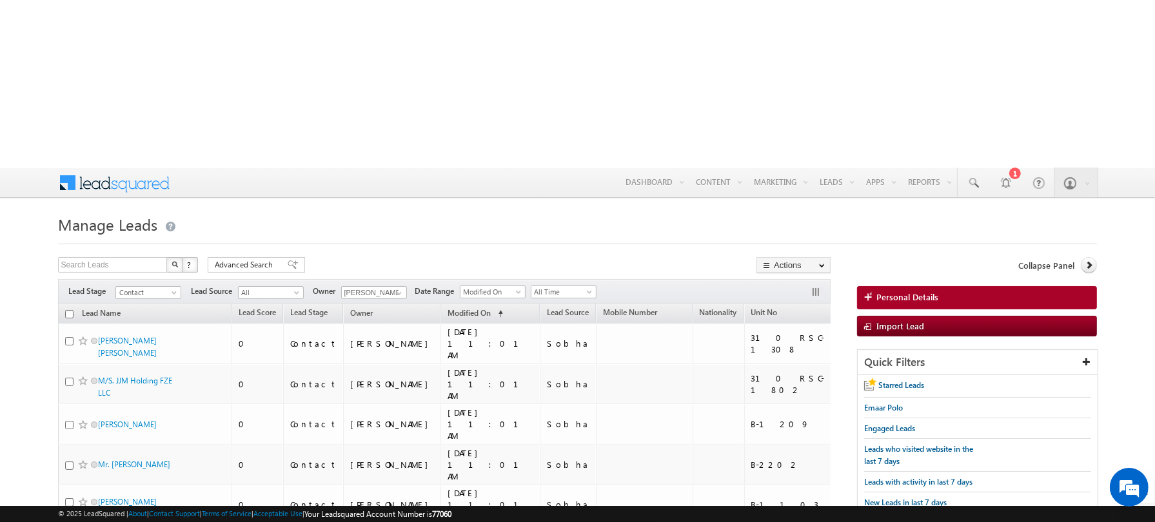
click at [69, 310] on input "checkbox" at bounding box center [69, 314] width 8 height 8
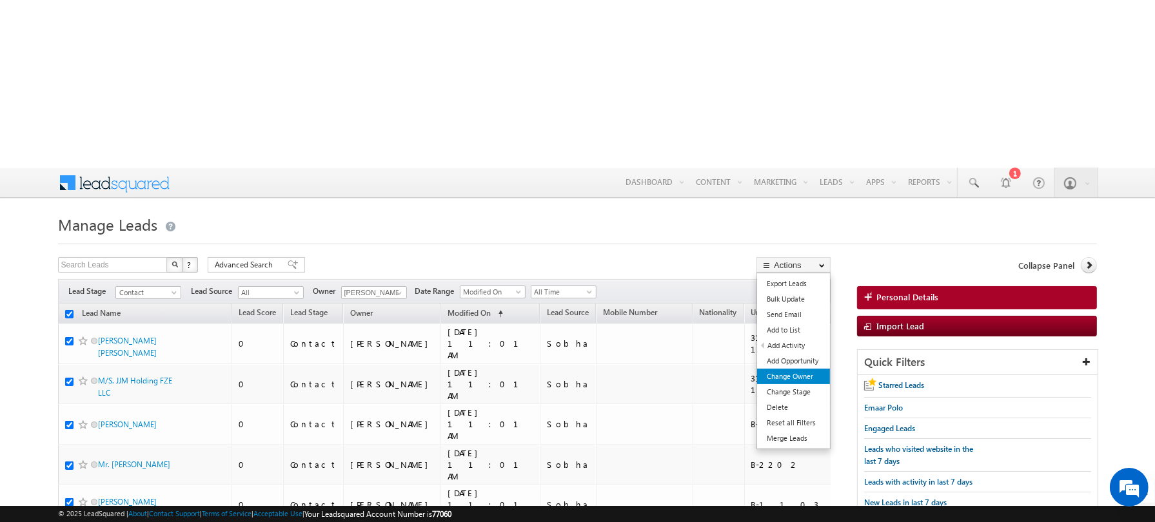
click at [774, 369] on link "Change Owner" at bounding box center [793, 376] width 73 height 15
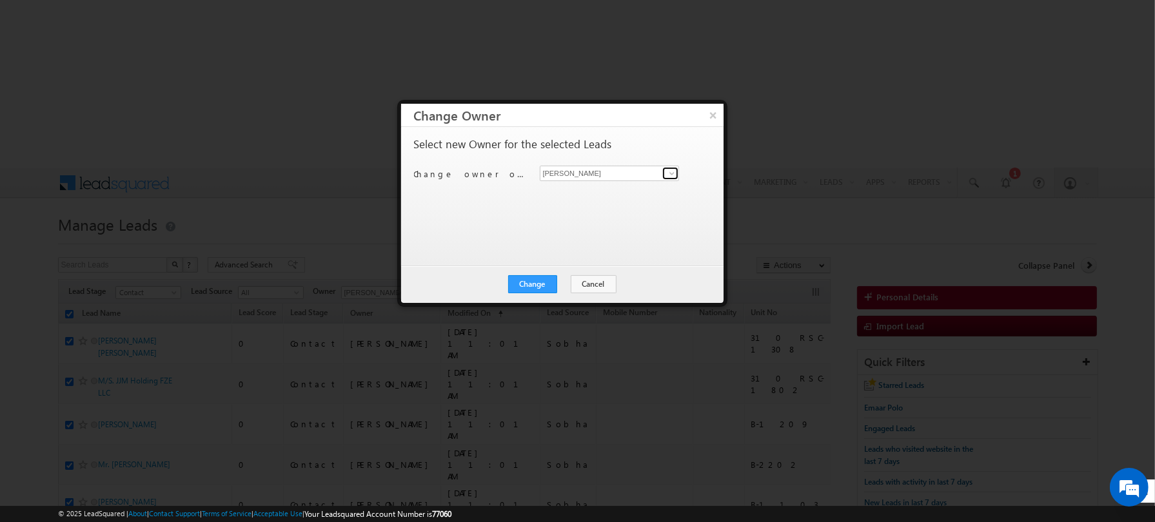
click at [670, 172] on span at bounding box center [672, 173] width 10 height 10
click at [580, 195] on span "[PERSON_NAME][EMAIL_ADDRESS][PERSON_NAME][DOMAIN_NAME]" at bounding box center [603, 198] width 116 height 10
click at [509, 233] on div "Select new Owner for the selected Leads Change owner of 200 leads to [PERSON_NA…" at bounding box center [561, 190] width 294 height 103
click at [532, 280] on button "Change" at bounding box center [532, 284] width 49 height 18
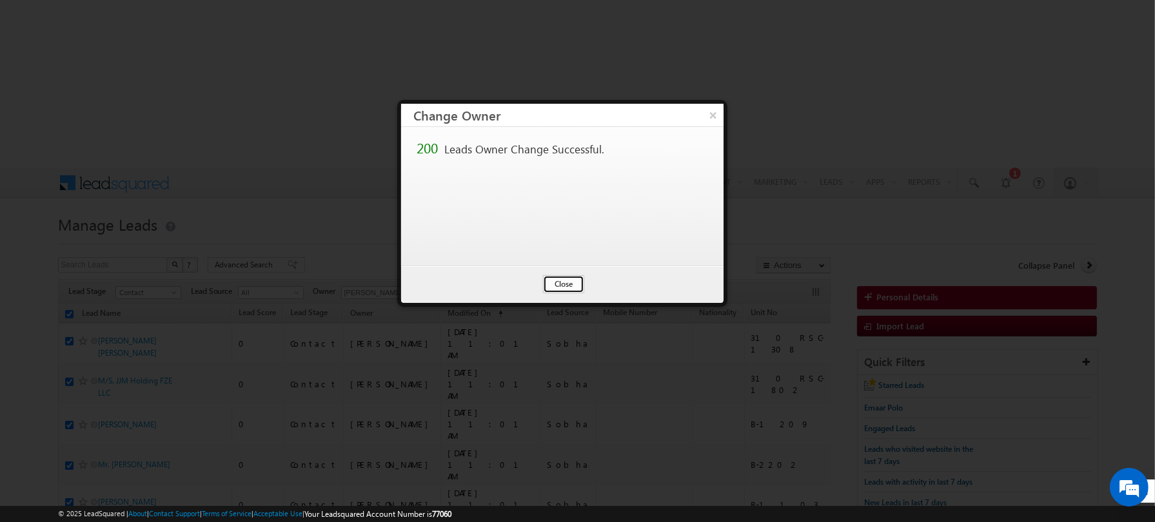
click at [560, 286] on button "Close" at bounding box center [563, 284] width 41 height 18
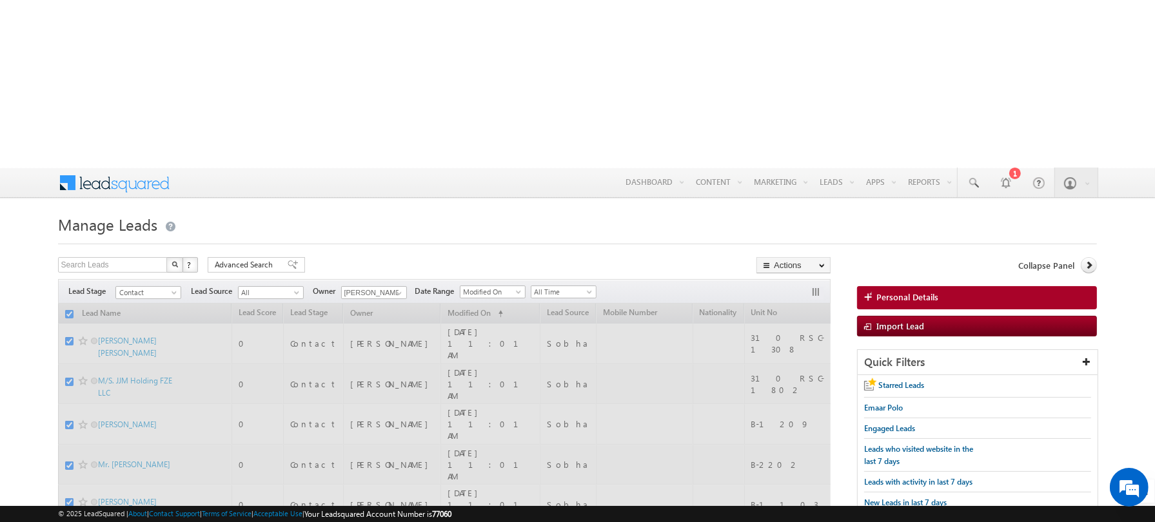
click at [322, 236] on div at bounding box center [577, 240] width 1039 height 8
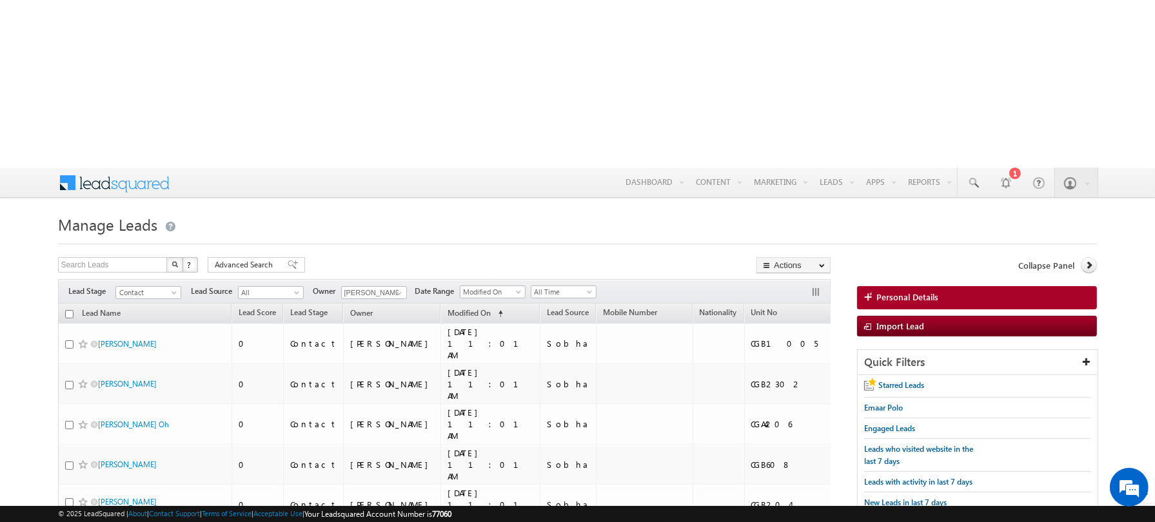
click at [68, 310] on input "checkbox" at bounding box center [69, 314] width 8 height 8
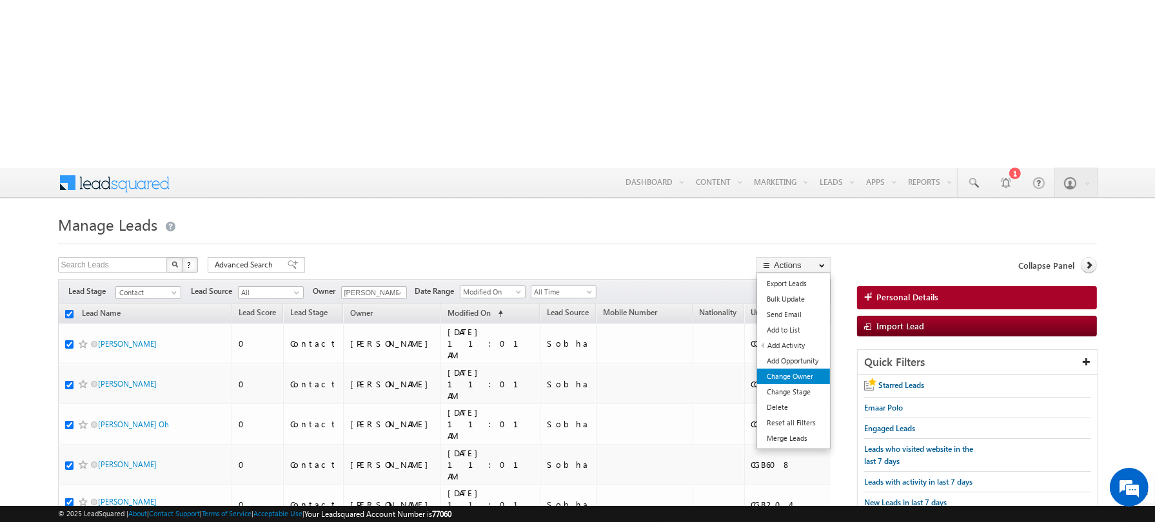
click at [785, 369] on link "Change Owner" at bounding box center [793, 376] width 73 height 15
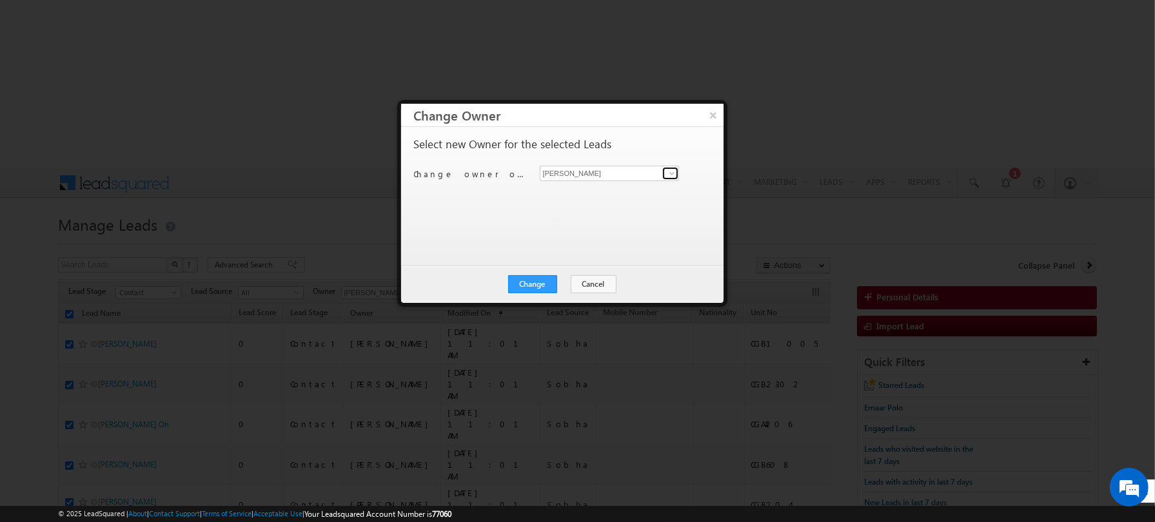
click at [674, 168] on span at bounding box center [672, 173] width 10 height 10
click at [612, 188] on link "[PERSON_NAME] [PERSON_NAME][EMAIL_ADDRESS][PERSON_NAME][DOMAIN_NAME]" at bounding box center [610, 193] width 140 height 24
click at [535, 219] on div "Select new Owner for the selected Leads Change owner of 200 leads to [PERSON_NA…" at bounding box center [561, 190] width 294 height 103
click at [530, 277] on button "Change" at bounding box center [532, 284] width 49 height 18
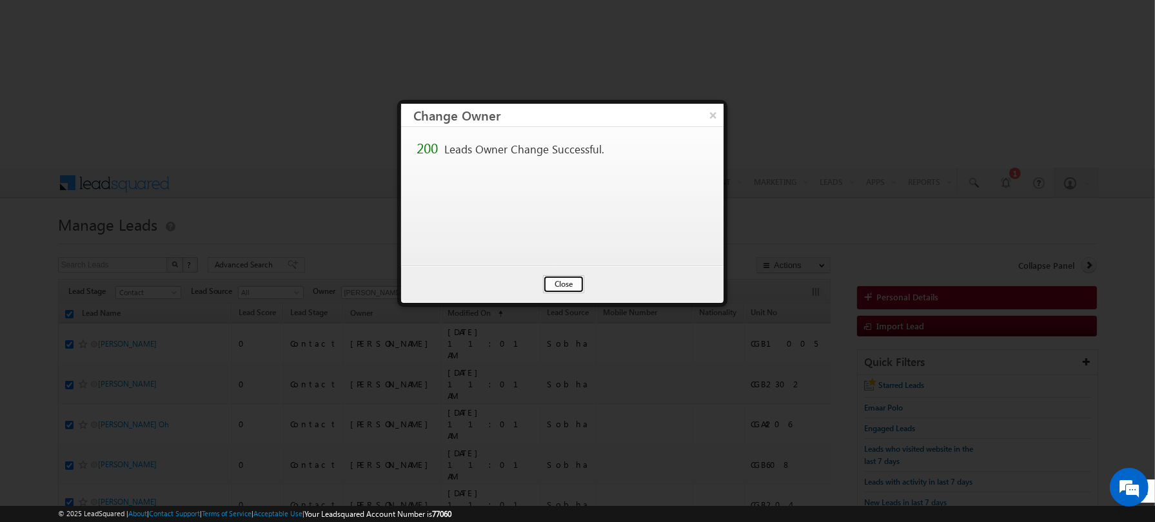
click at [563, 290] on button "Close" at bounding box center [563, 284] width 41 height 18
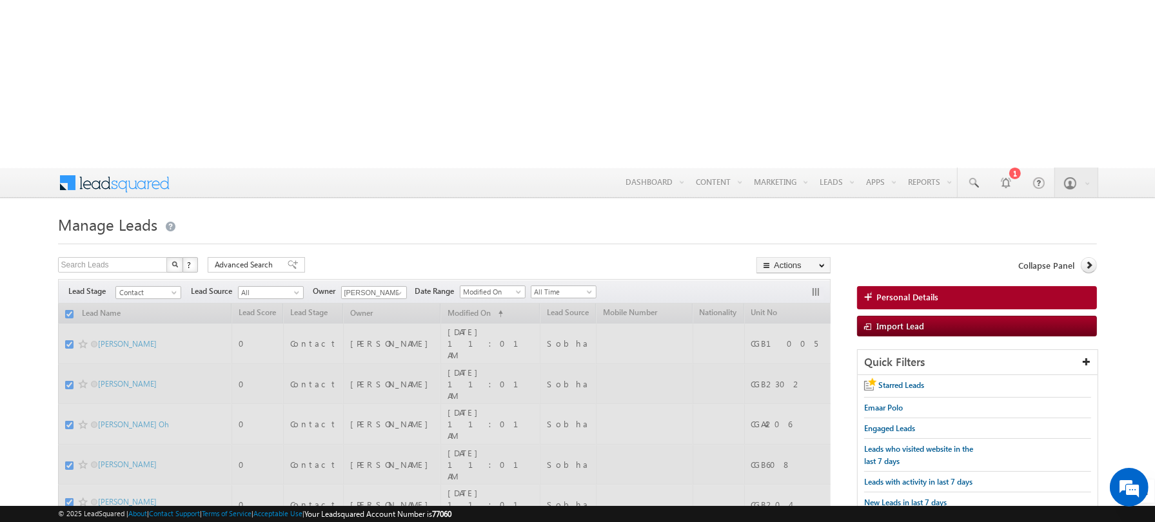
click at [326, 211] on h1 "Manage Leads" at bounding box center [577, 223] width 1039 height 25
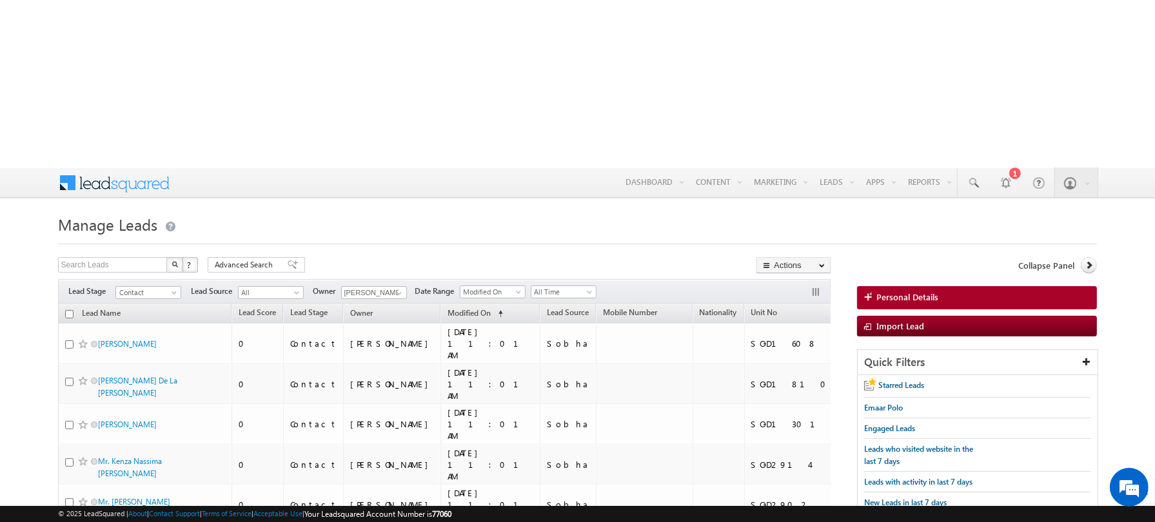
click at [69, 310] on input "checkbox" at bounding box center [69, 314] width 8 height 8
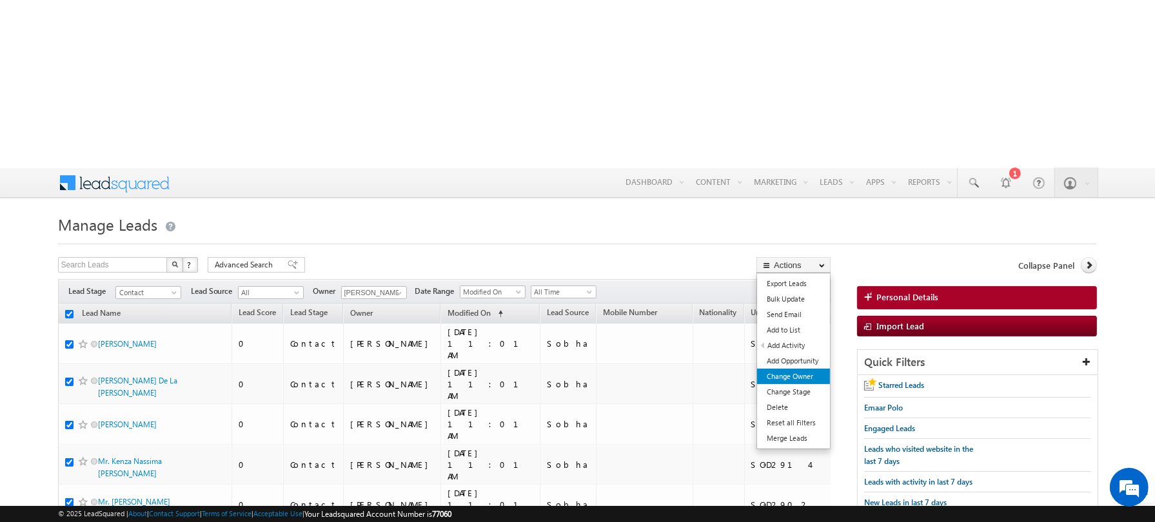
click at [791, 369] on link "Change Owner" at bounding box center [793, 376] width 73 height 15
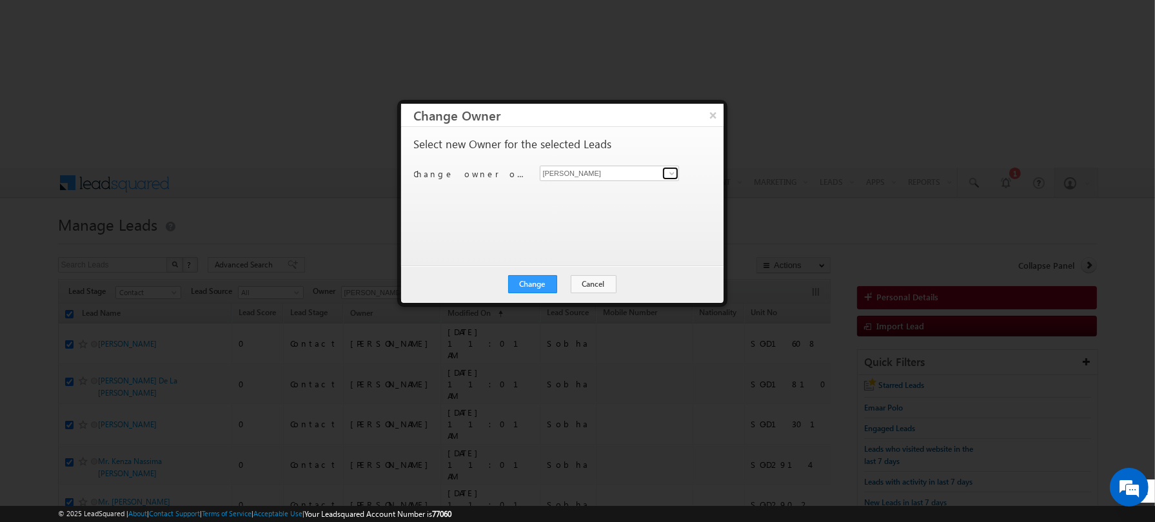
click at [669, 168] on span at bounding box center [672, 173] width 10 height 10
click at [605, 233] on link "[PERSON_NAME] [PERSON_NAME][EMAIL_ADDRESS][PERSON_NAME][DOMAIN_NAME]" at bounding box center [610, 238] width 140 height 24
click at [483, 217] on div "Select new Owner for the selected Leads Change owner of 200 leads to [PERSON_NA…" at bounding box center [561, 190] width 294 height 103
click at [533, 290] on button "Change" at bounding box center [532, 284] width 49 height 18
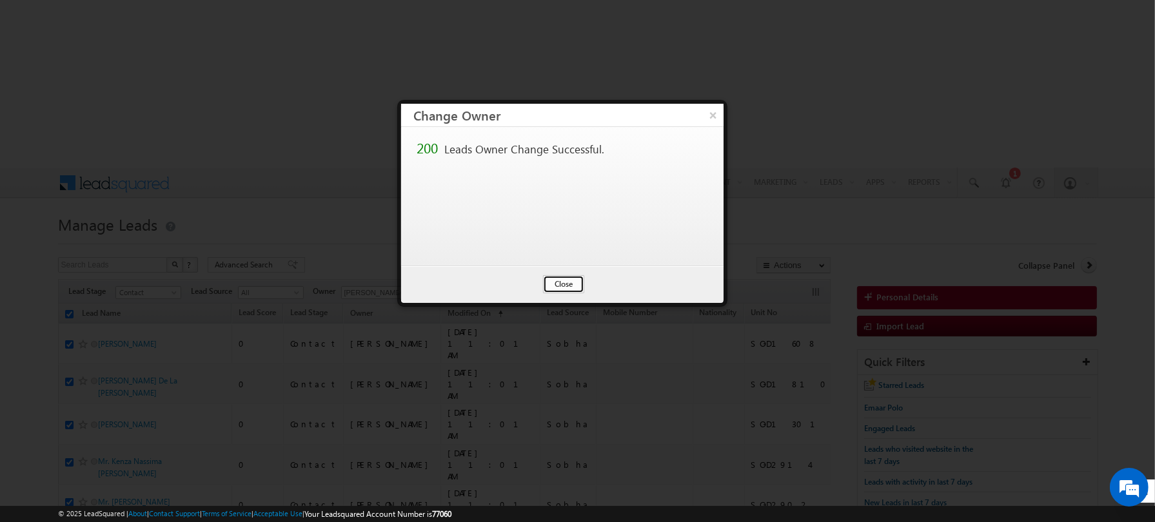
click at [557, 283] on button "Close" at bounding box center [563, 284] width 41 height 18
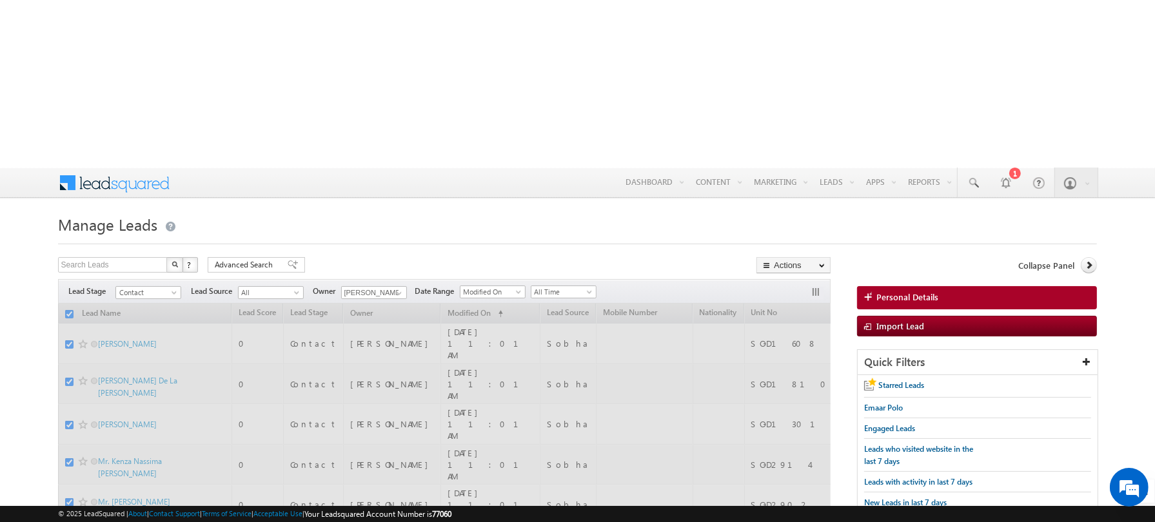
click at [352, 236] on div at bounding box center [577, 240] width 1039 height 8
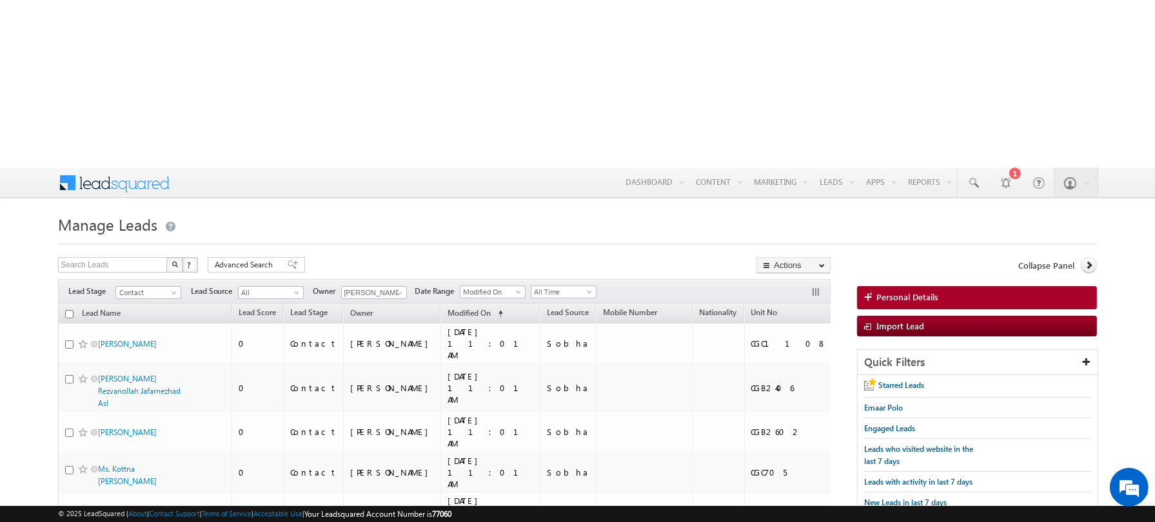
click at [352, 236] on div at bounding box center [577, 240] width 1039 height 8
click at [68, 310] on input "checkbox" at bounding box center [69, 314] width 8 height 8
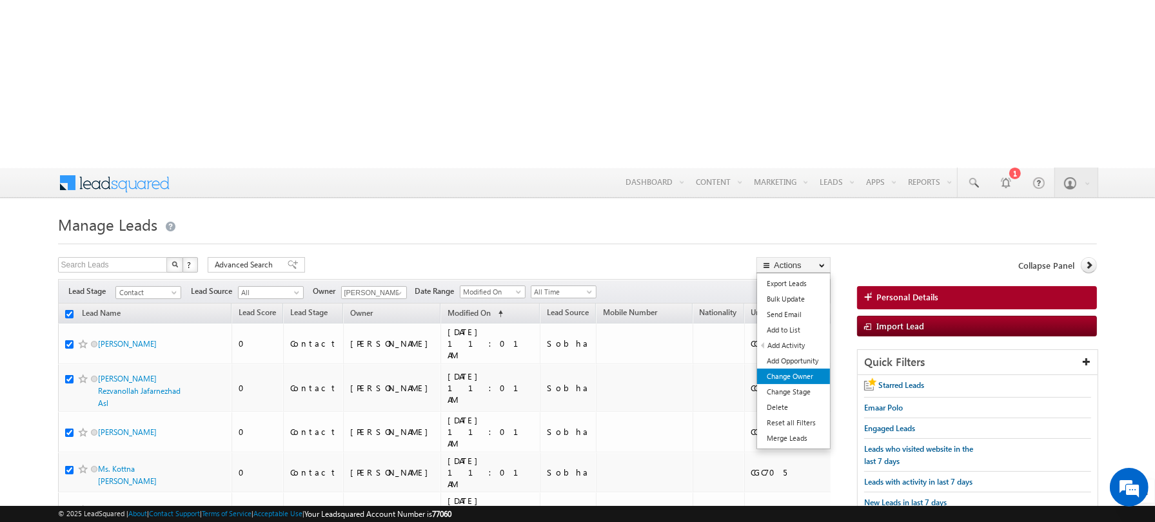
click at [789, 369] on link "Change Owner" at bounding box center [793, 376] width 73 height 15
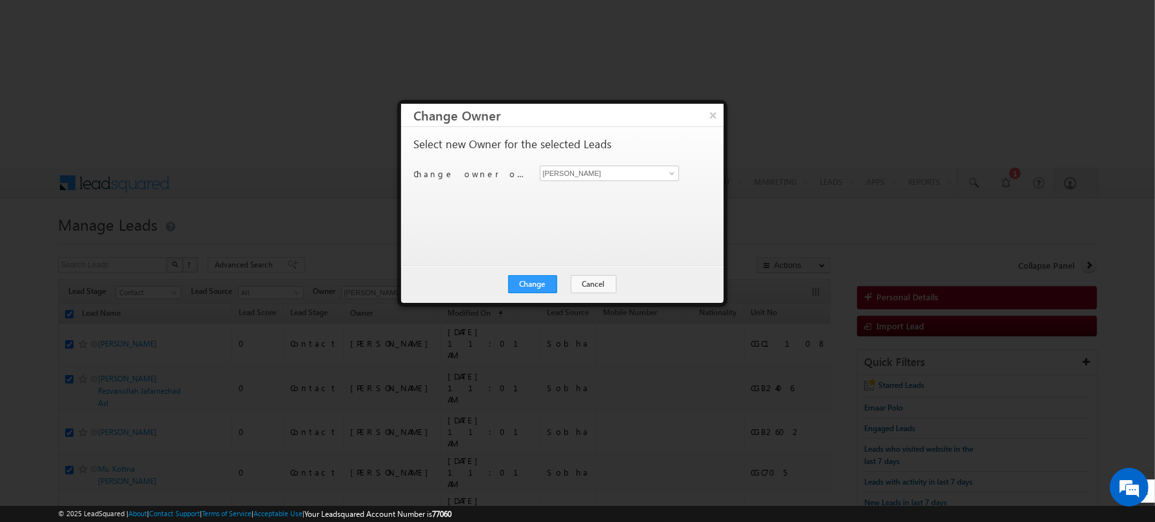
click at [498, 220] on div "Select new Owner for the selected Leads Change owner of 200 leads to [PERSON_NA…" at bounding box center [561, 190] width 294 height 103
click at [679, 174] on div "[PERSON_NAME] [PERSON_NAME]" at bounding box center [617, 173] width 155 height 15
click at [658, 173] on input "[PERSON_NAME]" at bounding box center [610, 173] width 140 height 15
click at [565, 195] on span "[PERSON_NAME][EMAIL_ADDRESS][DOMAIN_NAME]" at bounding box center [603, 198] width 116 height 10
click at [555, 215] on div "Select new Owner for the selected Leads Change owner of 200 leads to [PERSON_NA…" at bounding box center [561, 190] width 294 height 103
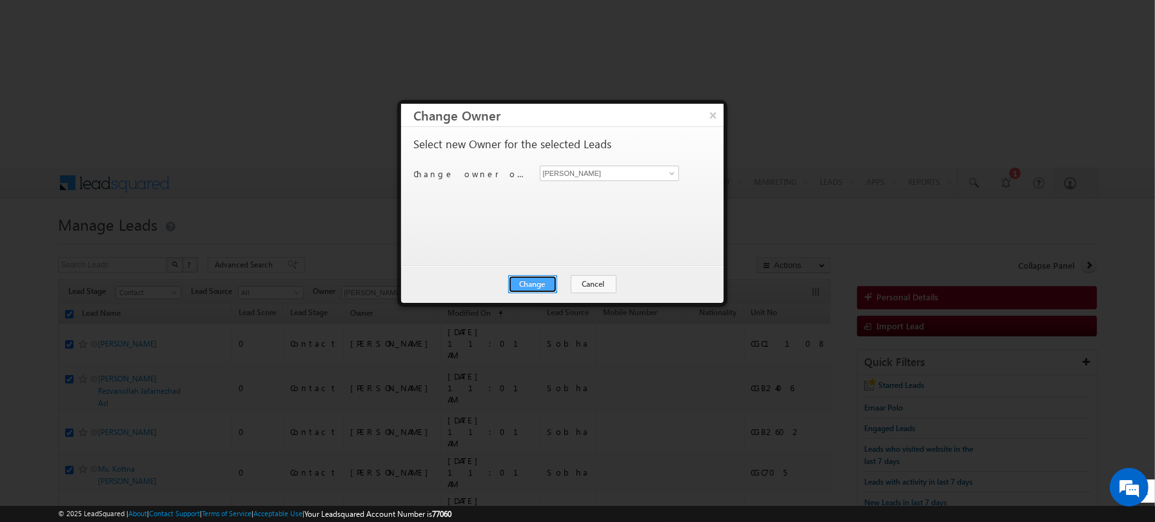
click at [530, 288] on button "Change" at bounding box center [532, 284] width 49 height 18
click at [571, 289] on button "Close" at bounding box center [563, 284] width 41 height 18
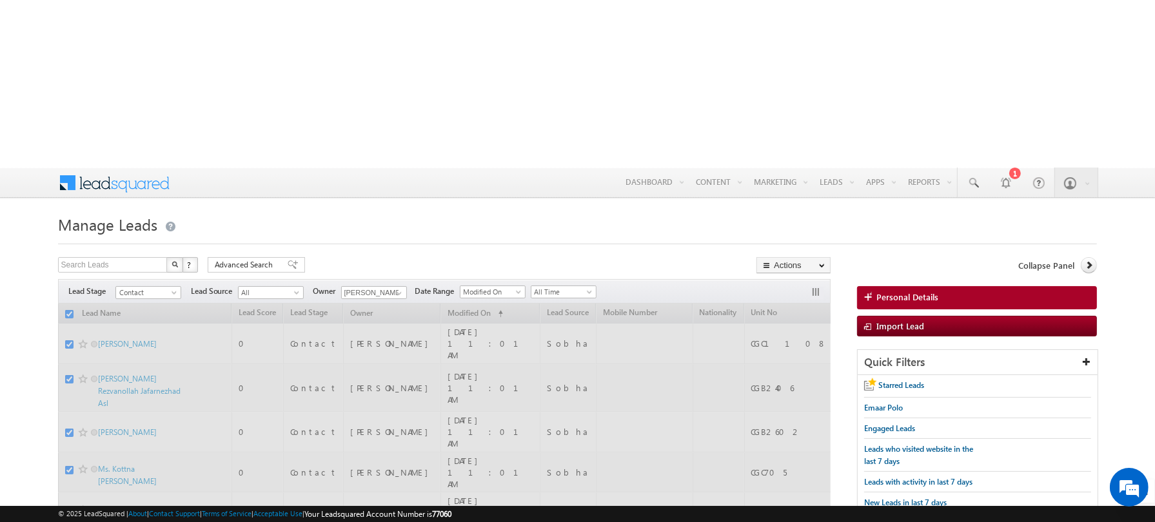
click at [402, 236] on div at bounding box center [577, 240] width 1039 height 8
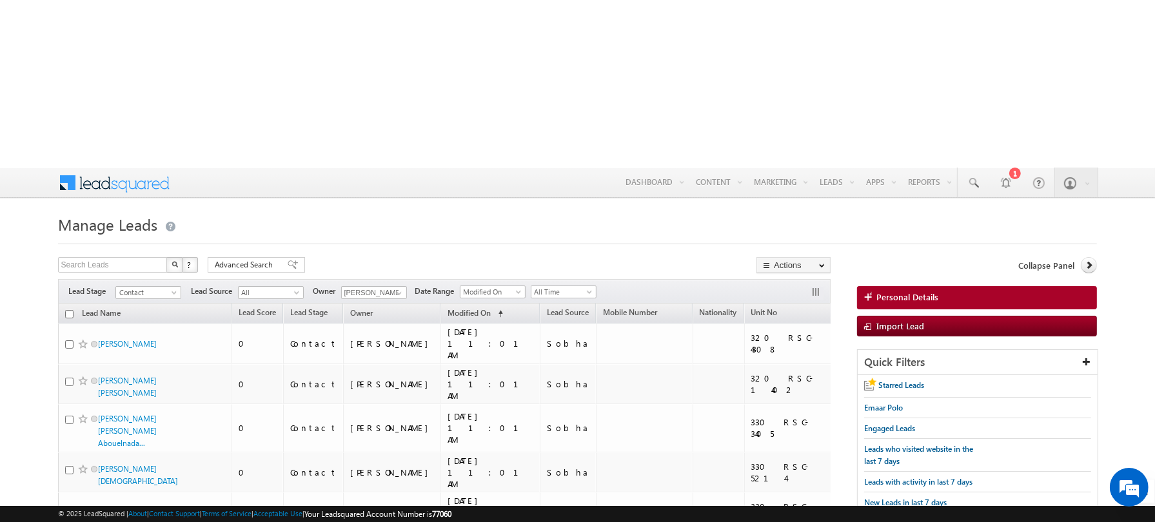
click at [70, 310] on input "checkbox" at bounding box center [69, 314] width 8 height 8
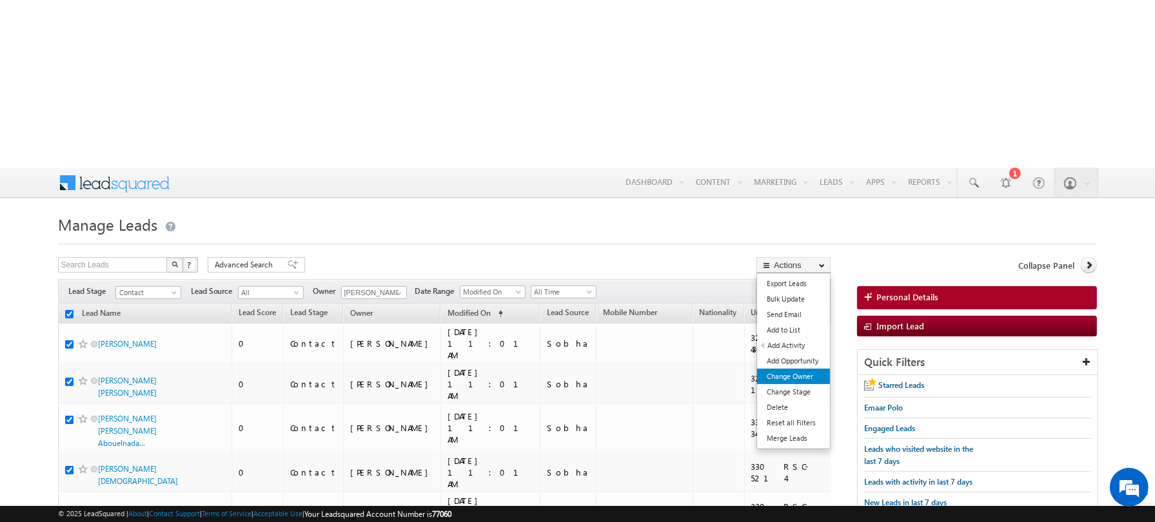
click at [785, 369] on link "Change Owner" at bounding box center [793, 376] width 73 height 15
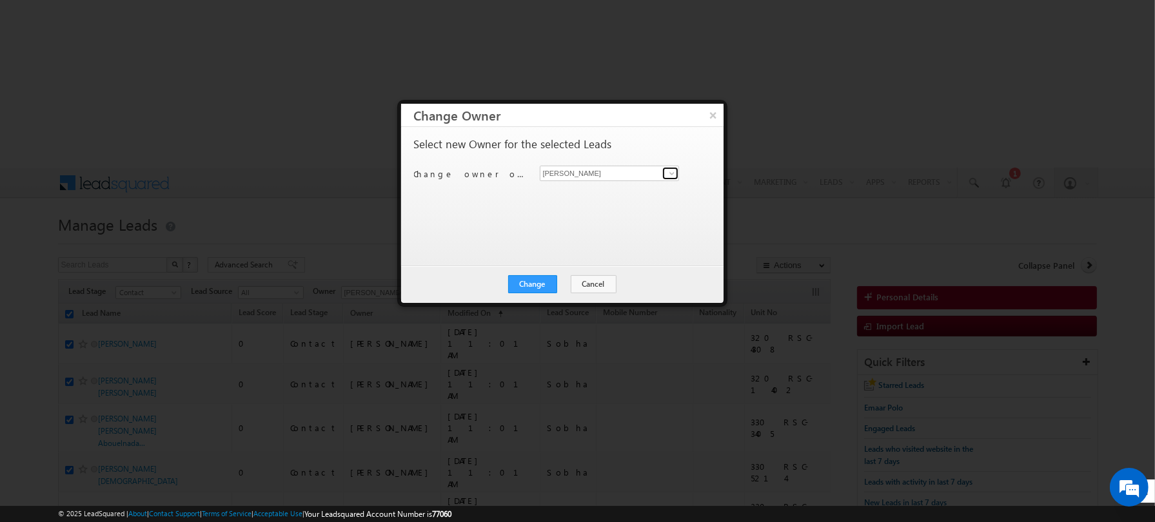
click at [662, 172] on link at bounding box center [670, 173] width 16 height 13
click at [578, 196] on span "[EMAIL_ADDRESS][PERSON_NAME][DOMAIN_NAME]" at bounding box center [603, 198] width 116 height 10
click at [516, 201] on div "Select new Owner for the selected Leads Change owner of 200 leads to [PERSON_NA…" at bounding box center [561, 190] width 294 height 103
click at [531, 279] on button "Change" at bounding box center [532, 284] width 49 height 18
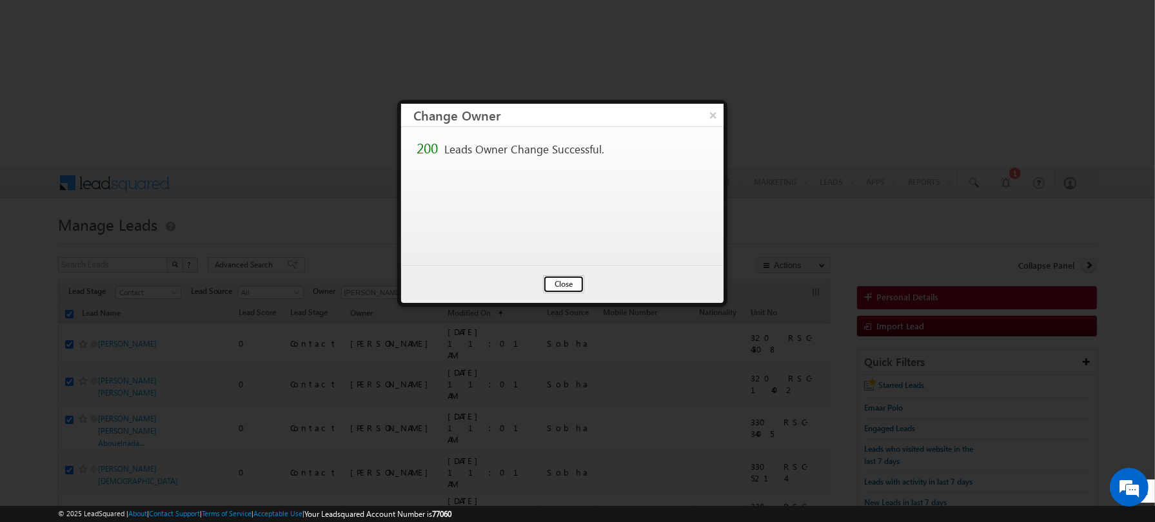
click at [558, 281] on button "Close" at bounding box center [563, 284] width 41 height 18
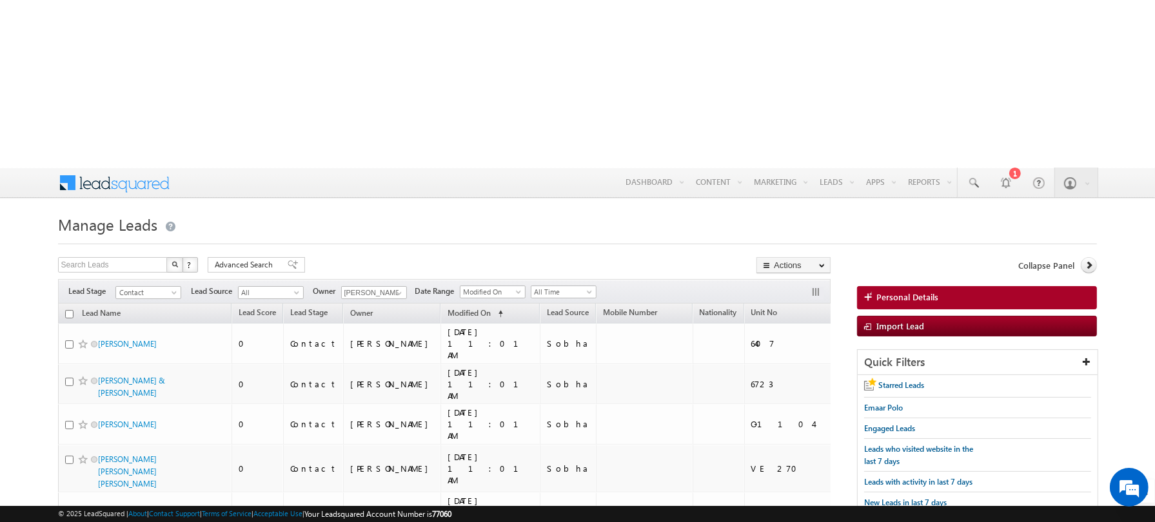
click at [70, 310] on input "checkbox" at bounding box center [69, 314] width 8 height 8
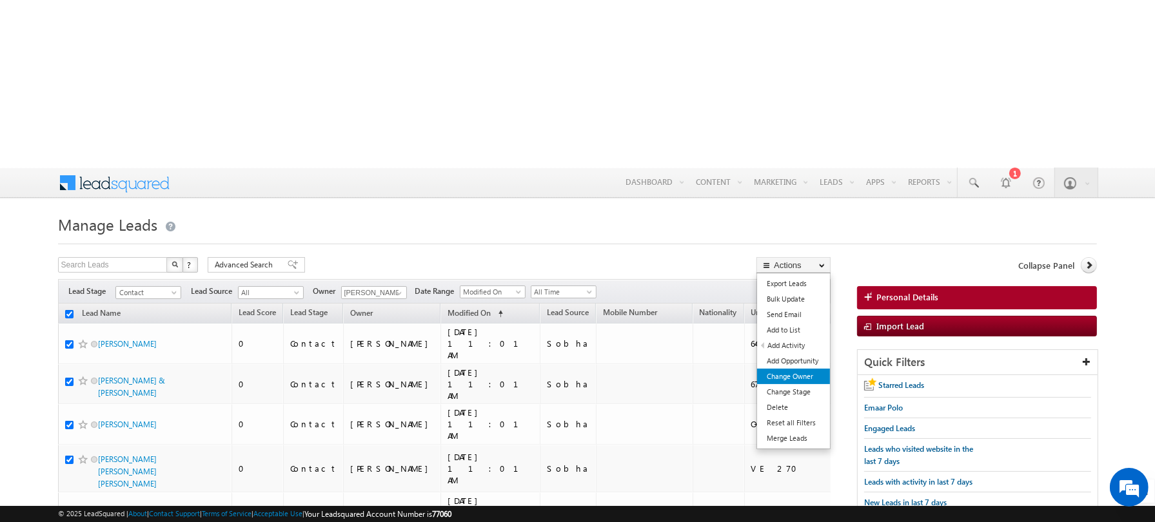
click at [795, 369] on link "Change Owner" at bounding box center [793, 376] width 73 height 15
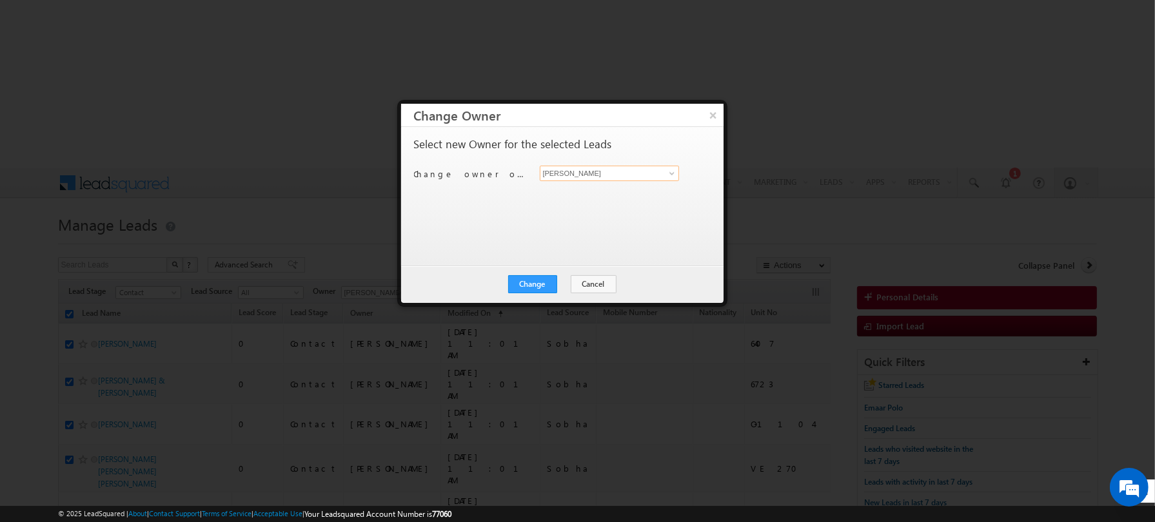
click at [654, 174] on input "[PERSON_NAME]" at bounding box center [610, 173] width 140 height 15
click at [585, 199] on span "[PERSON_NAME][EMAIL_ADDRESS][DOMAIN_NAME]" at bounding box center [603, 198] width 116 height 10
click at [522, 210] on div "Select new Owner for the selected Leads Change owner of 200 leads to [PERSON_NA…" at bounding box center [561, 190] width 294 height 103
click at [533, 285] on button "Change" at bounding box center [532, 284] width 49 height 18
click at [565, 288] on button "Close" at bounding box center [563, 284] width 41 height 18
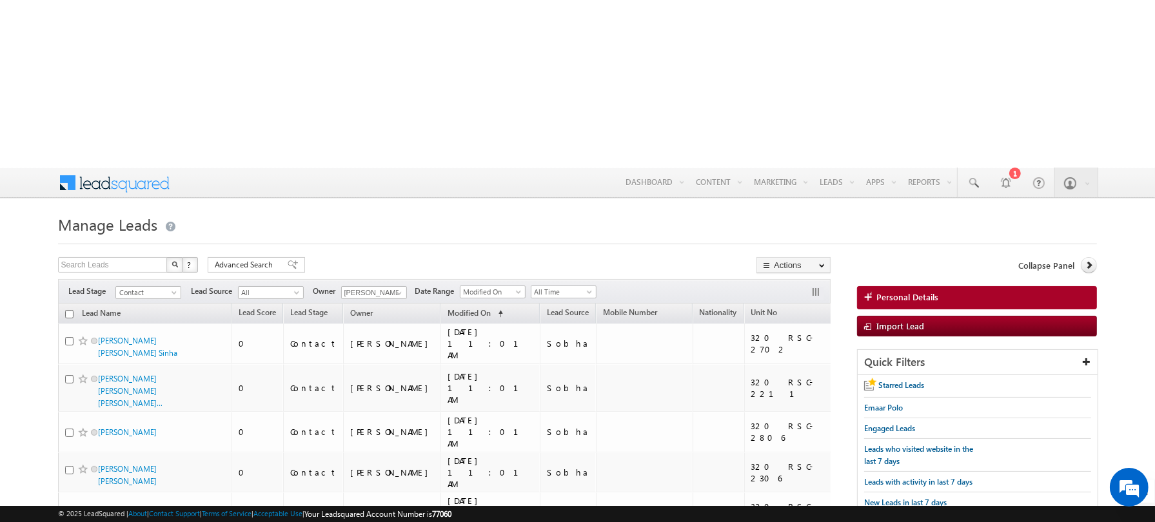
click at [70, 310] on input "checkbox" at bounding box center [69, 314] width 8 height 8
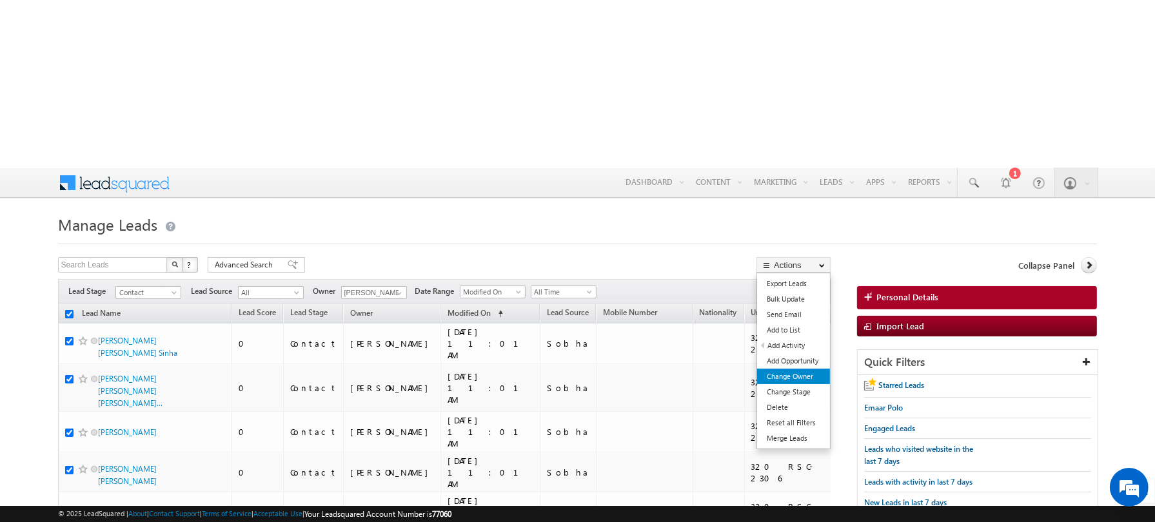
click at [786, 369] on link "Change Owner" at bounding box center [793, 376] width 73 height 15
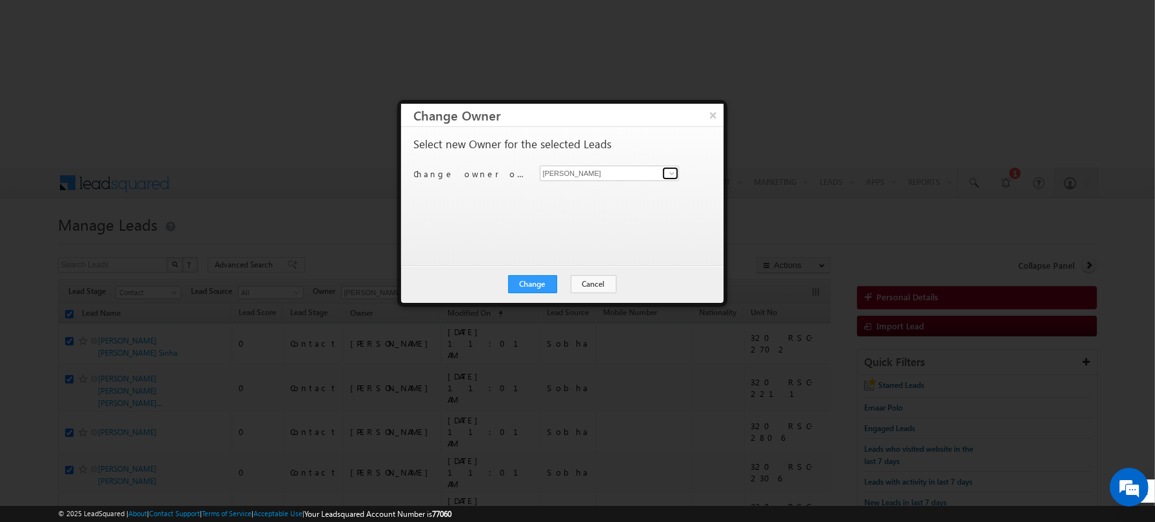
click at [676, 176] on span at bounding box center [672, 173] width 10 height 10
click at [602, 190] on link "[PERSON_NAME] [PERSON_NAME][EMAIL_ADDRESS][DOMAIN_NAME]" at bounding box center [610, 193] width 140 height 24
click at [500, 246] on div "Select new Owner for the selected Leads Change owner of 200 leads to [PERSON_NA…" at bounding box center [562, 196] width 322 height 139
click at [541, 286] on button "Change" at bounding box center [532, 284] width 49 height 18
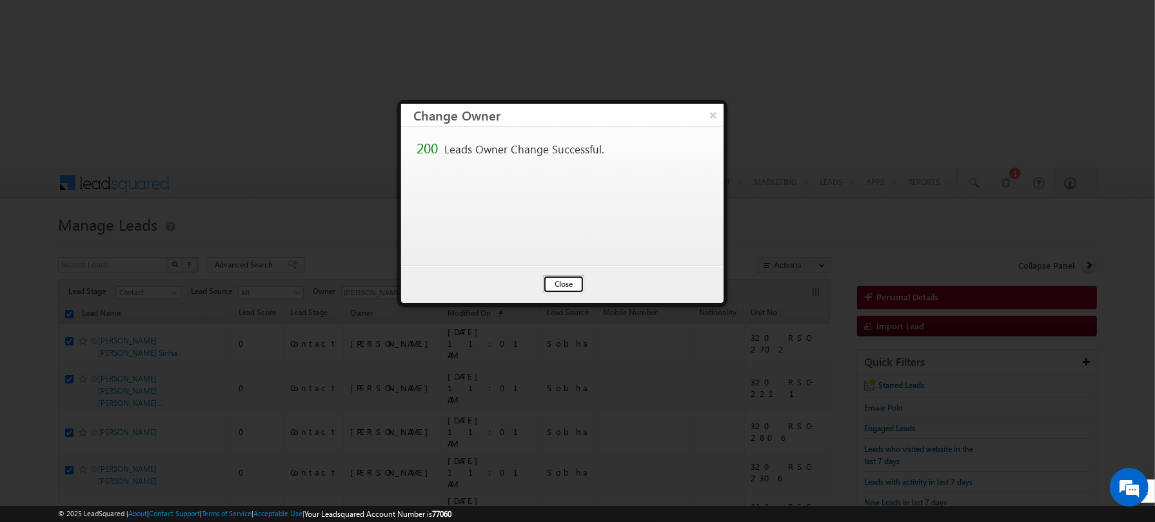
click at [558, 282] on button "Close" at bounding box center [563, 284] width 41 height 18
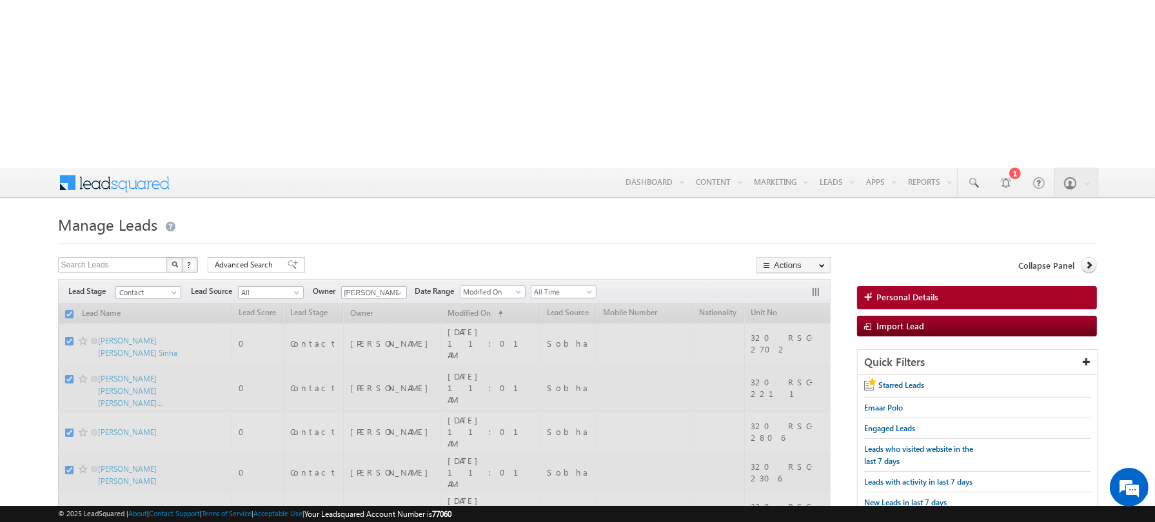
click at [409, 236] on div at bounding box center [577, 240] width 1039 height 8
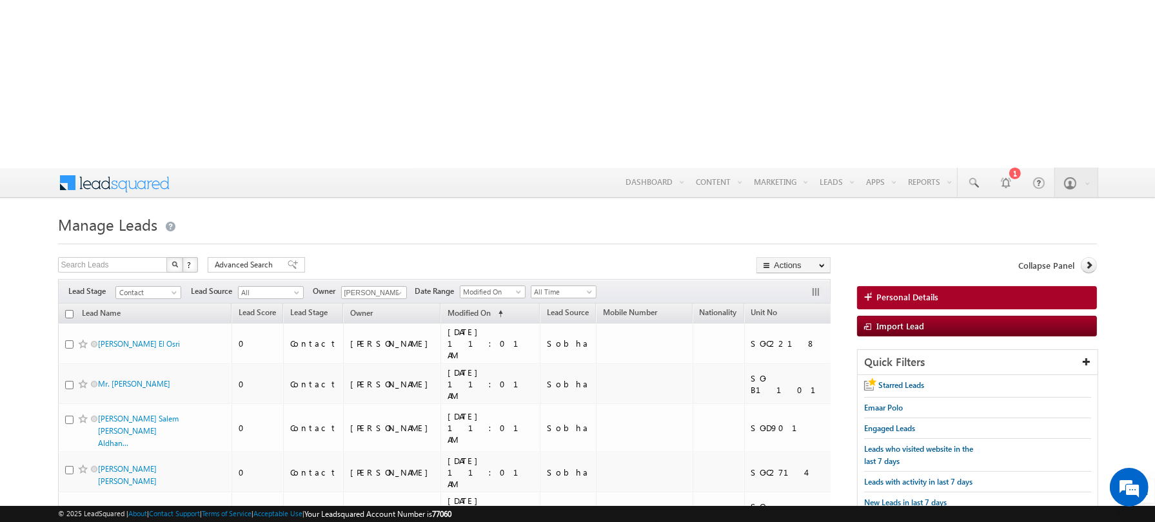
click at [70, 310] on input "checkbox" at bounding box center [69, 314] width 8 height 8
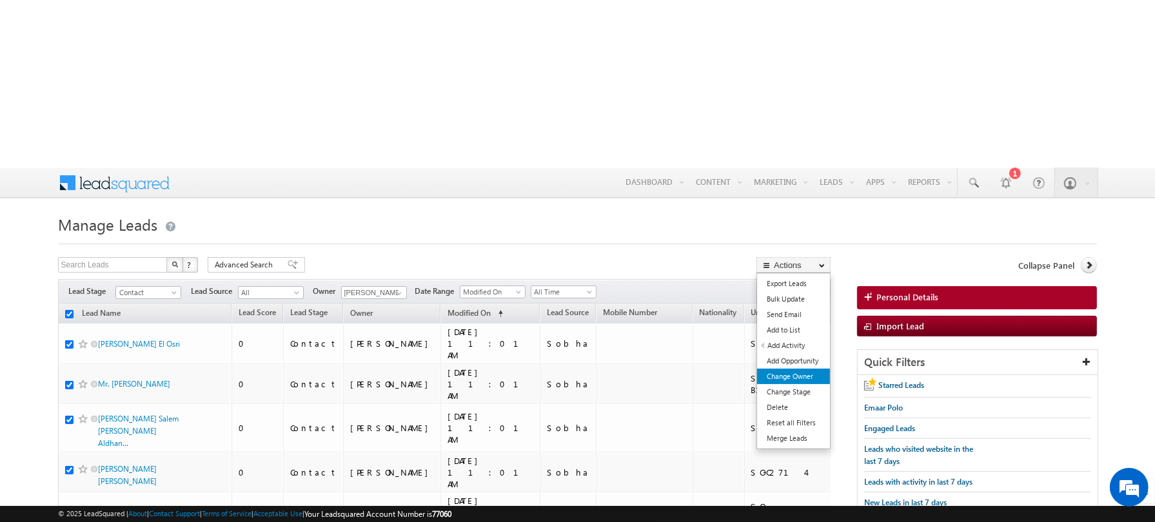
click at [774, 369] on link "Change Owner" at bounding box center [793, 376] width 73 height 15
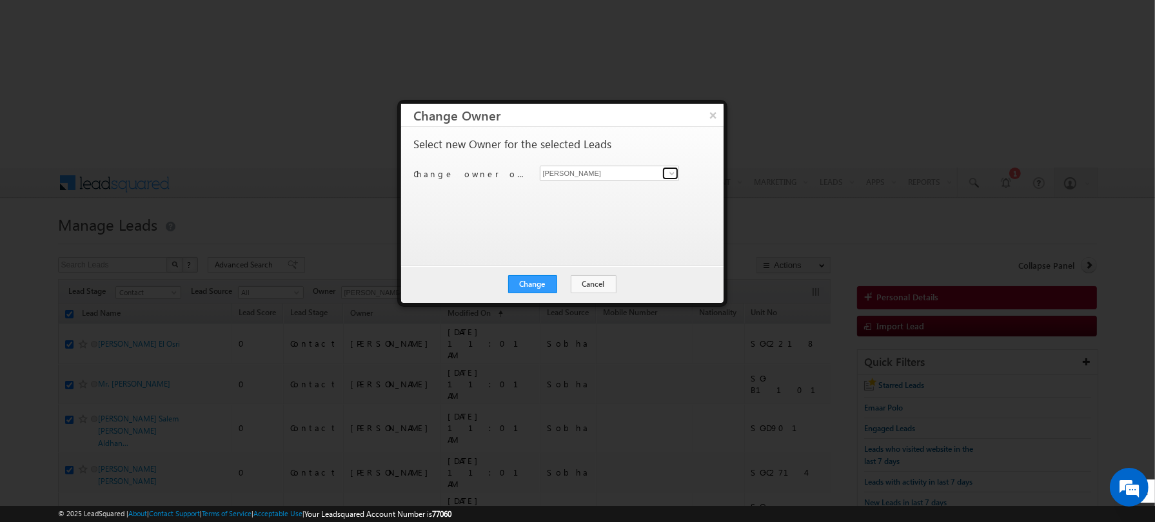
click at [670, 173] on span at bounding box center [672, 173] width 10 height 10
click at [603, 193] on span "[PERSON_NAME][EMAIL_ADDRESS][PERSON_NAME][DOMAIN_NAME]" at bounding box center [603, 198] width 116 height 10
click at [516, 214] on div "Select new Owner for the selected Leads Change owner of 200 leads to [PERSON_NA…" at bounding box center [561, 190] width 294 height 103
click at [531, 282] on button "Change" at bounding box center [532, 284] width 49 height 18
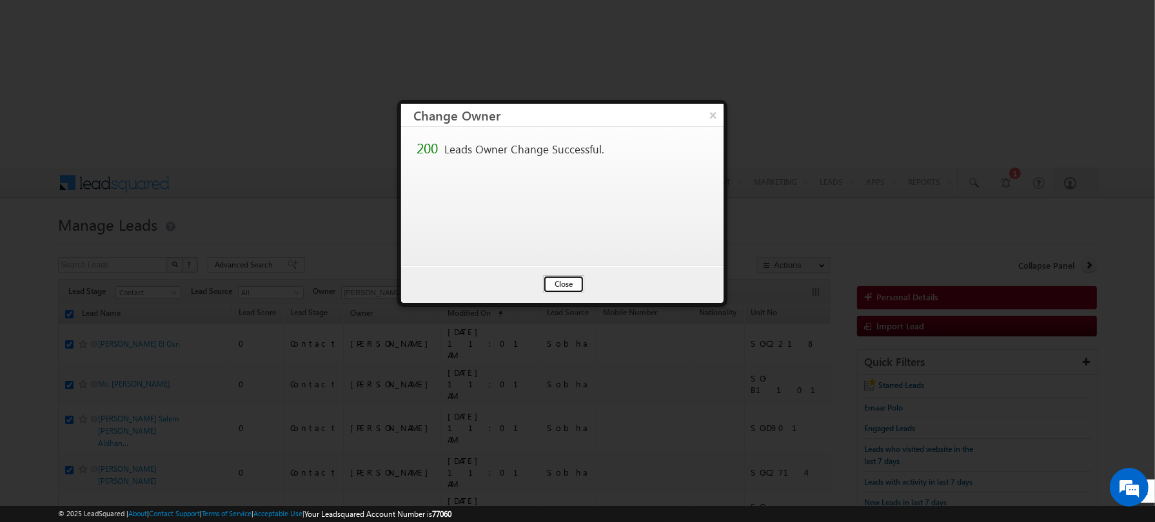
click at [557, 282] on button "Close" at bounding box center [563, 284] width 41 height 18
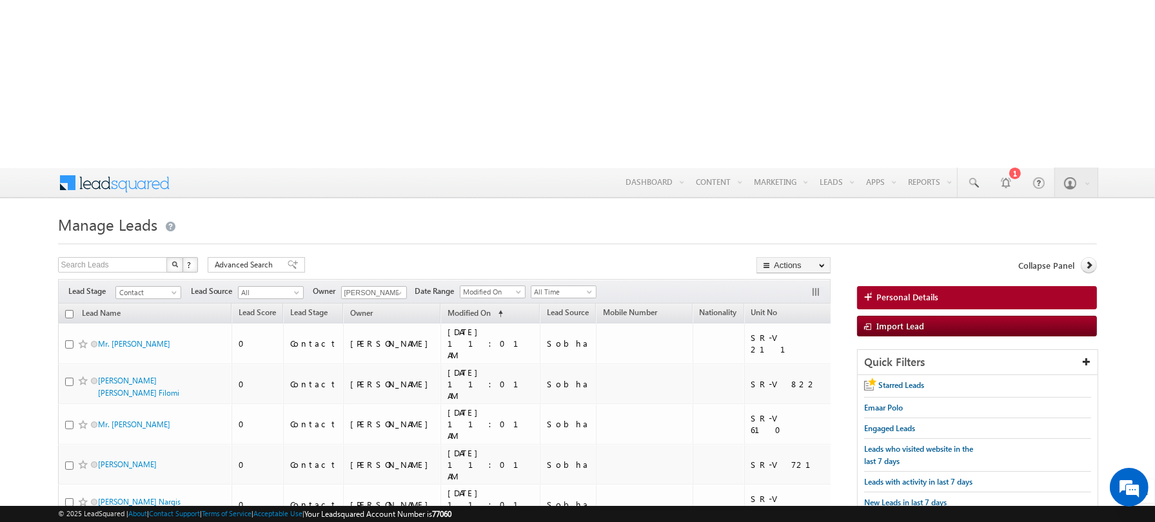
click at [70, 310] on input "checkbox" at bounding box center [69, 314] width 8 height 8
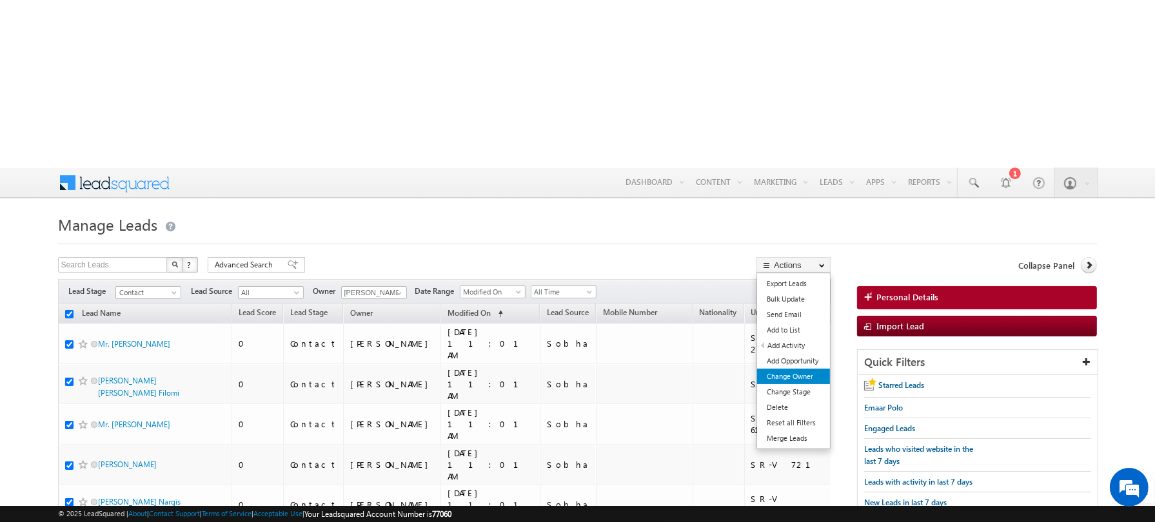
click at [792, 369] on link "Change Owner" at bounding box center [793, 376] width 73 height 15
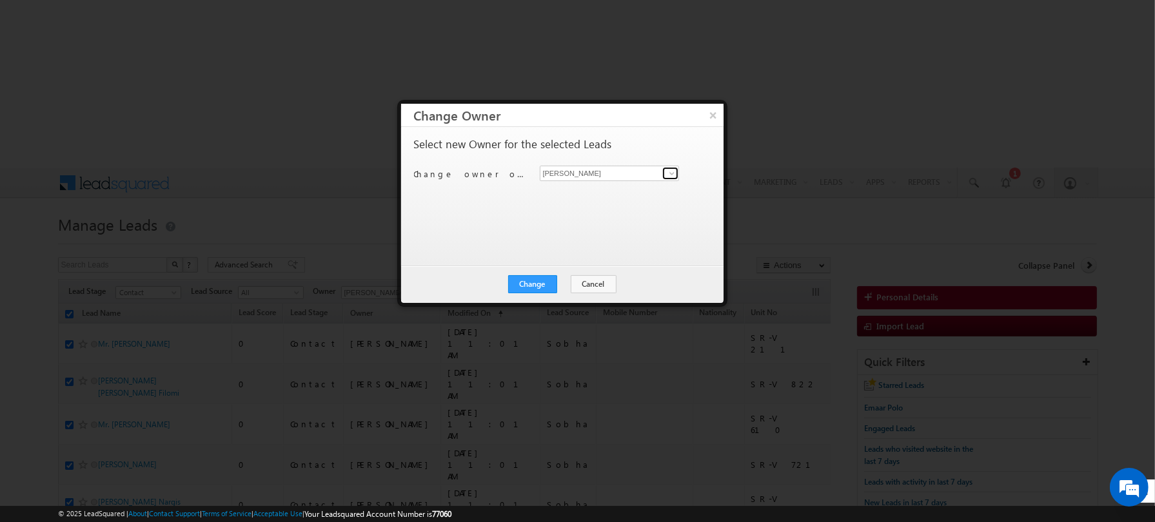
click at [672, 172] on span at bounding box center [672, 173] width 10 height 10
click at [605, 193] on span "[PERSON_NAME][EMAIL_ADDRESS][PERSON_NAME][DOMAIN_NAME]" at bounding box center [603, 198] width 116 height 10
click at [495, 213] on div "Select new Owner for the selected Leads Change owner of 200 leads to [PERSON_NA…" at bounding box center [561, 190] width 294 height 103
click at [538, 286] on button "Change" at bounding box center [532, 284] width 49 height 18
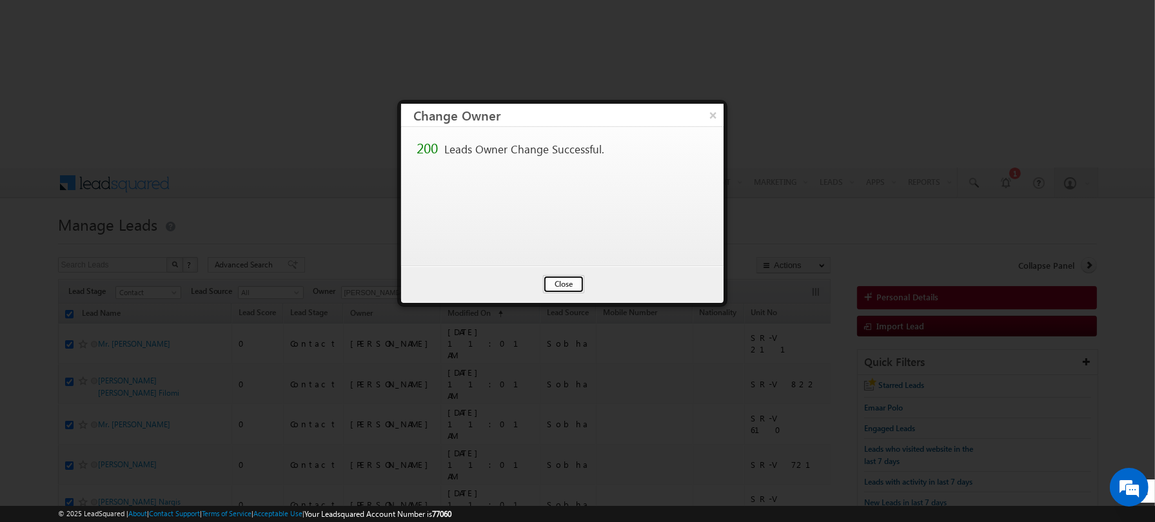
click at [557, 286] on button "Close" at bounding box center [563, 284] width 41 height 18
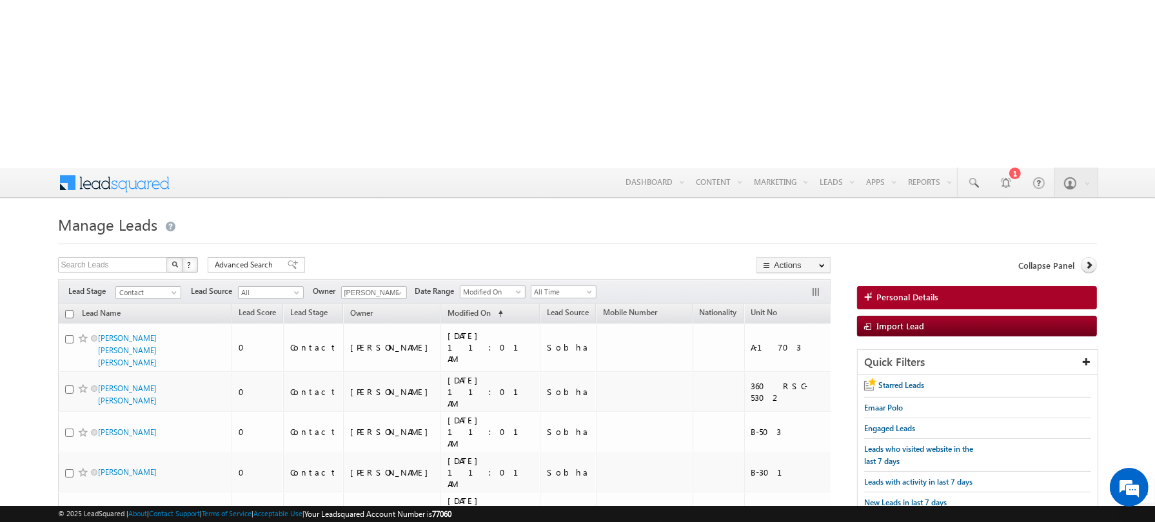
click at [70, 310] on input "checkbox" at bounding box center [69, 314] width 8 height 8
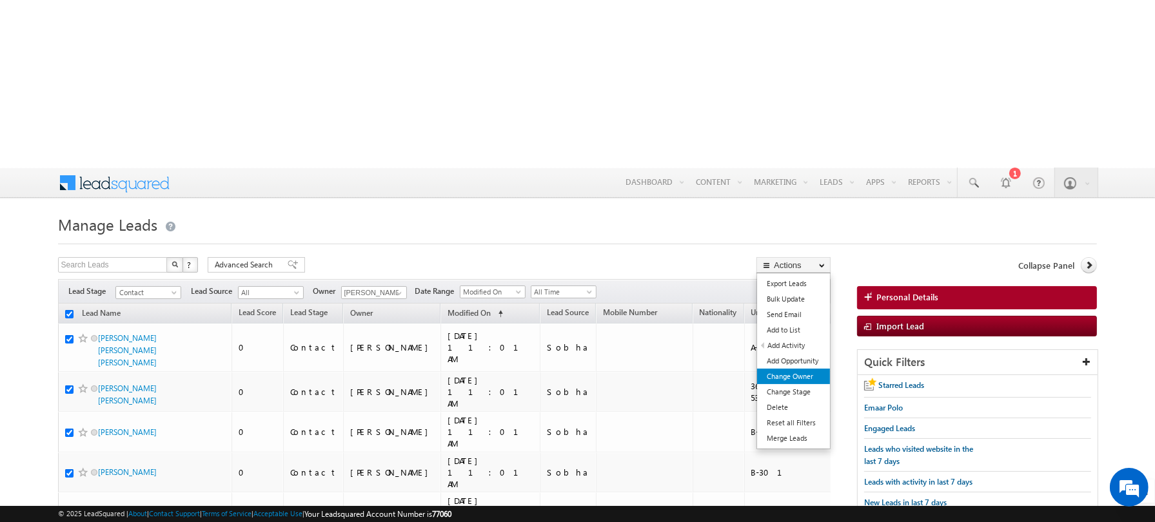
click at [788, 369] on link "Change Owner" at bounding box center [793, 376] width 73 height 15
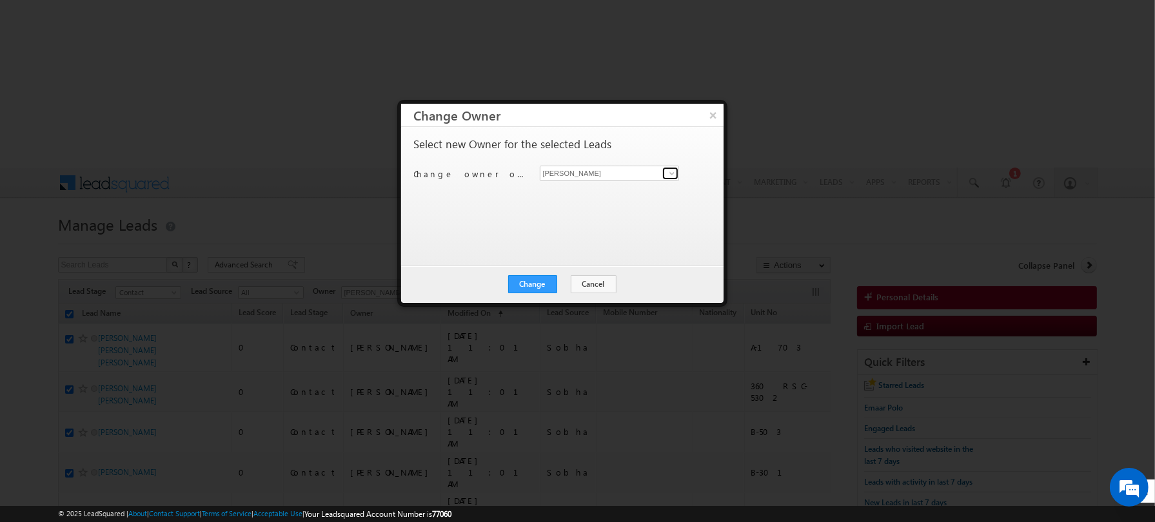
click at [662, 177] on link at bounding box center [670, 173] width 16 height 13
click at [596, 197] on span "[PERSON_NAME][EMAIL_ADDRESS][PERSON_NAME][DOMAIN_NAME]" at bounding box center [603, 198] width 116 height 10
click at [462, 230] on div "Select new Owner for the selected Leads Change owner of 200 leads to [PERSON_NA…" at bounding box center [561, 190] width 294 height 103
click at [538, 288] on button "Change" at bounding box center [532, 284] width 49 height 18
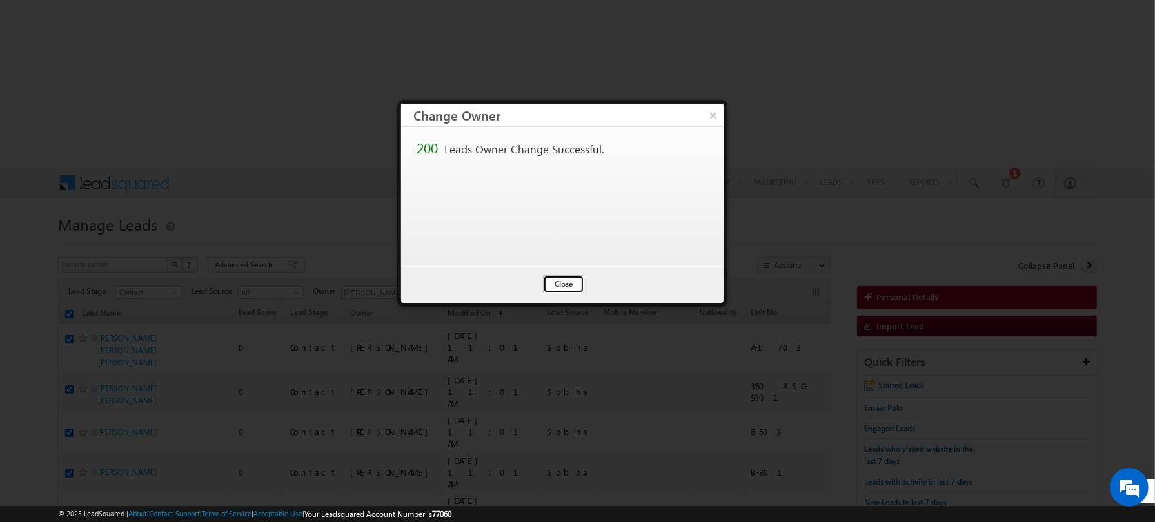
click at [562, 291] on button "Close" at bounding box center [563, 284] width 41 height 18
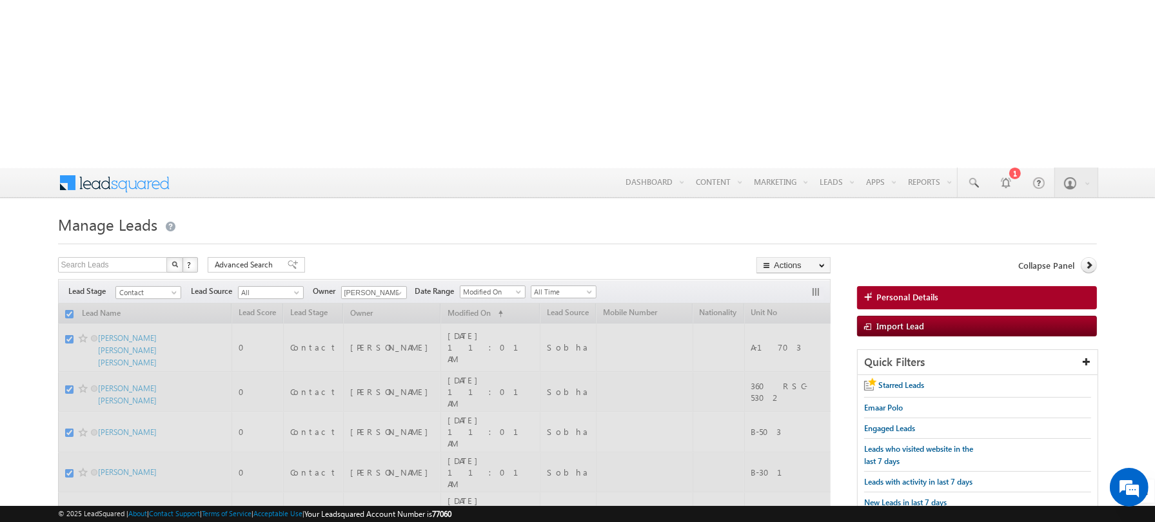
click at [409, 211] on h1 "Manage Leads" at bounding box center [577, 223] width 1039 height 25
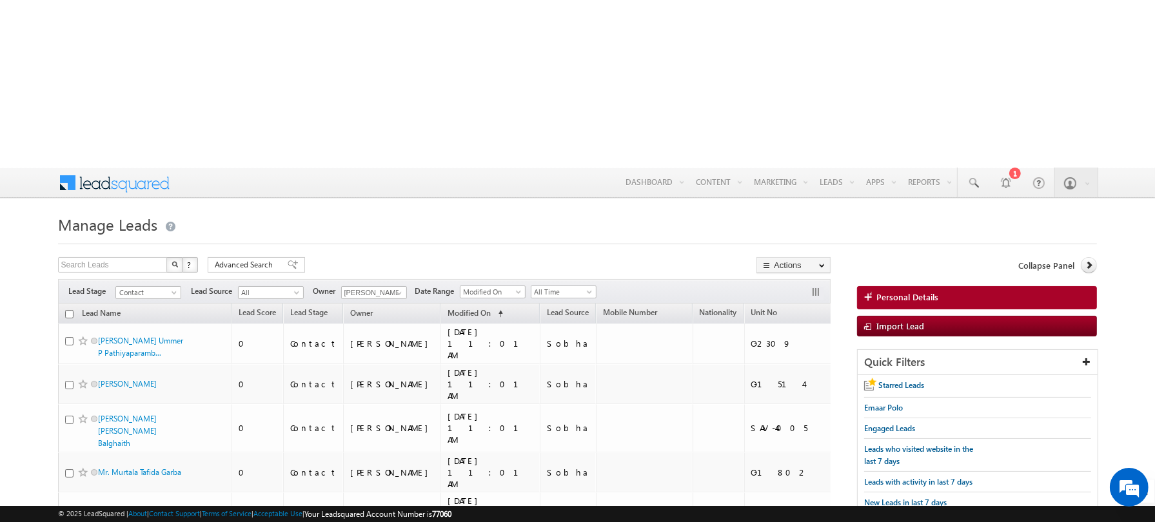
click at [397, 211] on h1 "Manage Leads" at bounding box center [577, 223] width 1039 height 25
click at [406, 211] on h1 "Manage Leads" at bounding box center [577, 223] width 1039 height 25
click at [236, 259] on span "Advanced Search" at bounding box center [246, 265] width 63 height 12
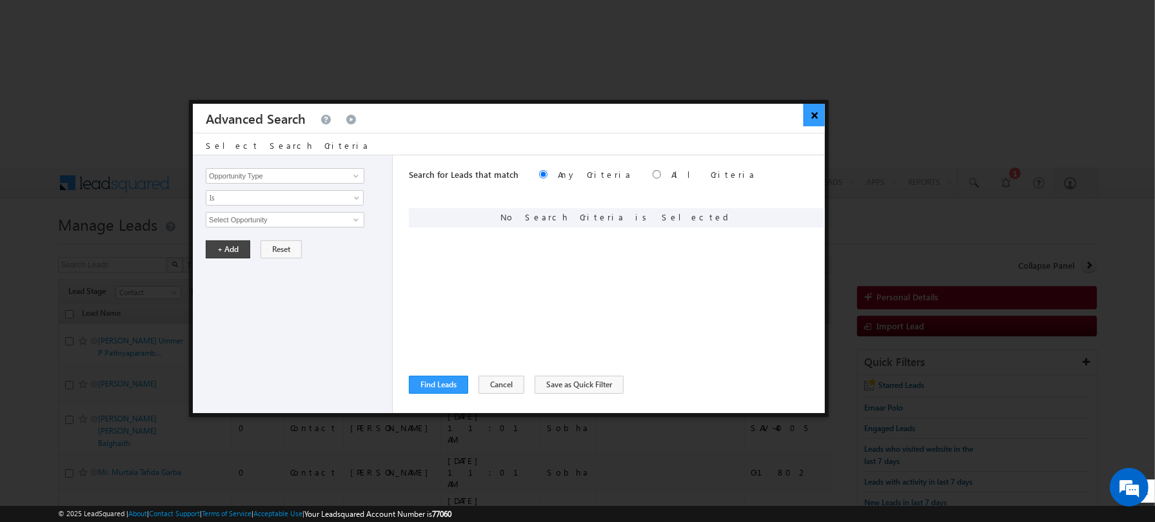
click at [812, 118] on button "×" at bounding box center [813, 115] width 21 height 23
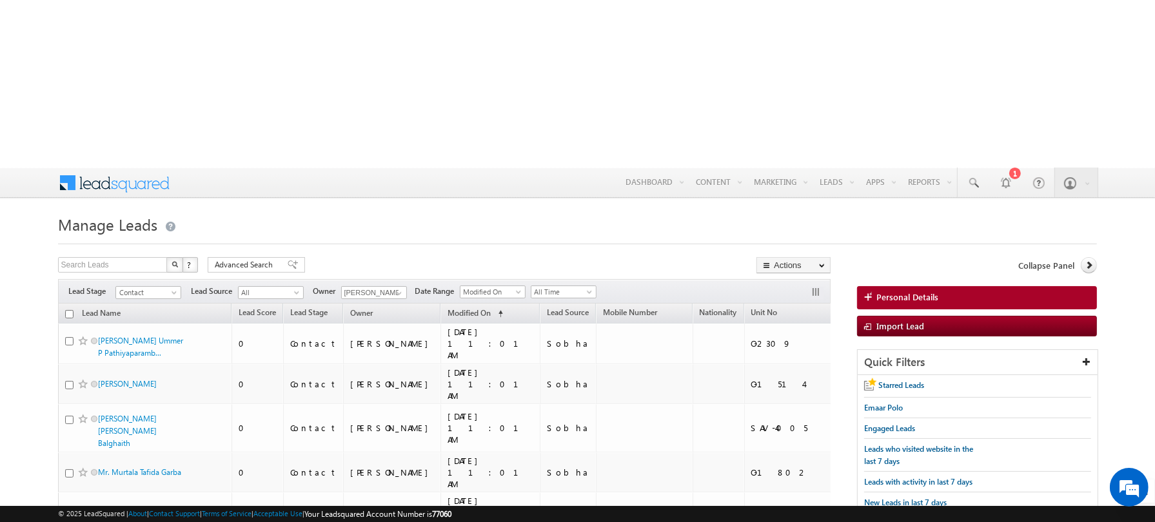
click at [475, 236] on div at bounding box center [577, 240] width 1039 height 8
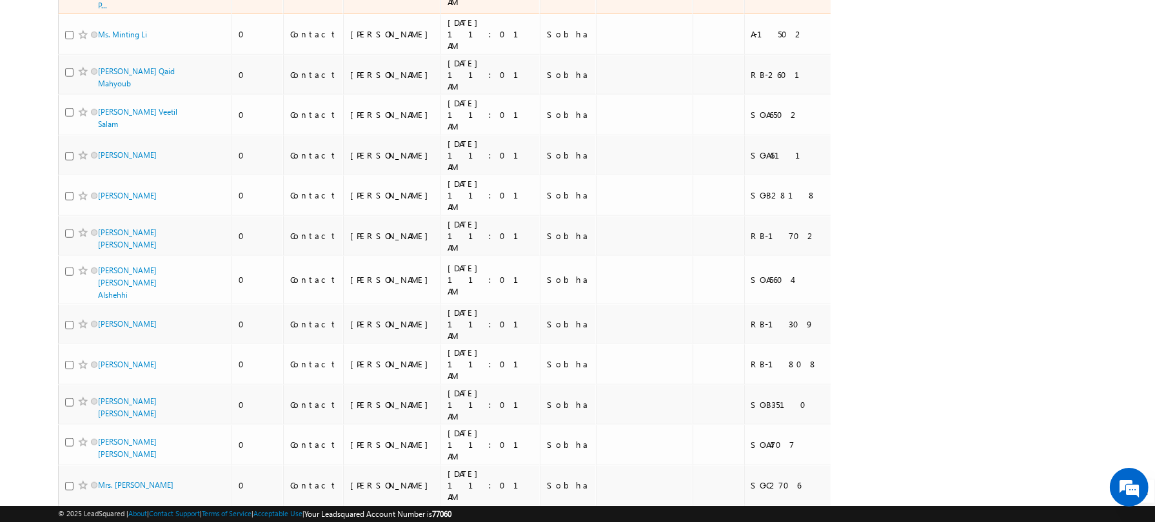
scroll to position [6319, 0]
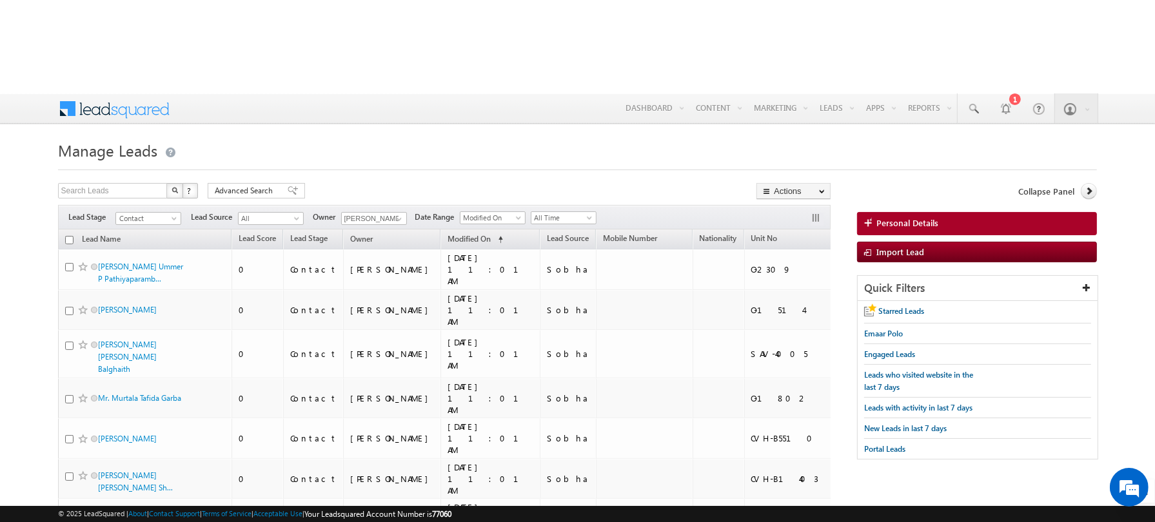
scroll to position [0, 0]
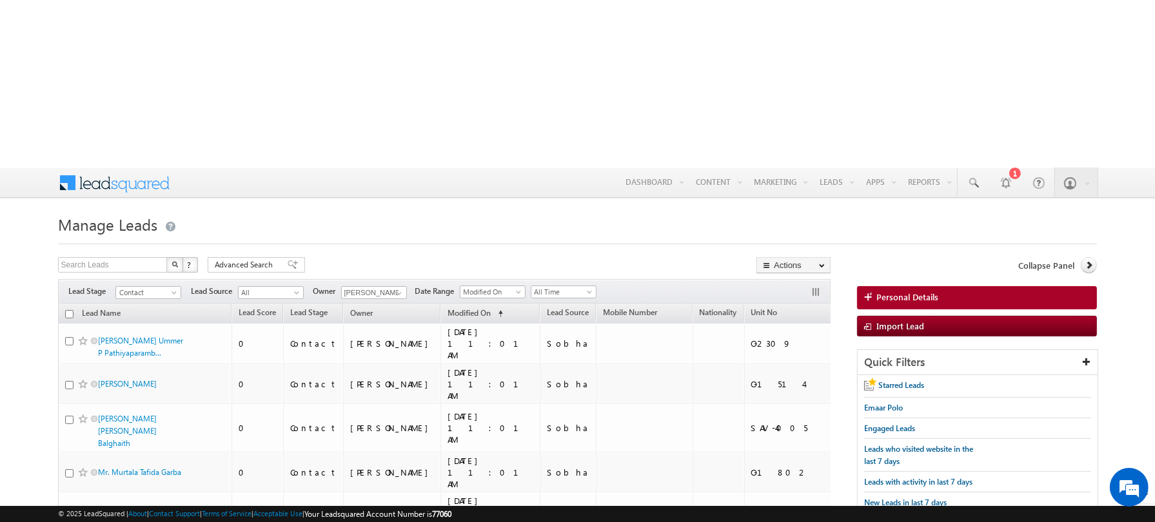
click at [66, 310] on input "checkbox" at bounding box center [69, 314] width 8 height 8
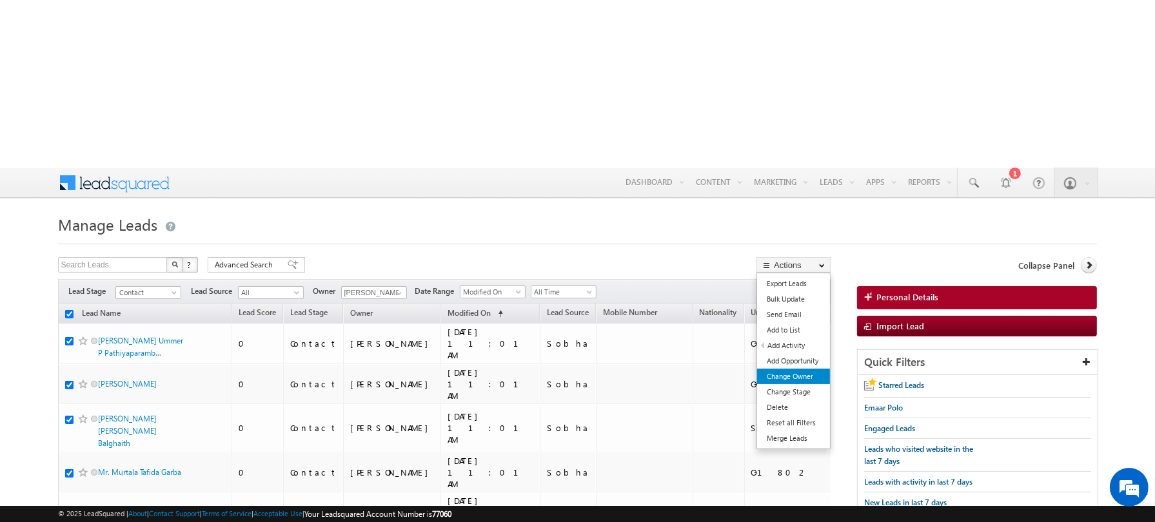
click at [781, 369] on link "Change Owner" at bounding box center [793, 376] width 73 height 15
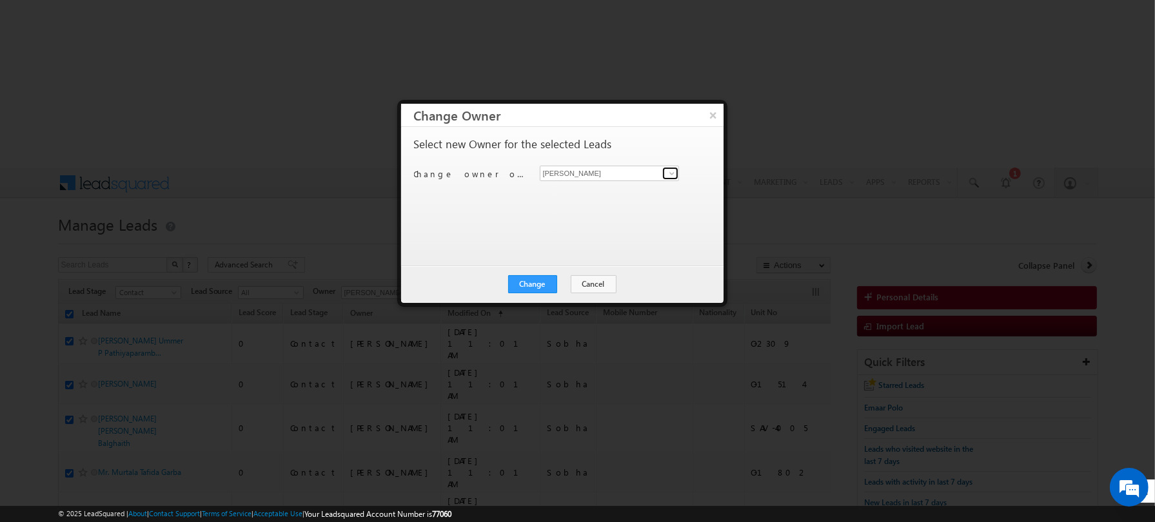
click at [674, 173] on span at bounding box center [672, 173] width 10 height 10
click at [611, 198] on span "[EMAIL_ADDRESS][DOMAIN_NAME]" at bounding box center [603, 198] width 116 height 10
click at [532, 247] on div "Select new Owner for the selected Leads Change owner of 200 leads to [PERSON_NA…" at bounding box center [562, 196] width 322 height 139
click at [532, 280] on button "Change" at bounding box center [532, 284] width 49 height 18
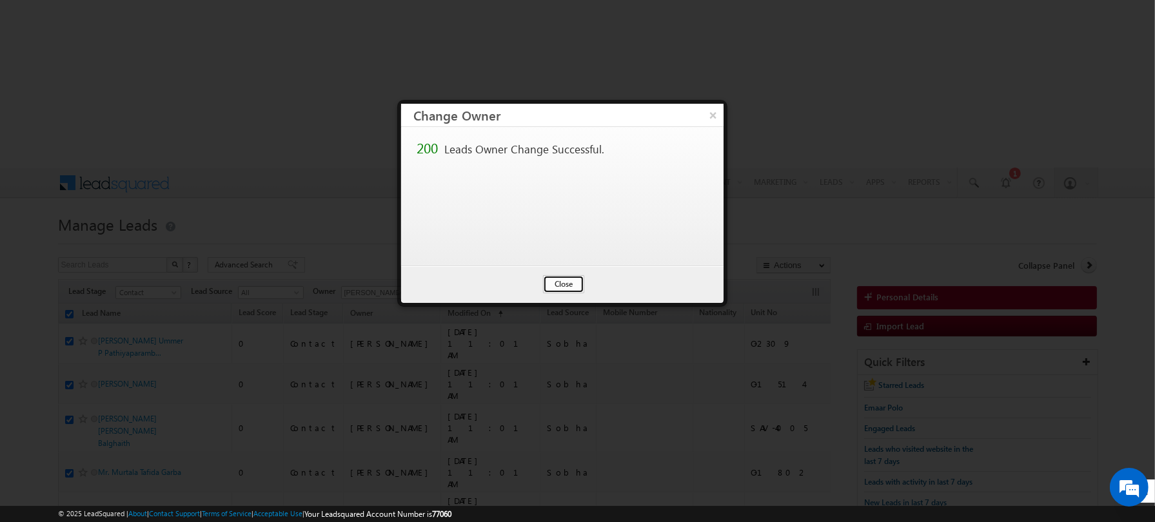
click at [552, 278] on button "Close" at bounding box center [563, 284] width 41 height 18
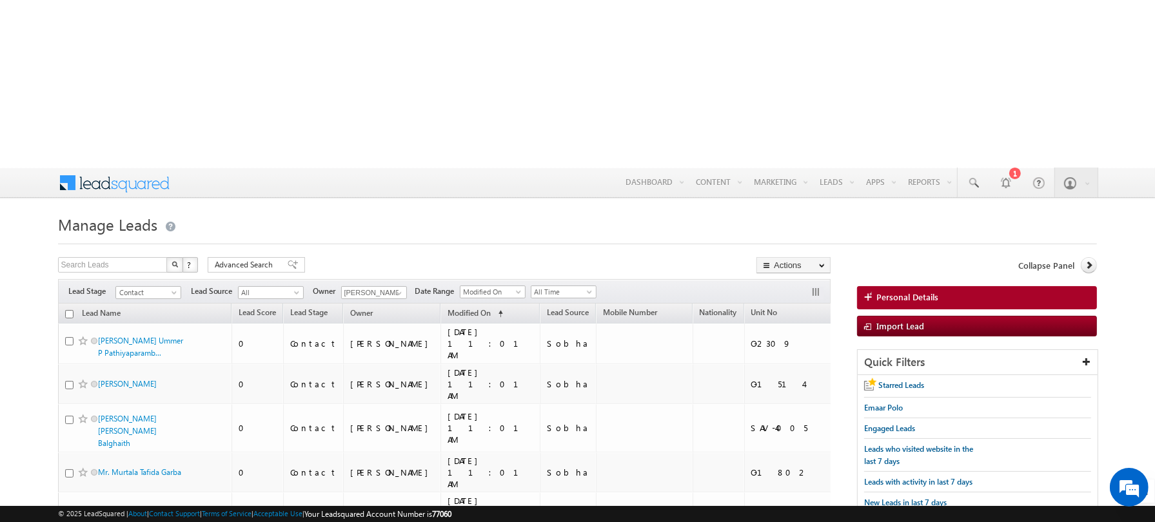
click at [69, 310] on input "checkbox" at bounding box center [69, 314] width 8 height 8
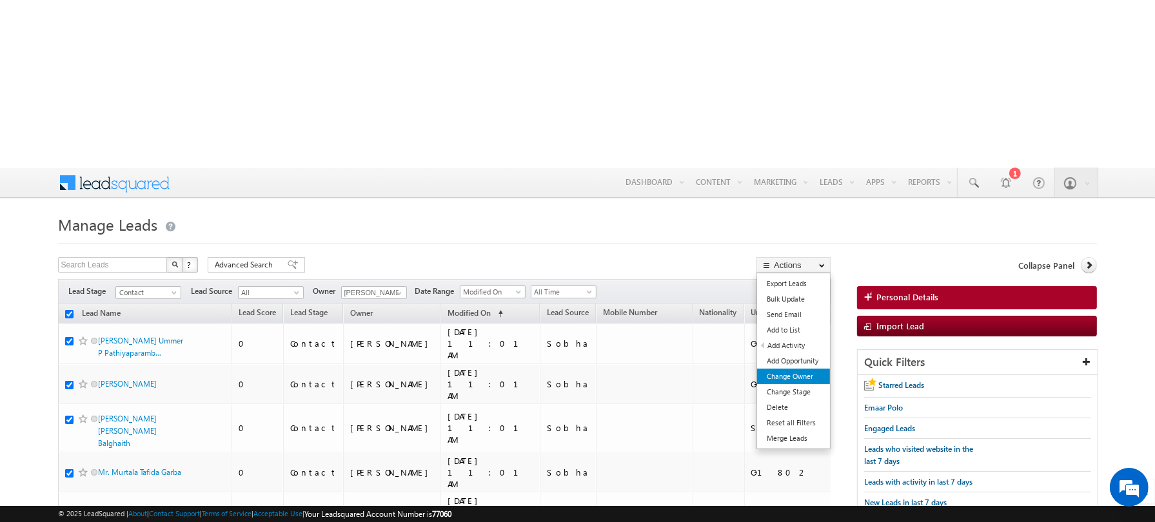
click at [790, 369] on link "Change Owner" at bounding box center [793, 376] width 73 height 15
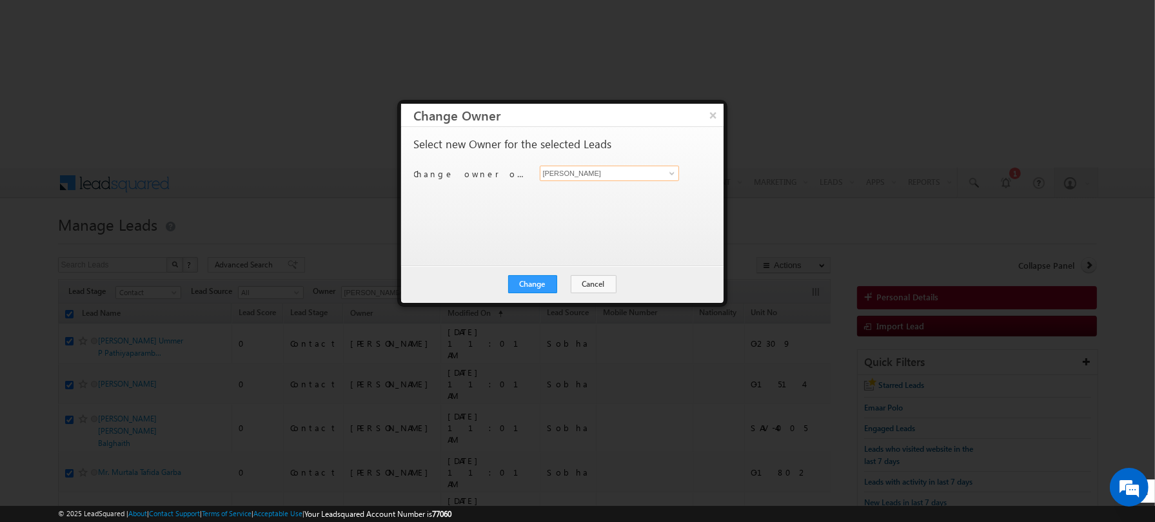
click at [636, 168] on input "[PERSON_NAME]" at bounding box center [610, 173] width 140 height 15
click at [667, 174] on span at bounding box center [672, 173] width 10 height 10
click at [563, 195] on span "[EMAIL_ADDRESS][DOMAIN_NAME]" at bounding box center [603, 198] width 116 height 10
click at [547, 224] on div "Select new Owner for the selected Leads Change owner of 200 leads to [PERSON_NA…" at bounding box center [561, 190] width 294 height 103
click at [535, 280] on button "Change" at bounding box center [532, 284] width 49 height 18
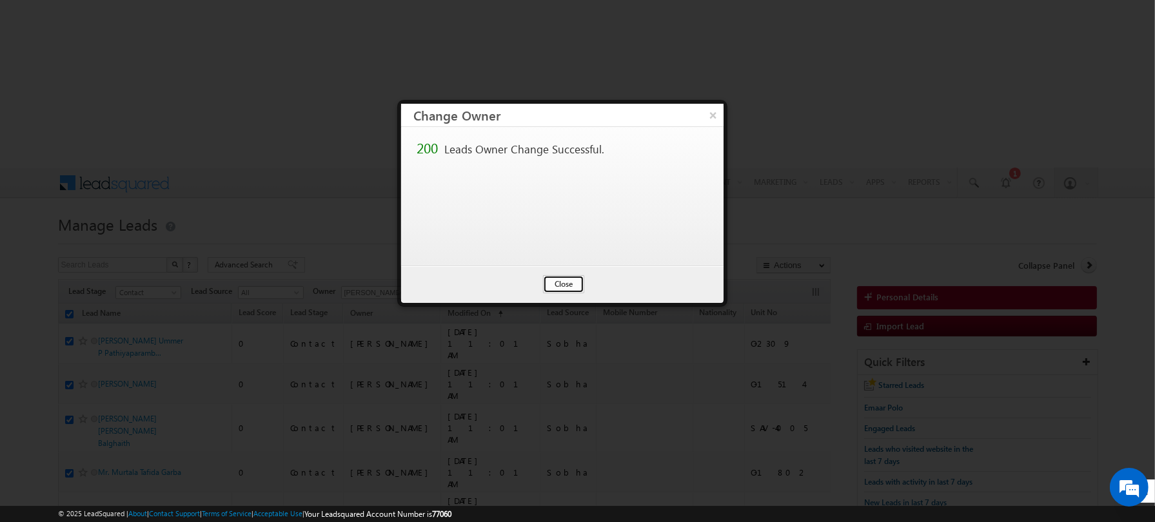
click at [559, 288] on button "Close" at bounding box center [563, 284] width 41 height 18
